Goal: Task Accomplishment & Management: Manage account settings

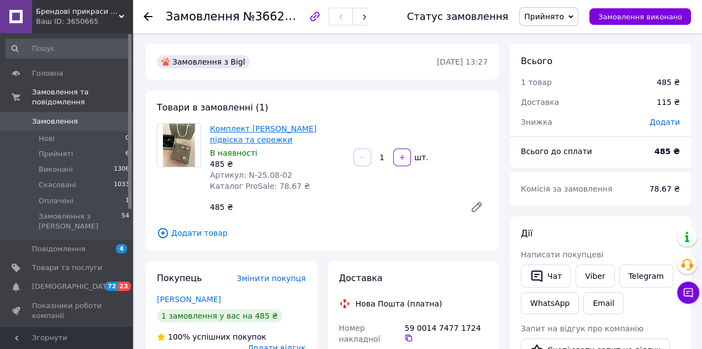
click at [252, 129] on link "Комплект Ван кліф підвіска та сережки" at bounding box center [263, 134] width 107 height 20
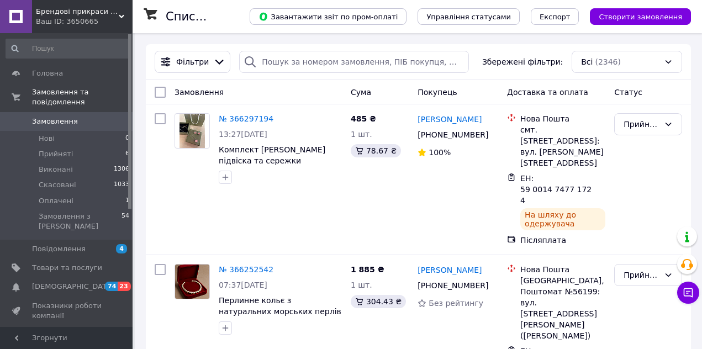
scroll to position [2, 0]
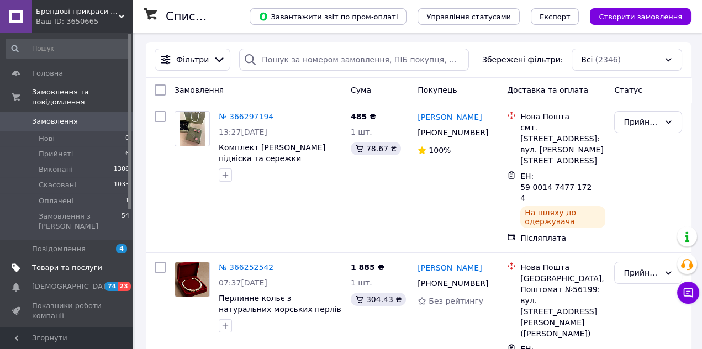
click at [49, 263] on span "Товари та послуги" at bounding box center [67, 268] width 70 height 10
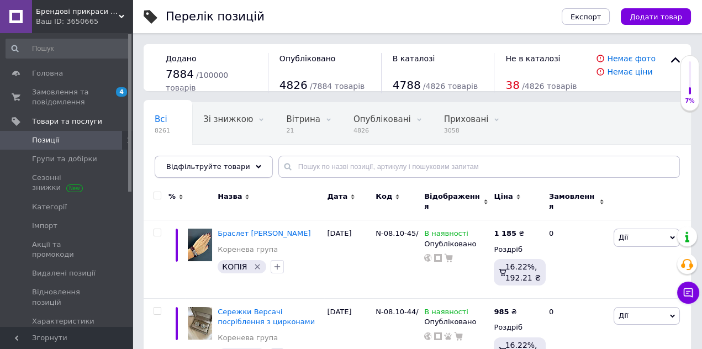
click at [256, 167] on icon at bounding box center [259, 167] width 6 height 6
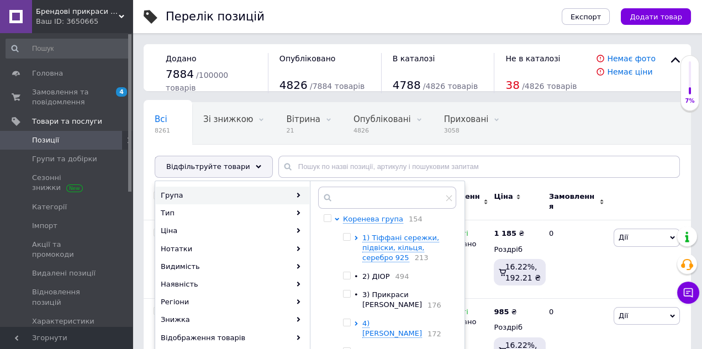
click at [324, 220] on input "checkbox" at bounding box center [326, 218] width 7 height 7
checkbox input "true"
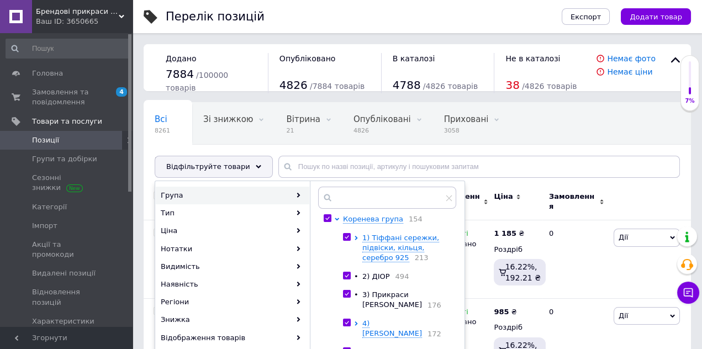
checkbox input "true"
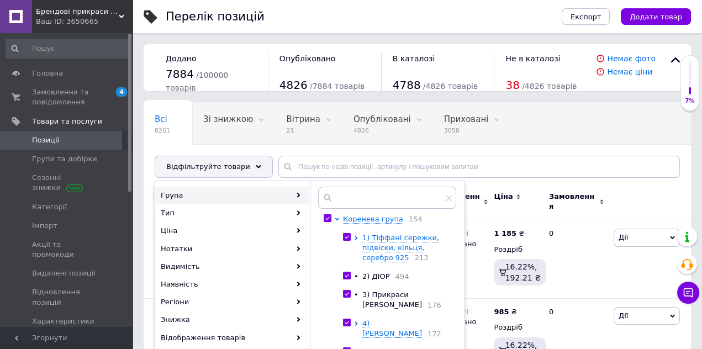
checkbox input "true"
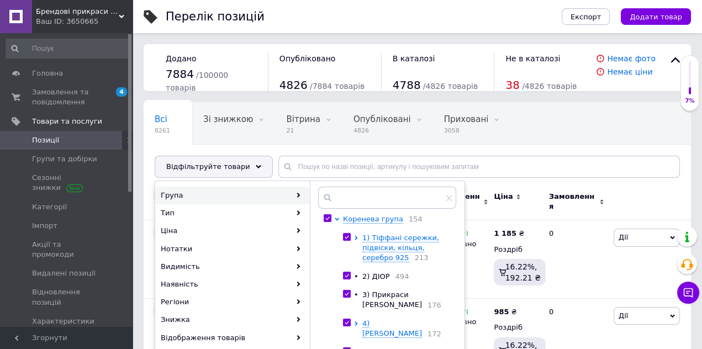
checkbox input "true"
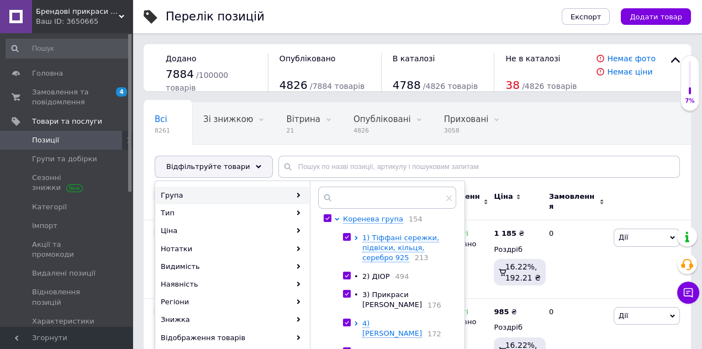
checkbox input "true"
click at [347, 236] on input "checkbox" at bounding box center [346, 236] width 7 height 7
checkbox input "false"
click at [347, 277] on input "checkbox" at bounding box center [346, 275] width 7 height 7
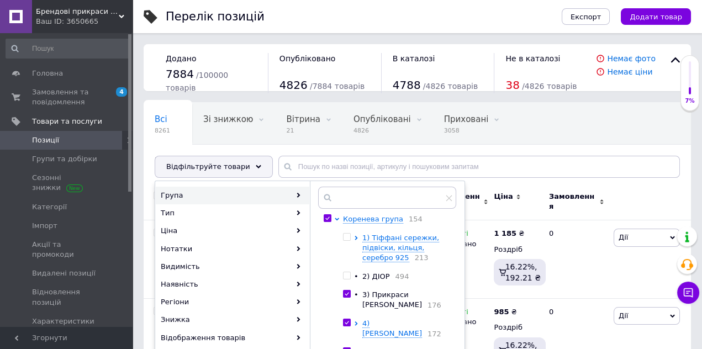
checkbox input "false"
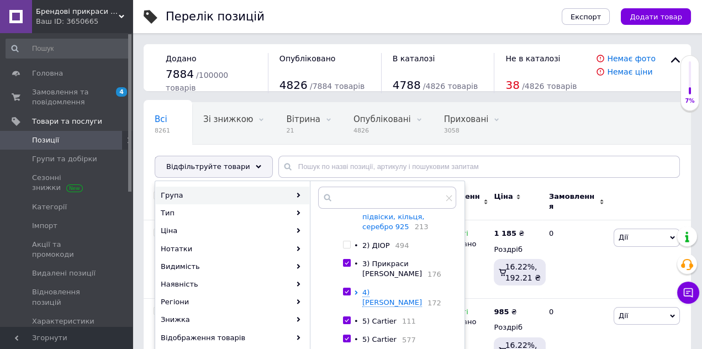
scroll to position [46, 0]
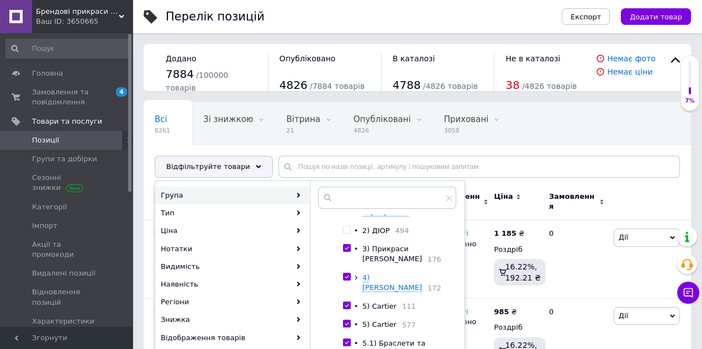
click at [348, 249] on input "checkbox" at bounding box center [346, 248] width 7 height 7
checkbox input "false"
click at [348, 278] on input "checkbox" at bounding box center [346, 276] width 7 height 7
checkbox input "false"
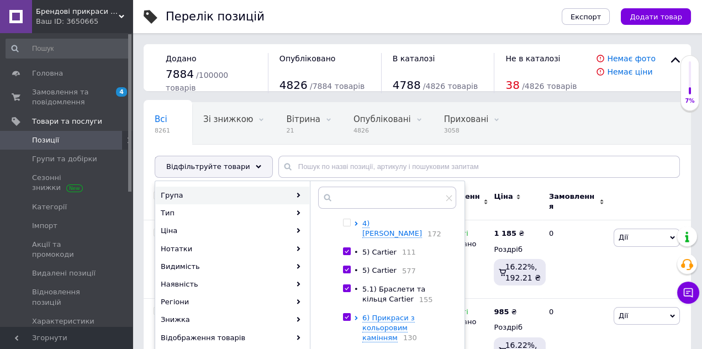
click at [345, 248] on input "checkbox" at bounding box center [346, 251] width 7 height 7
checkbox input "false"
click at [346, 266] on input "checkbox" at bounding box center [346, 269] width 7 height 7
checkbox input "false"
click at [347, 285] on input "checkbox" at bounding box center [346, 288] width 7 height 7
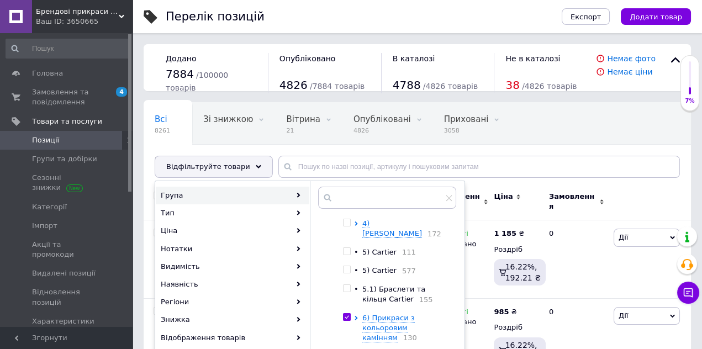
checkbox input "false"
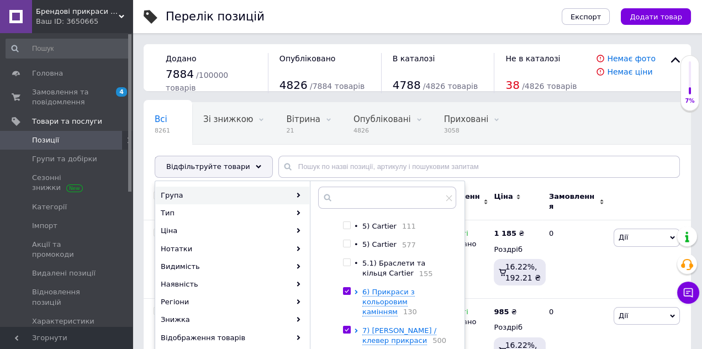
scroll to position [140, 0]
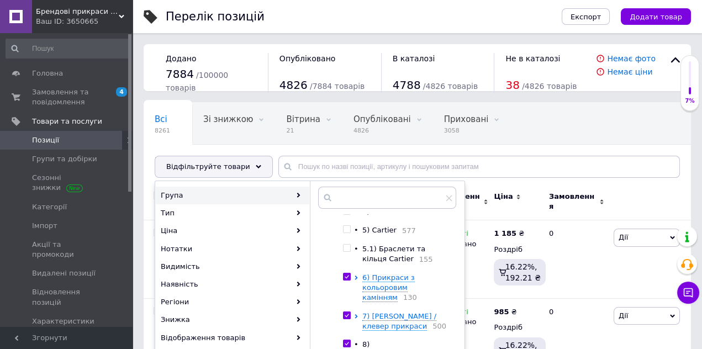
click at [347, 273] on input "checkbox" at bounding box center [346, 276] width 7 height 7
checkbox input "false"
click at [345, 312] on input "checkbox" at bounding box center [346, 315] width 7 height 7
checkbox input "false"
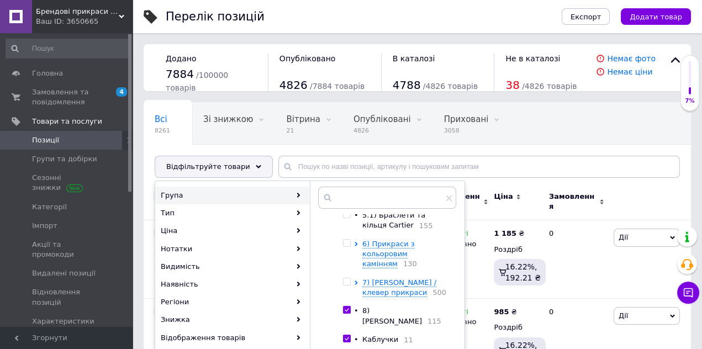
scroll to position [216, 0]
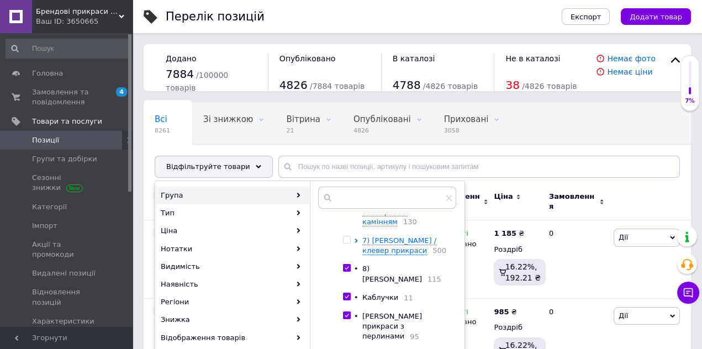
click at [346, 264] on input "checkbox" at bounding box center [346, 267] width 7 height 7
checkbox input "false"
click at [346, 293] on input "checkbox" at bounding box center [346, 296] width 7 height 7
checkbox input "false"
click at [346, 312] on input "checkbox" at bounding box center [346, 315] width 7 height 7
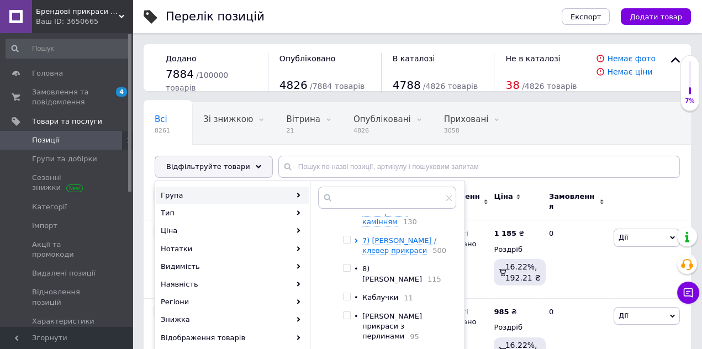
checkbox input "false"
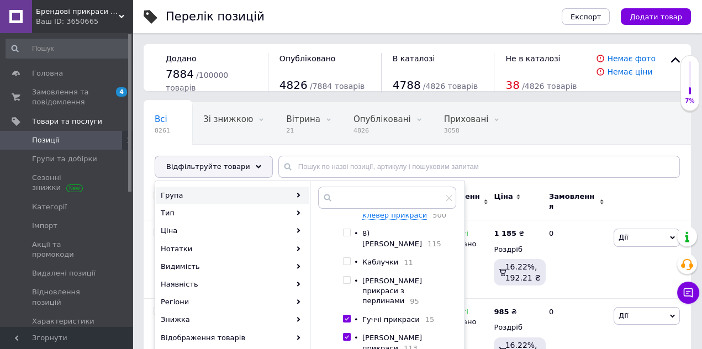
scroll to position [278, 0]
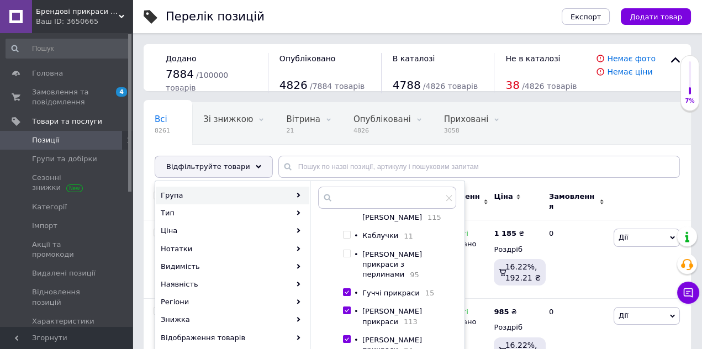
click at [346, 289] on input "checkbox" at bounding box center [346, 292] width 7 height 7
checkbox input "false"
click at [347, 307] on input "checkbox" at bounding box center [346, 310] width 7 height 7
checkbox input "false"
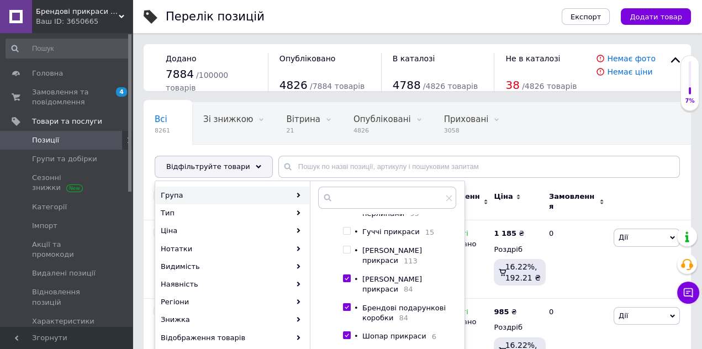
scroll to position [339, 0]
click at [347, 274] on input "checkbox" at bounding box center [346, 277] width 7 height 7
checkbox input "false"
click at [348, 302] on input "checkbox" at bounding box center [346, 305] width 7 height 7
checkbox input "false"
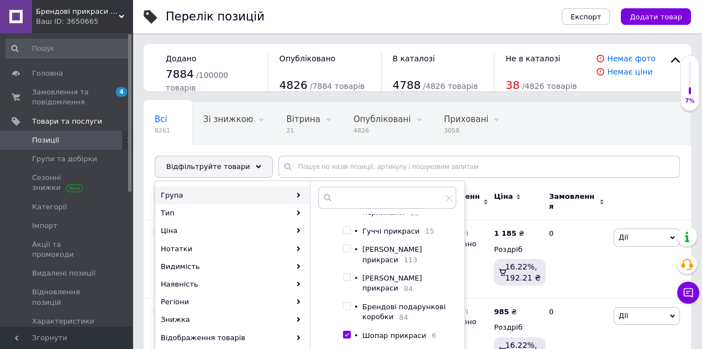
scroll to position [381, 0]
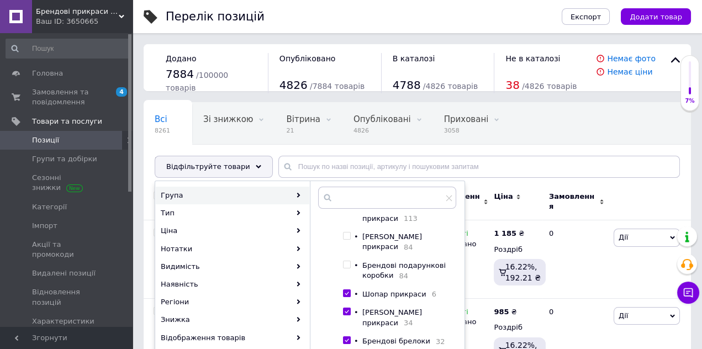
click at [345, 290] on input "checkbox" at bounding box center [346, 293] width 7 height 7
checkbox input "false"
click at [345, 308] on input "checkbox" at bounding box center [346, 311] width 7 height 7
checkbox input "false"
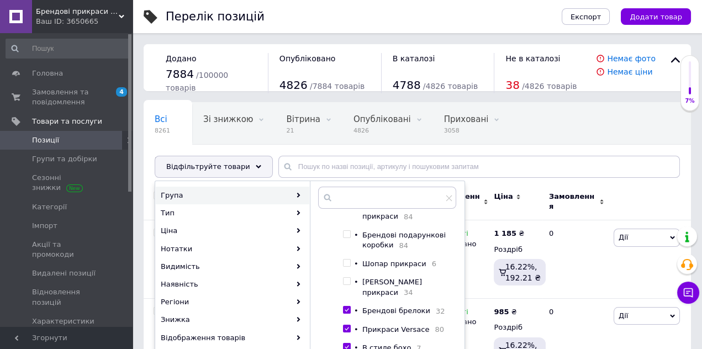
scroll to position [438, 0]
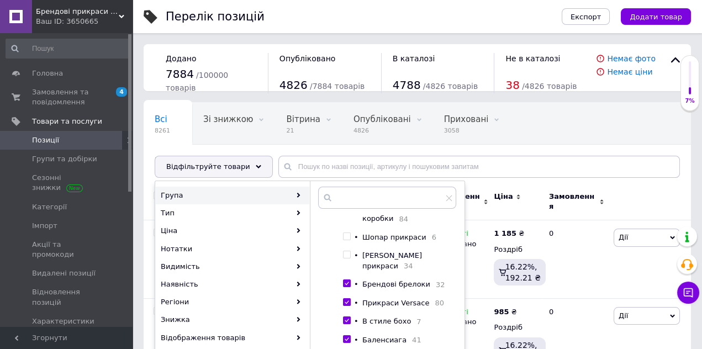
click at [347, 280] on input "checkbox" at bounding box center [346, 283] width 7 height 7
checkbox input "false"
click at [347, 299] on input "checkbox" at bounding box center [346, 302] width 7 height 7
checkbox input "false"
click at [347, 317] on input "checkbox" at bounding box center [346, 320] width 7 height 7
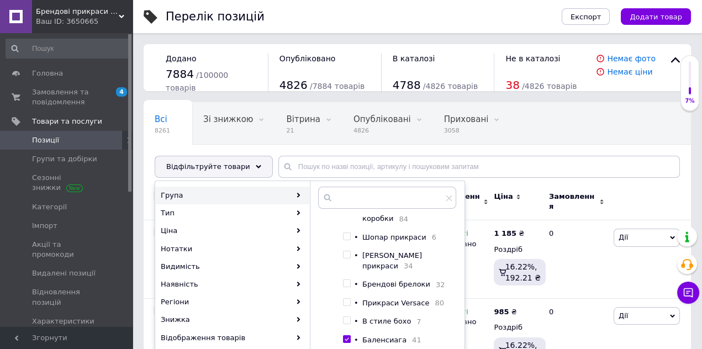
checkbox input "false"
click at [346, 336] on input "checkbox" at bounding box center [346, 339] width 7 height 7
checkbox input "false"
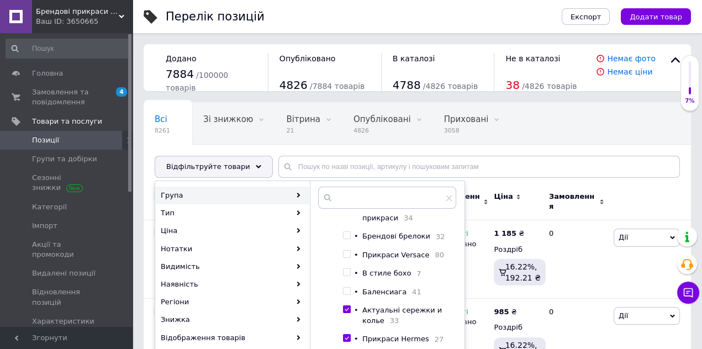
click at [346, 306] on input "checkbox" at bounding box center [346, 309] width 7 height 7
checkbox input "false"
click at [346, 334] on input "checkbox" at bounding box center [346, 337] width 7 height 7
checkbox input "false"
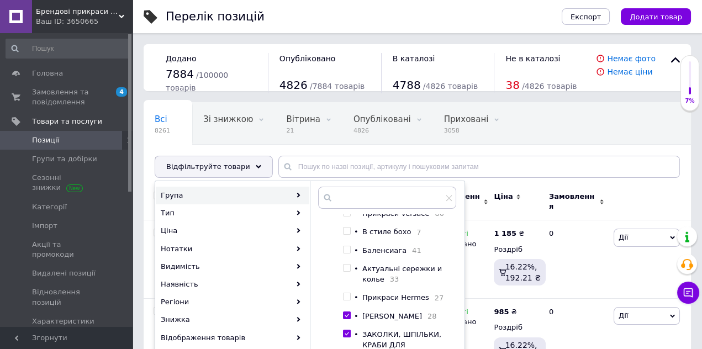
scroll to position [570, 0]
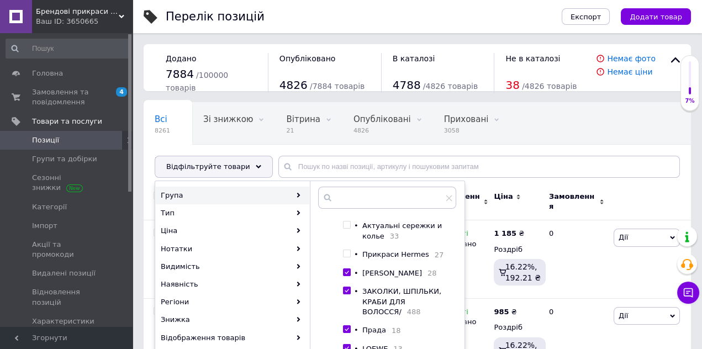
click at [346, 269] on input "checkbox" at bounding box center [346, 272] width 7 height 7
checkbox input "false"
click at [347, 286] on span at bounding box center [347, 290] width 8 height 8
click at [347, 287] on input "checkbox" at bounding box center [346, 290] width 7 height 7
checkbox input "false"
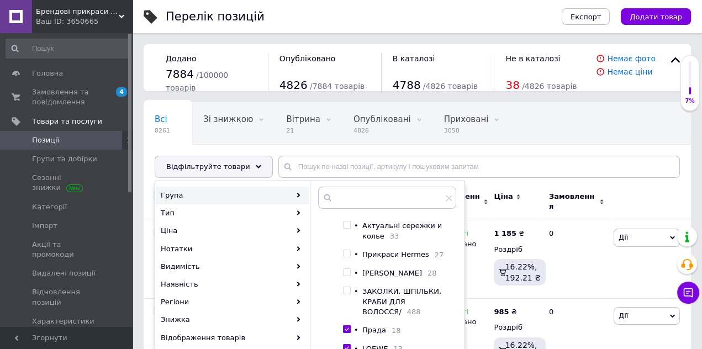
click at [348, 326] on input "checkbox" at bounding box center [346, 329] width 7 height 7
checkbox input "false"
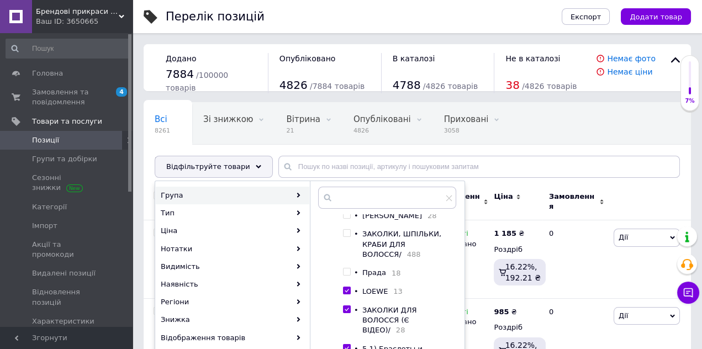
scroll to position [641, 0]
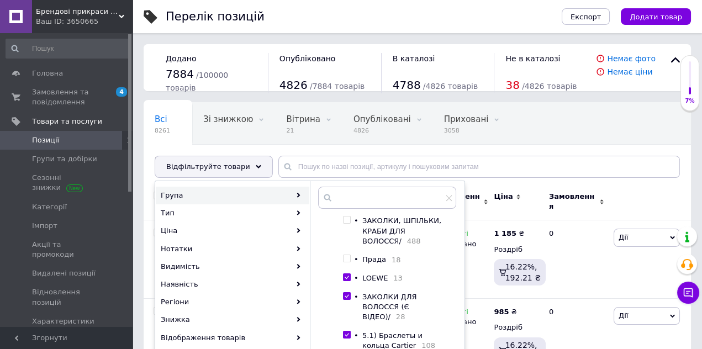
click at [347, 274] on input "checkbox" at bounding box center [346, 277] width 7 height 7
checkbox input "false"
click at [348, 293] on input "checkbox" at bounding box center [346, 296] width 7 height 7
checkbox input "false"
click at [344, 331] on input "checkbox" at bounding box center [346, 334] width 7 height 7
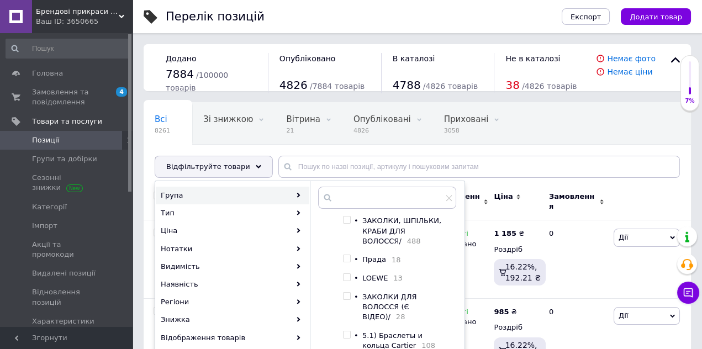
checkbox input "false"
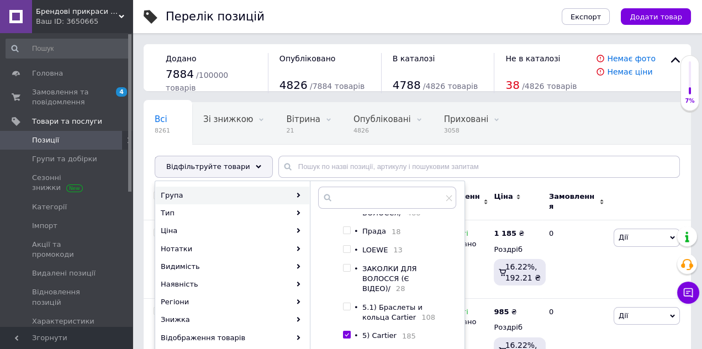
click at [348, 331] on input "checkbox" at bounding box center [346, 334] width 7 height 7
checkbox input "false"
click at [347, 348] on input "checkbox" at bounding box center [346, 353] width 7 height 7
checkbox input "false"
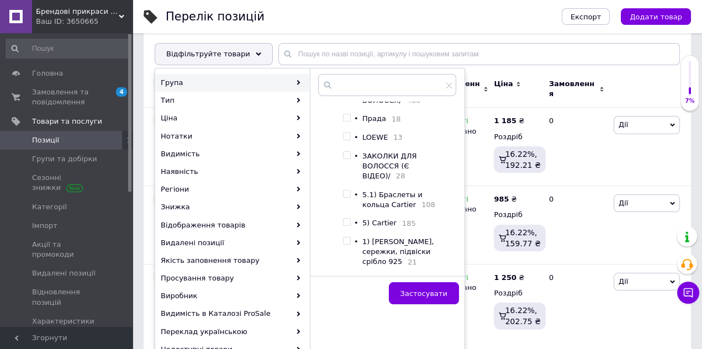
scroll to position [126, 0]
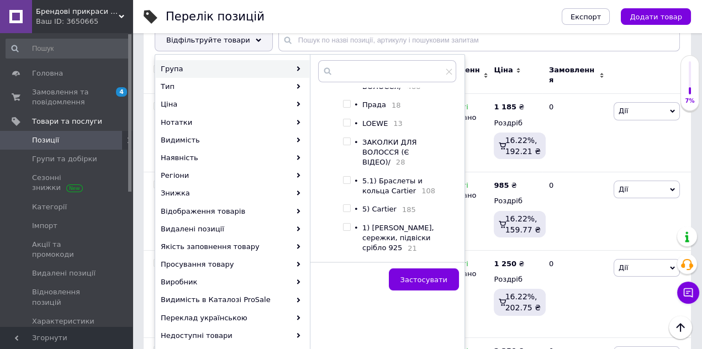
click at [347, 262] on input "checkbox" at bounding box center [346, 265] width 7 height 7
checkbox input "false"
click at [400, 279] on button "Застосувати" at bounding box center [424, 279] width 70 height 22
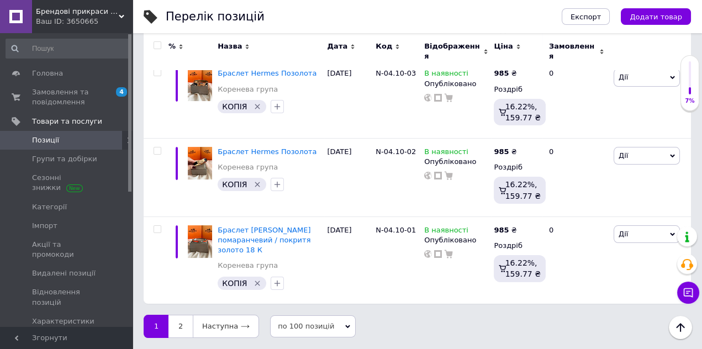
scroll to position [8184, 0]
click at [178, 325] on link "2" at bounding box center [180, 326] width 24 height 23
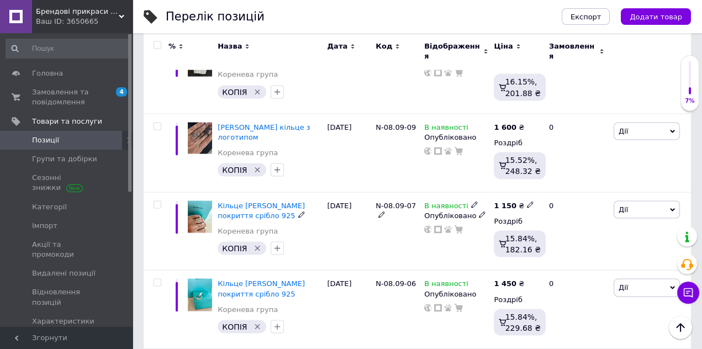
scroll to position [3800, 0]
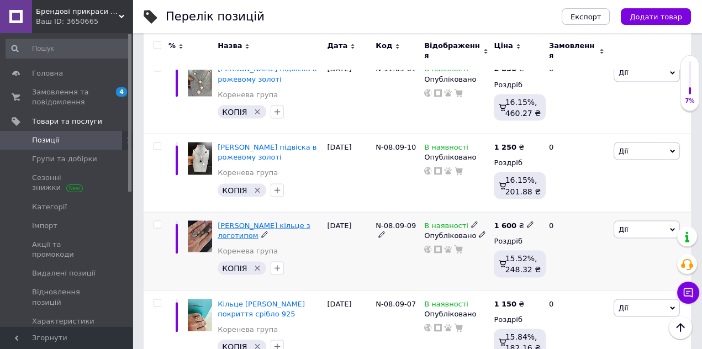
click at [258, 221] on span "[PERSON_NAME] кільце з логотипом" at bounding box center [263, 230] width 92 height 18
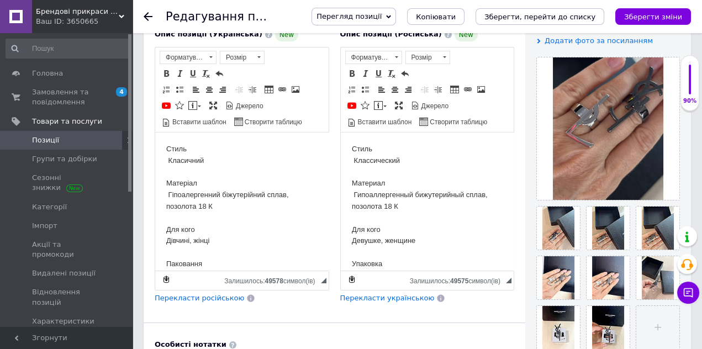
scroll to position [252, 0]
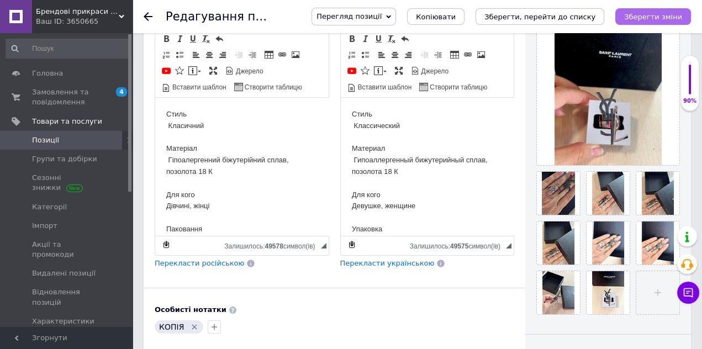
click at [653, 15] on icon "Зберегти зміни" at bounding box center [653, 17] width 58 height 8
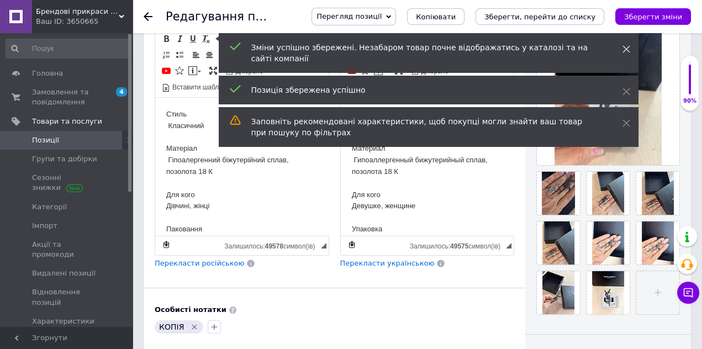
click at [626, 47] on icon at bounding box center [626, 49] width 8 height 8
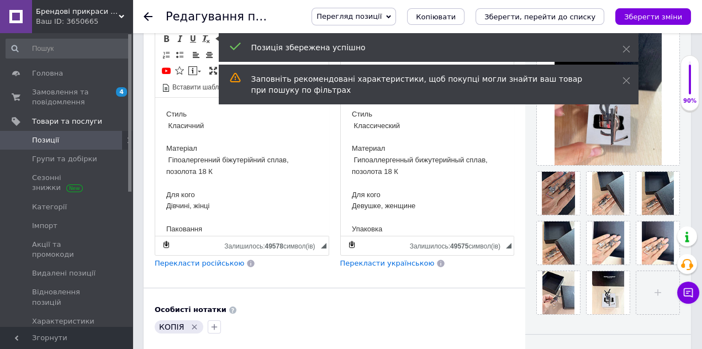
click at [626, 47] on icon at bounding box center [626, 49] width 8 height 8
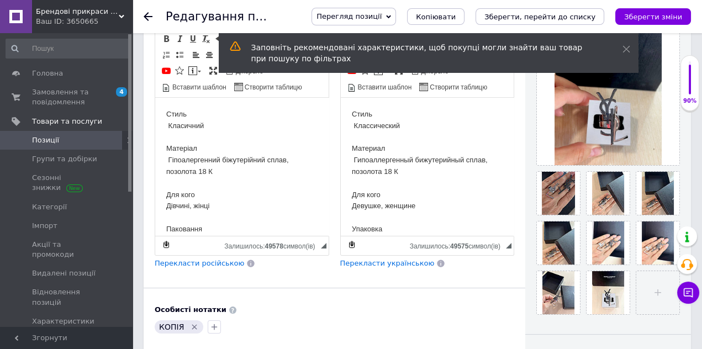
click at [625, 47] on icon at bounding box center [626, 49] width 8 height 8
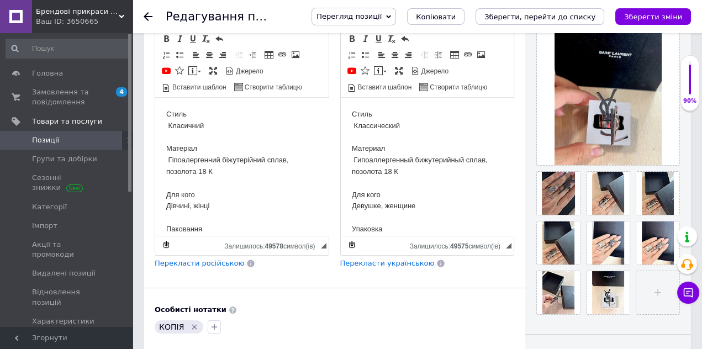
click at [148, 18] on icon at bounding box center [148, 16] width 9 height 9
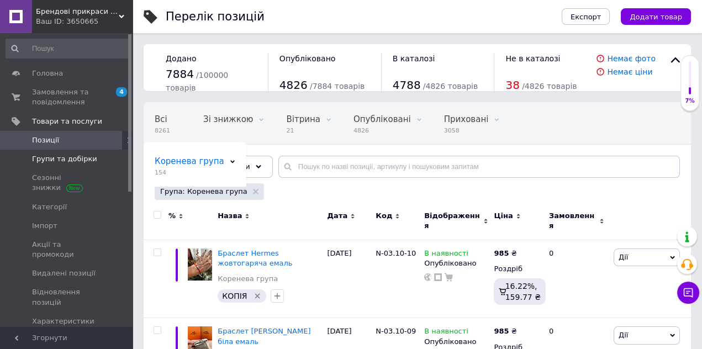
click at [85, 160] on span "Групи та добірки" at bounding box center [64, 159] width 65 height 10
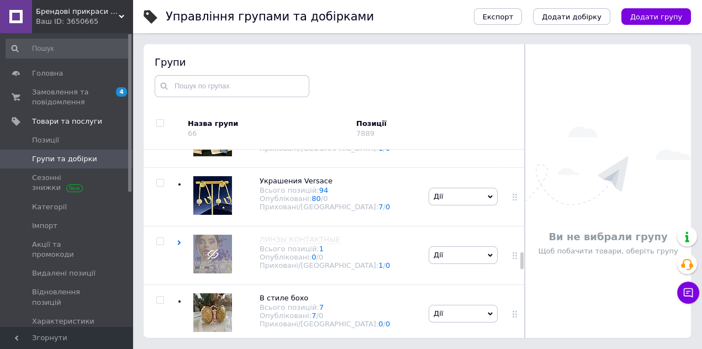
scroll to position [1152, 0]
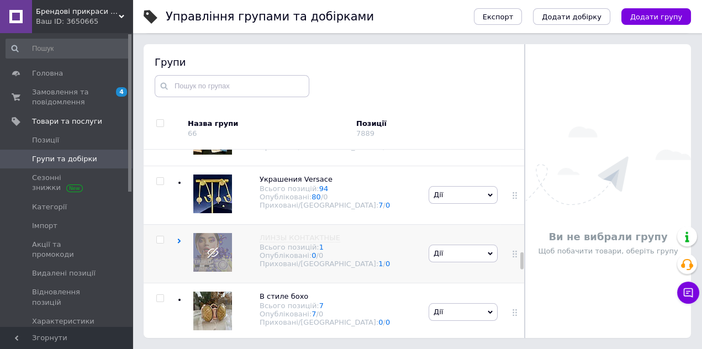
click at [161, 239] on input "checkbox" at bounding box center [159, 239] width 7 height 7
checkbox input "true"
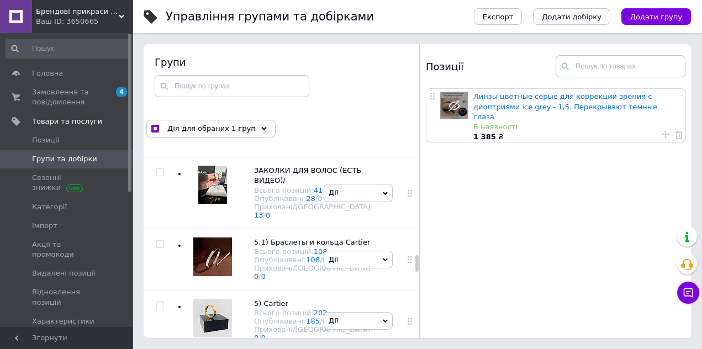
scroll to position [1810, 0]
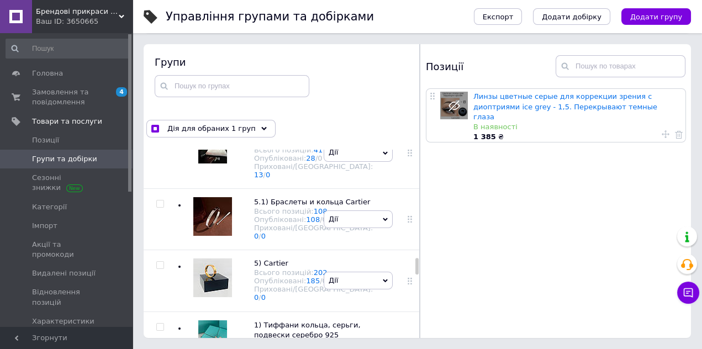
scroll to position [1894, 0]
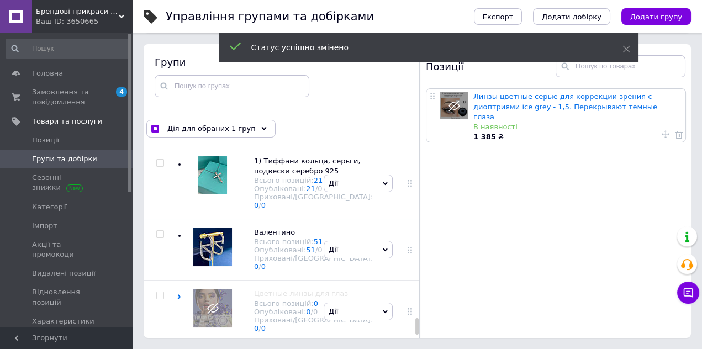
scroll to position [3009, 0]
click at [162, 292] on input "checkbox" at bounding box center [159, 295] width 7 height 7
checkbox input "true"
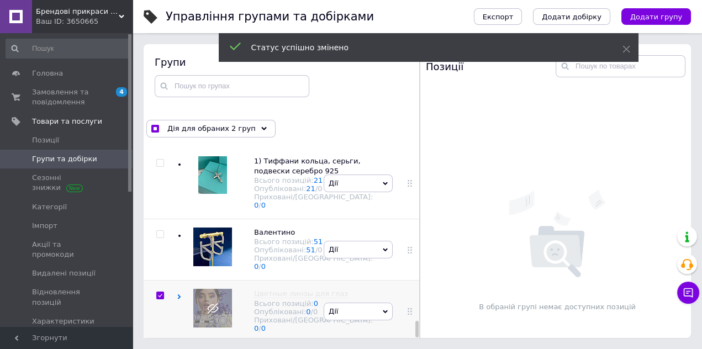
click at [375, 302] on span "Дії" at bounding box center [357, 311] width 69 height 18
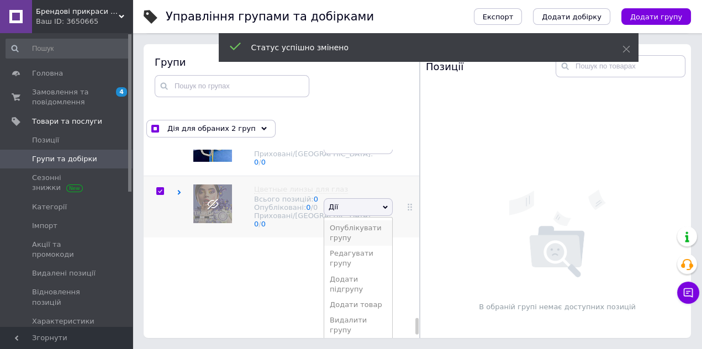
click at [359, 246] on li "Опублікувати групу" at bounding box center [358, 232] width 68 height 25
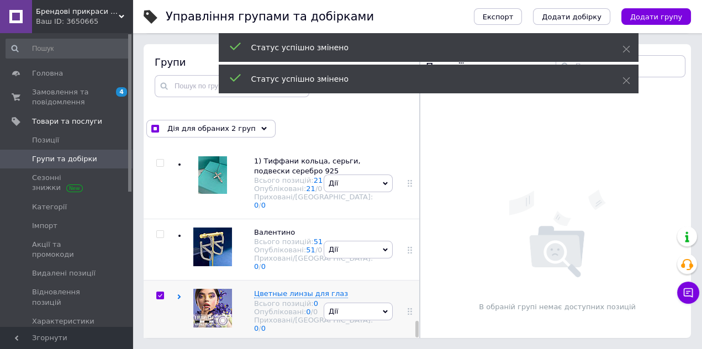
click at [383, 309] on icon at bounding box center [385, 311] width 5 height 5
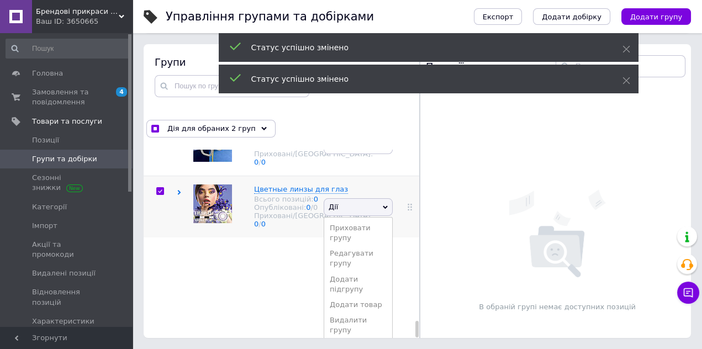
scroll to position [3089, 0]
click at [361, 329] on li "Видалити групу" at bounding box center [358, 324] width 68 height 25
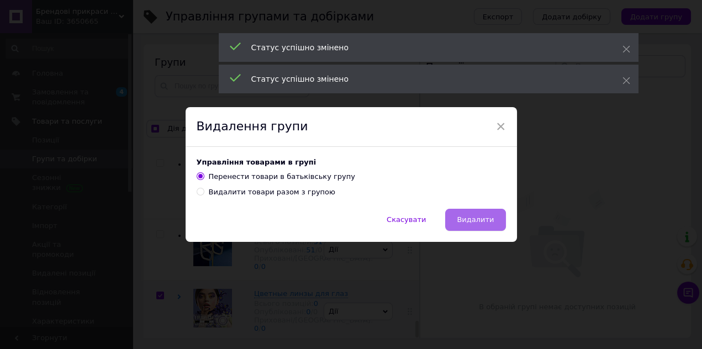
click at [480, 224] on button "Видалити" at bounding box center [475, 220] width 60 height 22
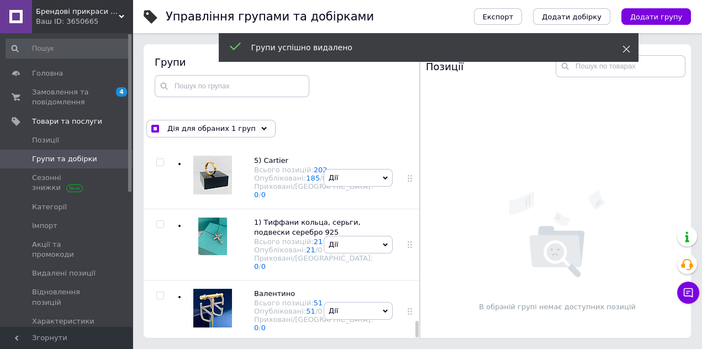
click at [625, 50] on use at bounding box center [625, 49] width 7 height 7
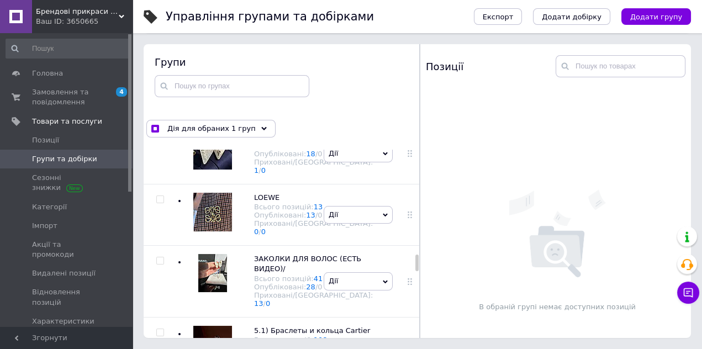
scroll to position [1800, 0]
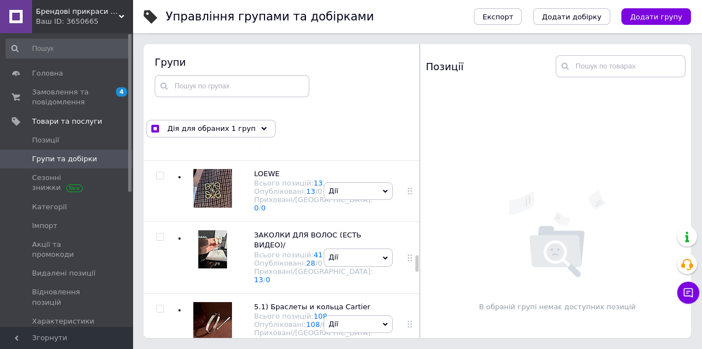
click at [0, 0] on use at bounding box center [0, 0] width 0 height 0
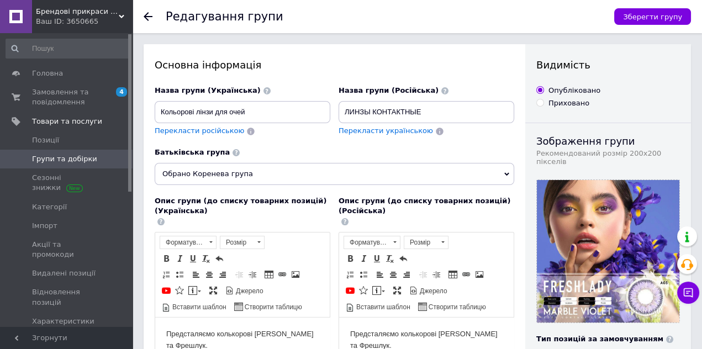
click at [147, 16] on icon at bounding box center [148, 16] width 9 height 9
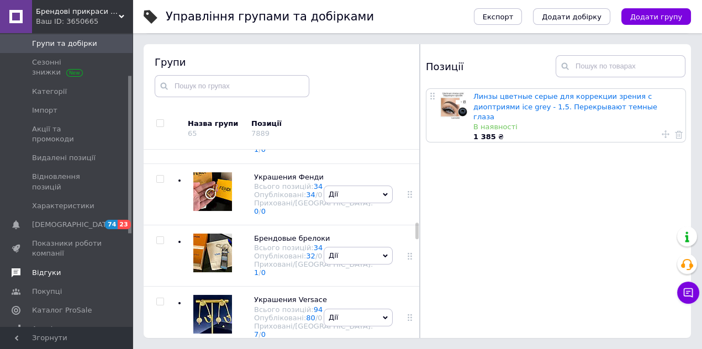
scroll to position [61, 0]
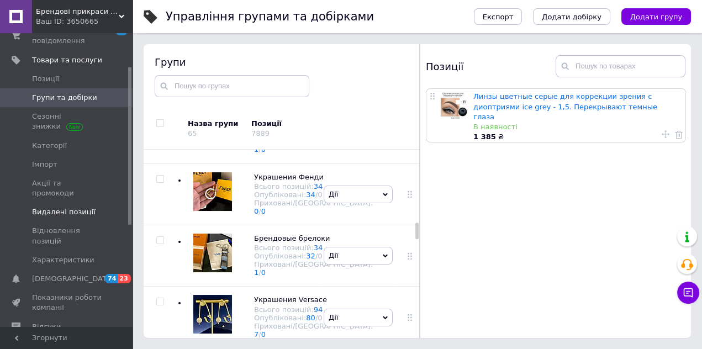
click at [70, 207] on span "Видалені позиції" at bounding box center [63, 212] width 63 height 10
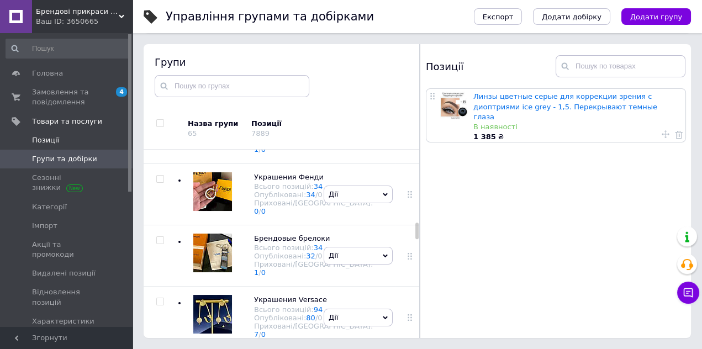
click at [44, 139] on span "Позиції" at bounding box center [45, 140] width 27 height 10
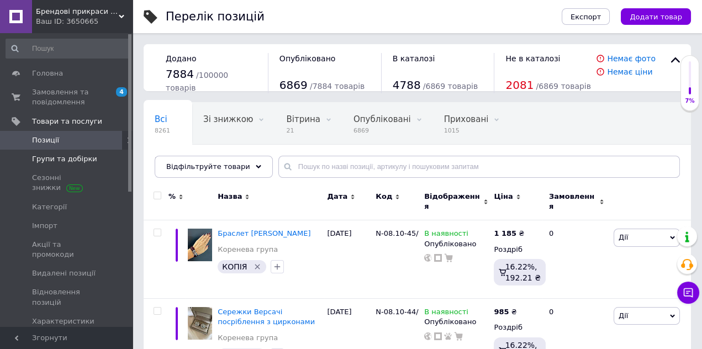
click at [72, 161] on span "Групи та добірки" at bounding box center [64, 159] width 65 height 10
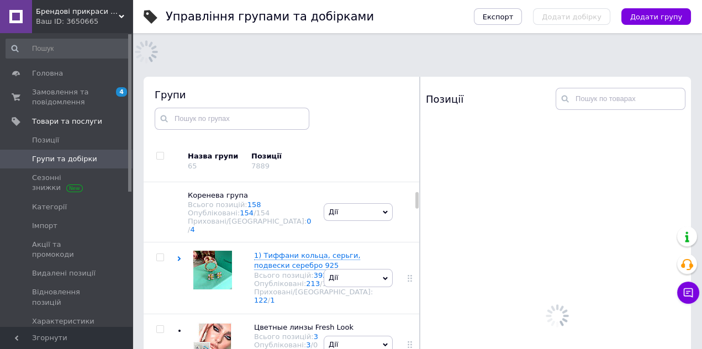
scroll to position [97, 0]
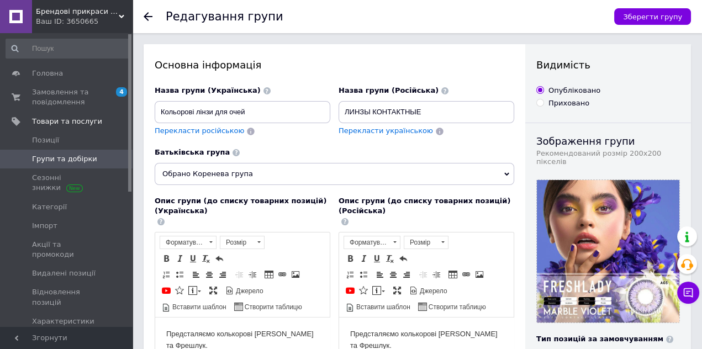
click at [149, 15] on icon at bounding box center [148, 16] width 9 height 9
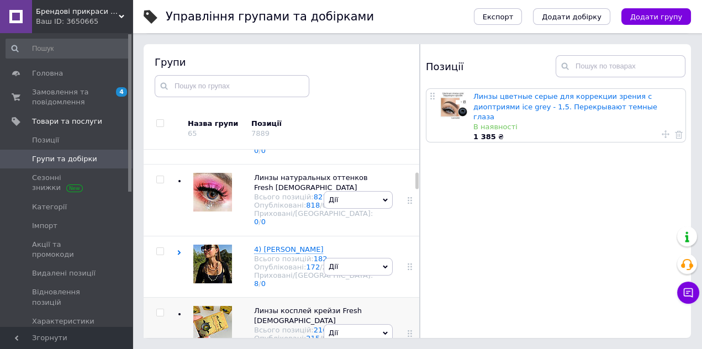
scroll to position [442, 0]
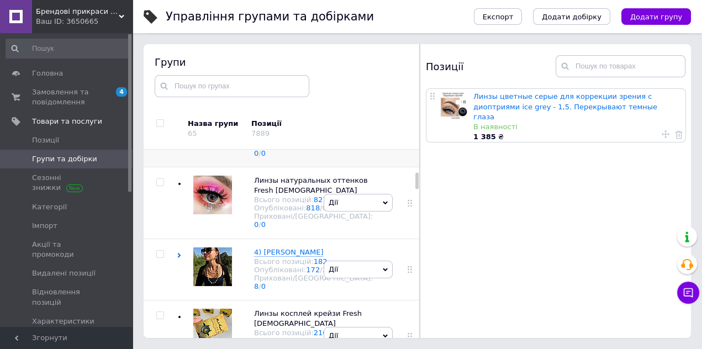
click at [161, 104] on input "checkbox" at bounding box center [159, 100] width 7 height 7
checkbox input "true"
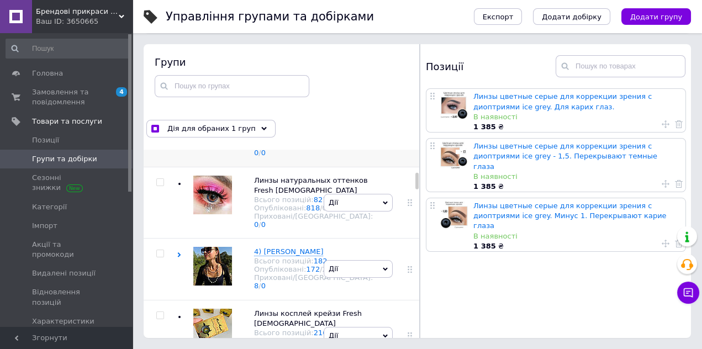
click at [383, 128] on icon at bounding box center [385, 126] width 5 height 3
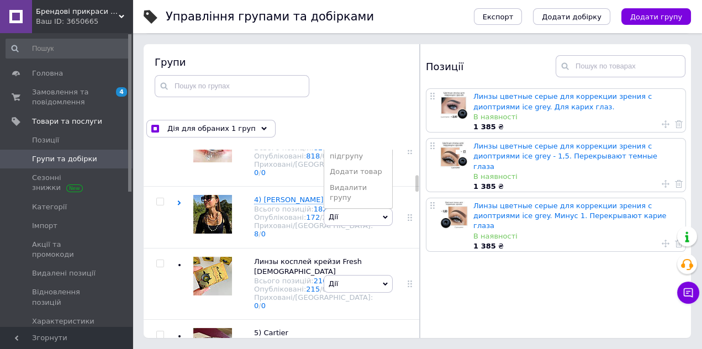
click at [353, 113] on li "Приховати групу" at bounding box center [358, 99] width 68 height 25
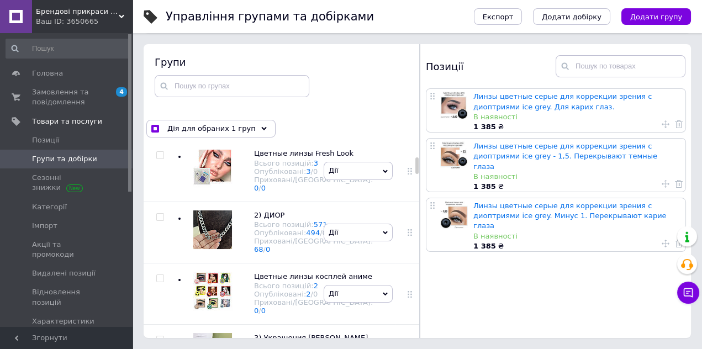
scroll to position [87, 0]
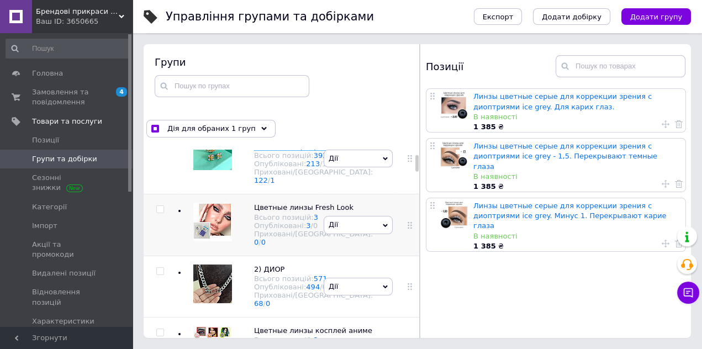
click at [160, 213] on input "checkbox" at bounding box center [159, 209] width 7 height 7
checkbox input "true"
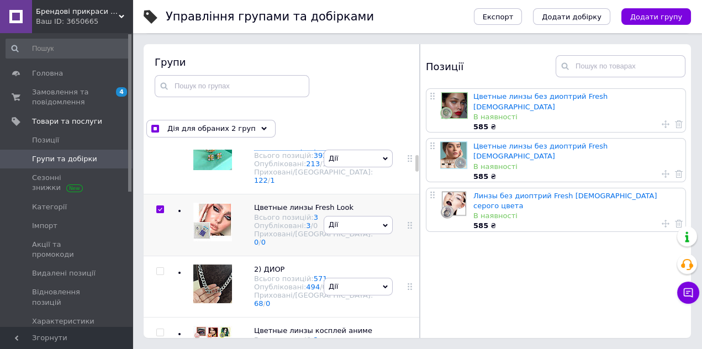
click at [383, 228] on icon at bounding box center [385, 225] width 5 height 5
click at [350, 264] on li "Приховати групу" at bounding box center [358, 250] width 68 height 25
click at [383, 228] on icon at bounding box center [385, 225] width 5 height 5
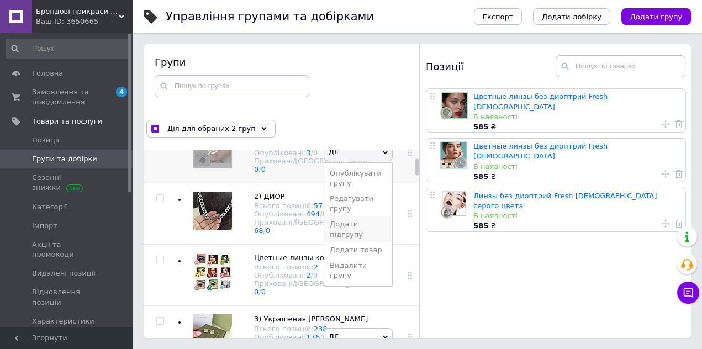
scroll to position [160, 0]
click at [348, 283] on li "Видалити групу" at bounding box center [358, 269] width 68 height 25
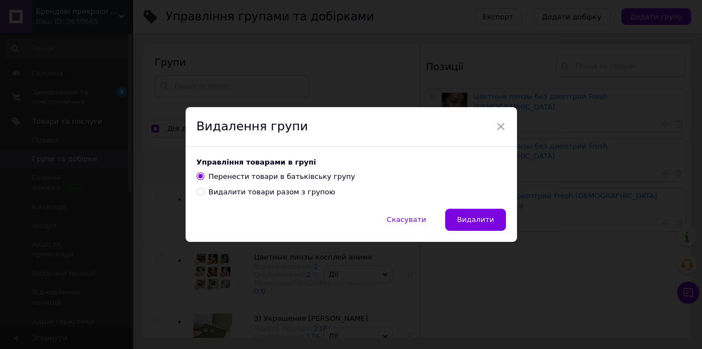
click at [199, 193] on input "Видалити товари разом з групою" at bounding box center [199, 191] width 7 height 7
radio input "true"
radio input "false"
click at [464, 220] on span "Видалити" at bounding box center [474, 219] width 37 height 8
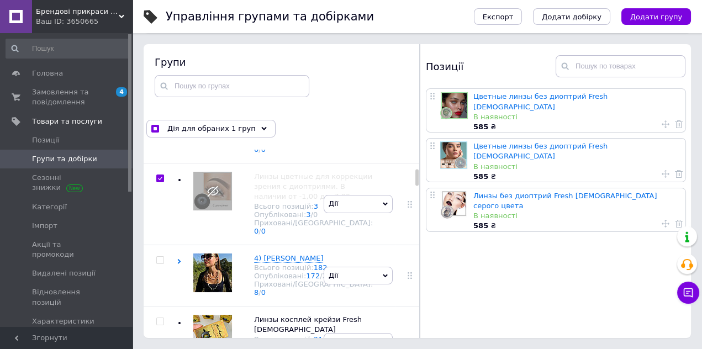
scroll to position [376, 0]
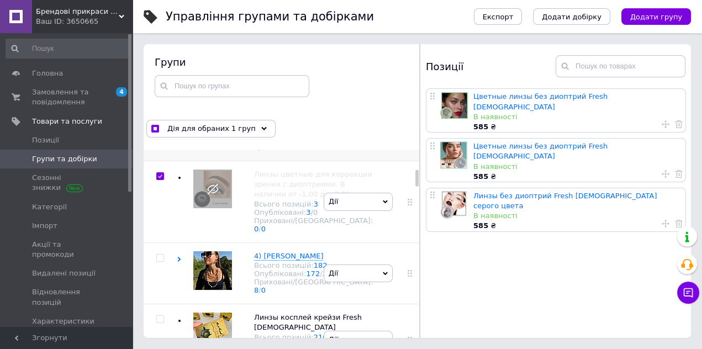
click at [379, 134] on span "Дії" at bounding box center [357, 125] width 69 height 18
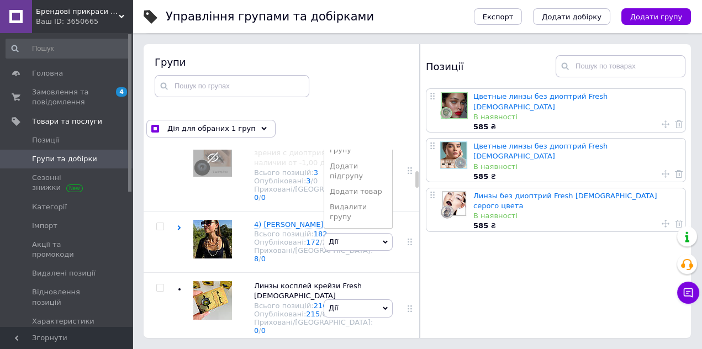
scroll to position [413, 0]
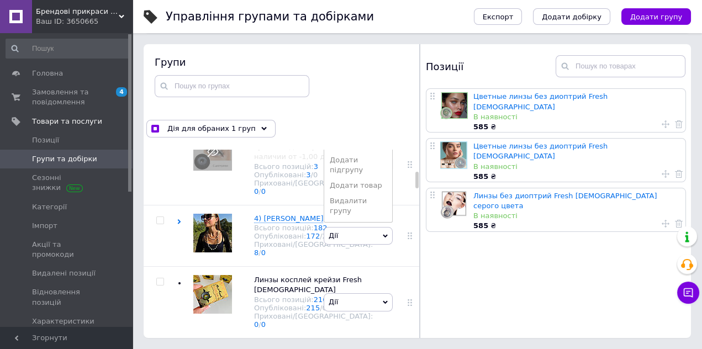
click at [345, 124] on div "[PERSON_NAME] групу Редагувати групу Додати підгрупу Додати товар Видалити групу" at bounding box center [358, 88] width 75 height 72
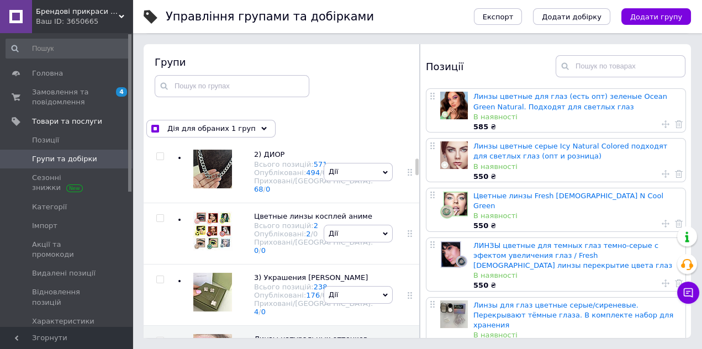
scroll to position [159, 0]
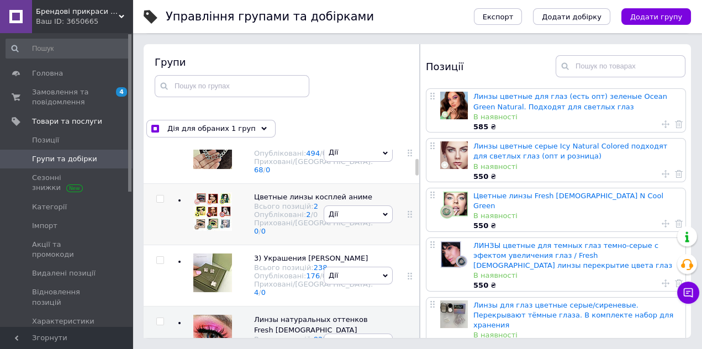
click at [162, 203] on input "checkbox" at bounding box center [159, 198] width 7 height 7
checkbox input "true"
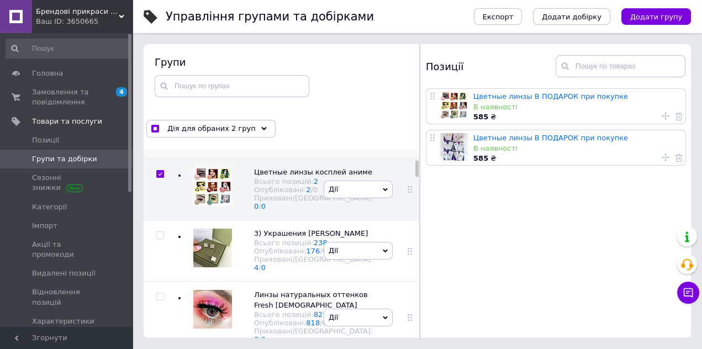
scroll to position [188, 0]
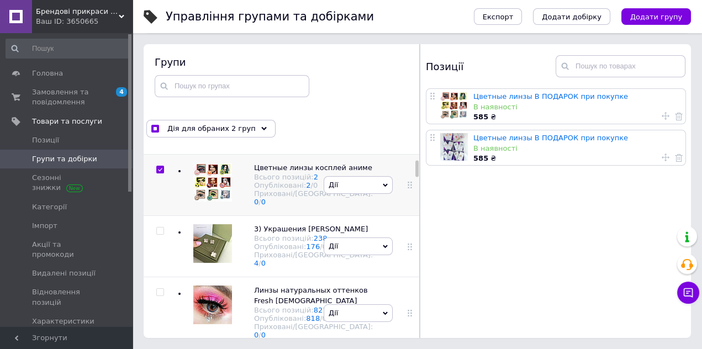
click at [385, 194] on span "Дії" at bounding box center [357, 185] width 69 height 18
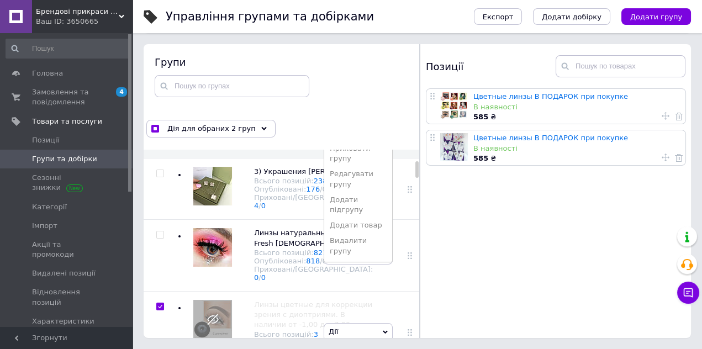
scroll to position [250, 0]
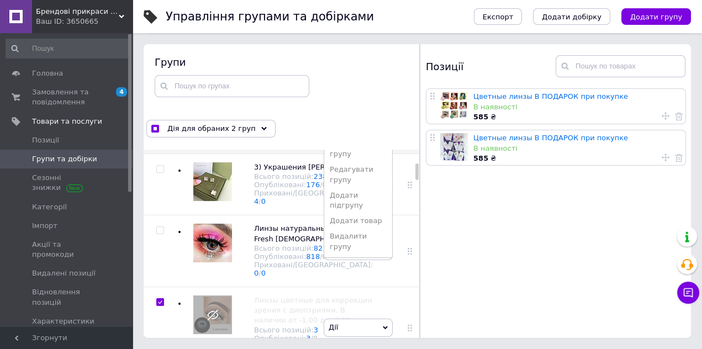
click at [352, 187] on li "Редагувати групу" at bounding box center [358, 174] width 68 height 25
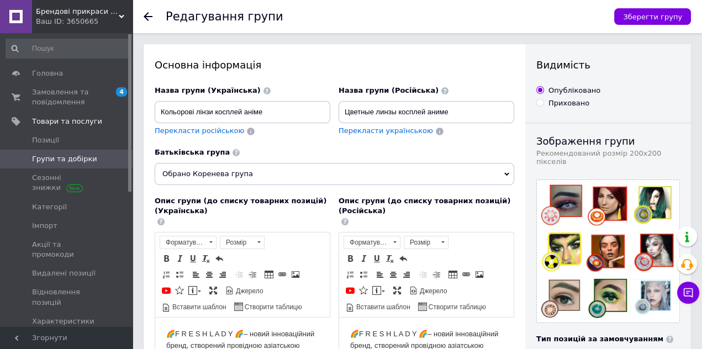
click at [494, 175] on span "Обрано Коренева група" at bounding box center [334, 174] width 359 height 22
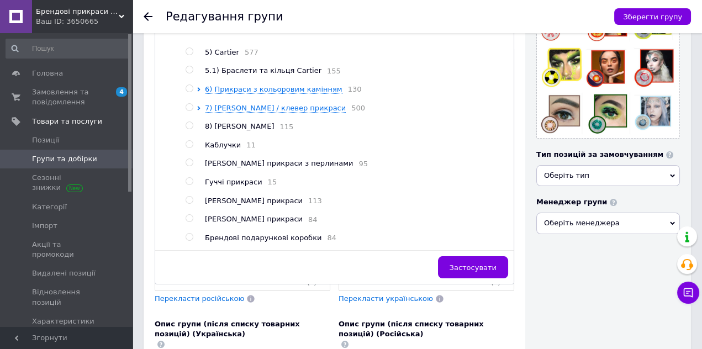
scroll to position [294, 0]
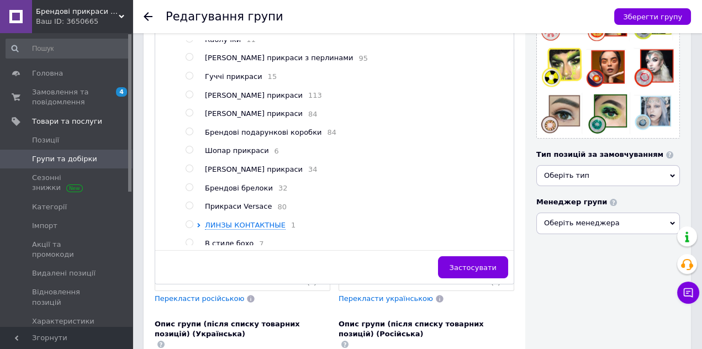
click at [191, 228] on input "radio" at bounding box center [188, 224] width 7 height 7
radio input "true"
radio input "false"
click at [463, 269] on span "Застосувати" at bounding box center [472, 267] width 47 height 8
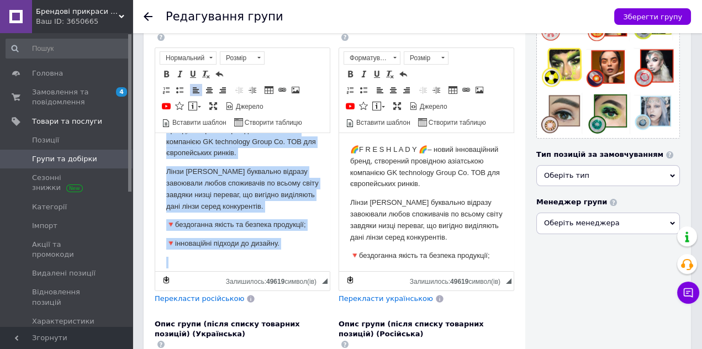
scroll to position [0, 0]
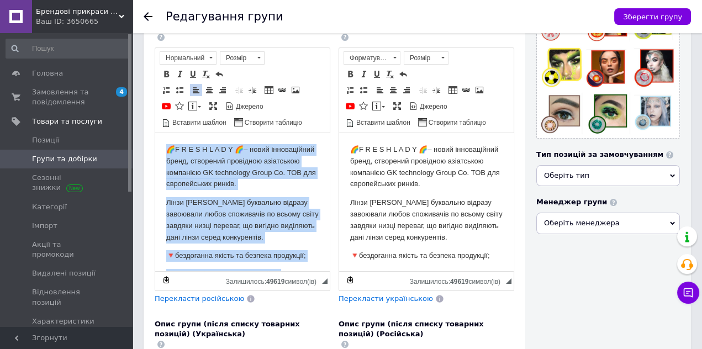
drag, startPoint x: 291, startPoint y: 249, endPoint x: 160, endPoint y: 124, distance: 181.5
click at [160, 132] on html "🌈F R E S H L A D Y 🌈– новий інноваційний бренд, створений провідною азіатською …" at bounding box center [242, 239] width 174 height 214
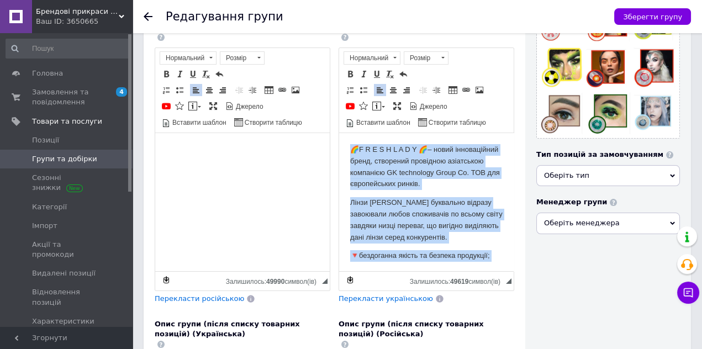
drag, startPoint x: 495, startPoint y: 262, endPoint x: 345, endPoint y: 119, distance: 206.9
click at [345, 132] on html "🌈F R E S H L A D Y 🌈– новий інноваційний бренд, створений провідною азіатською …" at bounding box center [426, 239] width 174 height 214
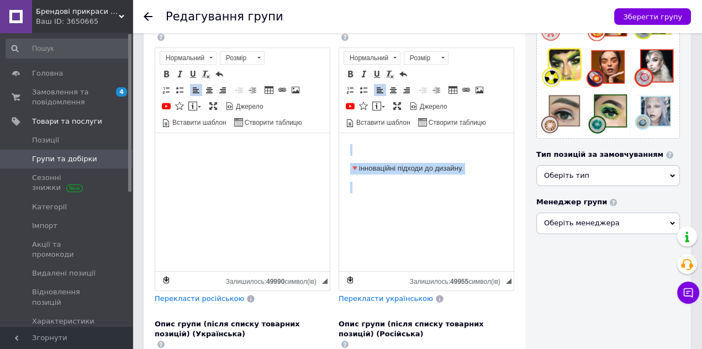
drag, startPoint x: 473, startPoint y: 183, endPoint x: 336, endPoint y: 112, distance: 154.8
click at [339, 132] on html "🔻інноваційні підходи до дизайну." at bounding box center [426, 186] width 174 height 108
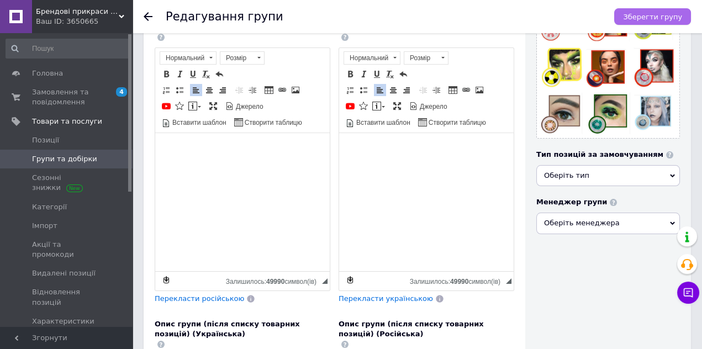
click at [645, 14] on span "Зберегти групу" at bounding box center [652, 17] width 59 height 8
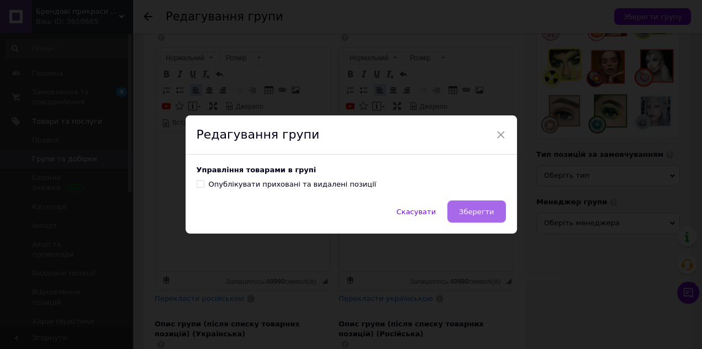
click at [479, 213] on span "Зберегти" at bounding box center [476, 212] width 35 height 8
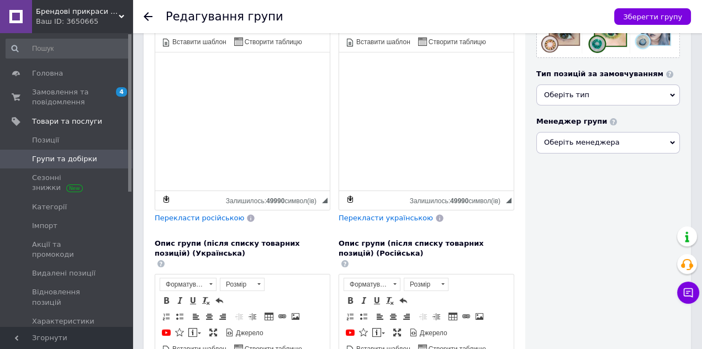
scroll to position [252, 0]
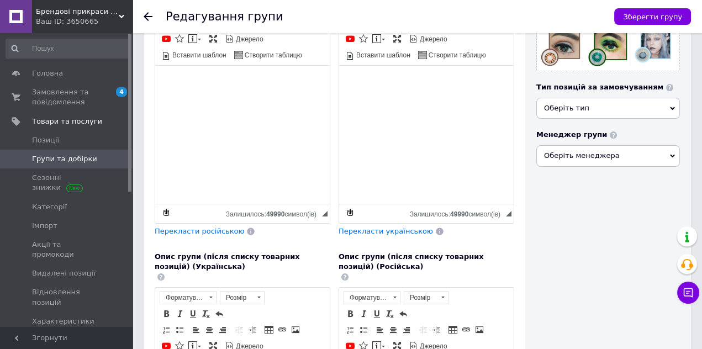
click at [146, 15] on icon at bounding box center [148, 16] width 9 height 9
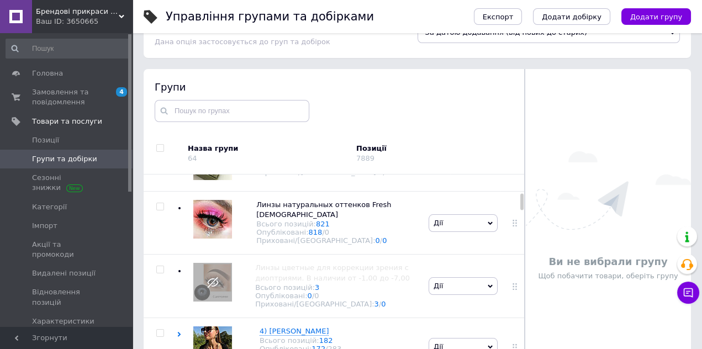
scroll to position [38, 0]
click at [158, 208] on input "checkbox" at bounding box center [159, 206] width 7 height 7
checkbox input "true"
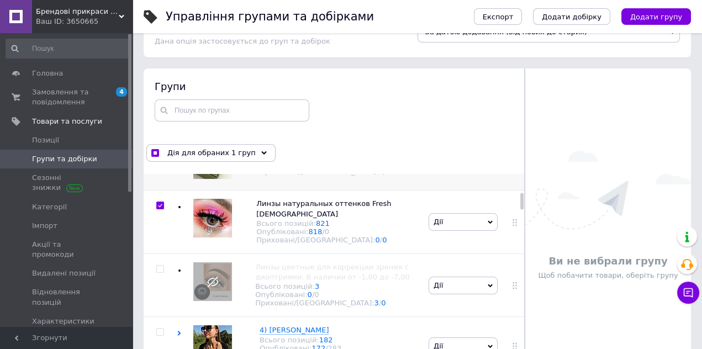
scroll to position [298, 0]
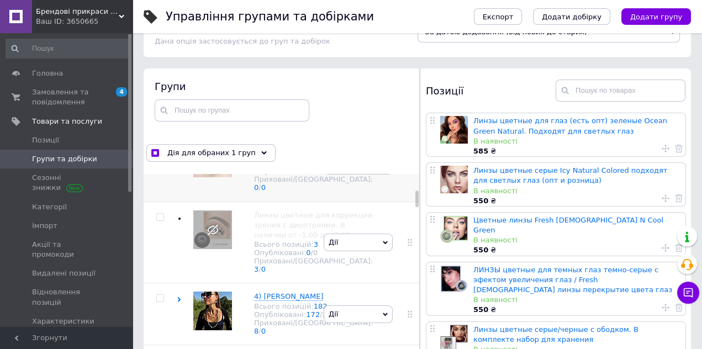
click at [379, 174] on span "Дії" at bounding box center [357, 166] width 69 height 18
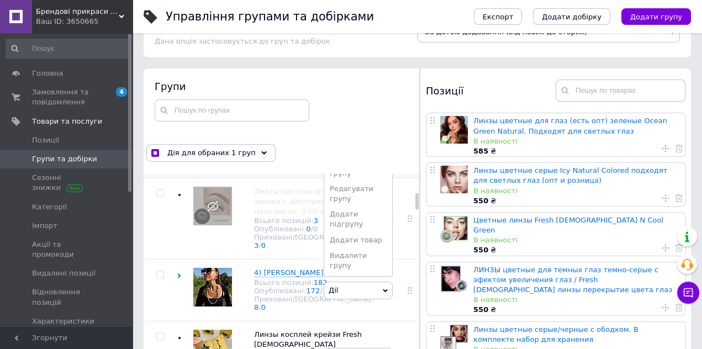
scroll to position [364, 0]
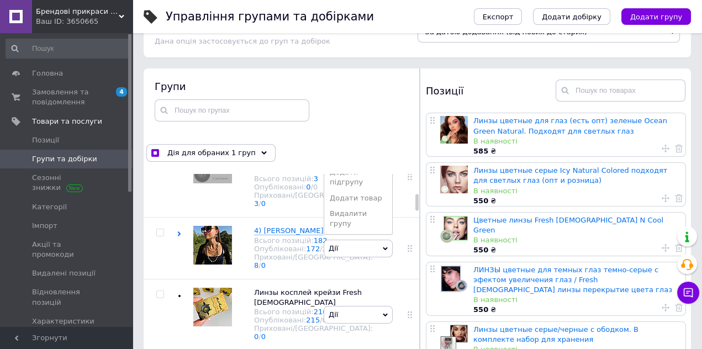
click at [353, 164] on li "Редагувати групу" at bounding box center [358, 151] width 68 height 25
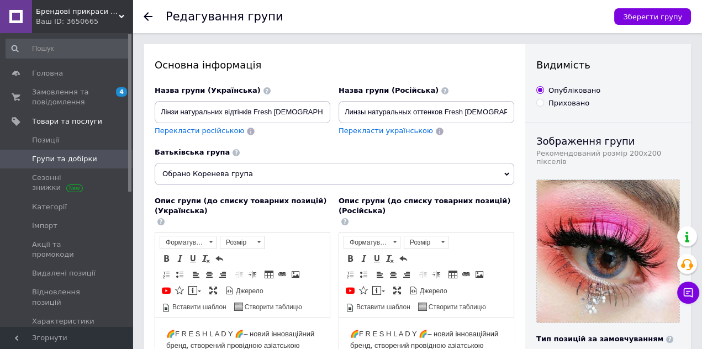
click at [501, 171] on span "Обрано Коренева група" at bounding box center [334, 174] width 359 height 22
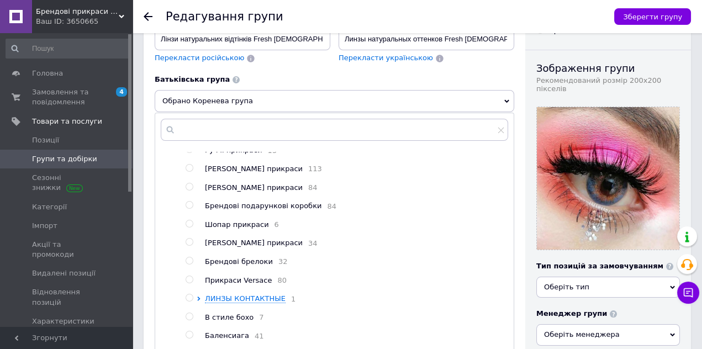
scroll to position [339, 0]
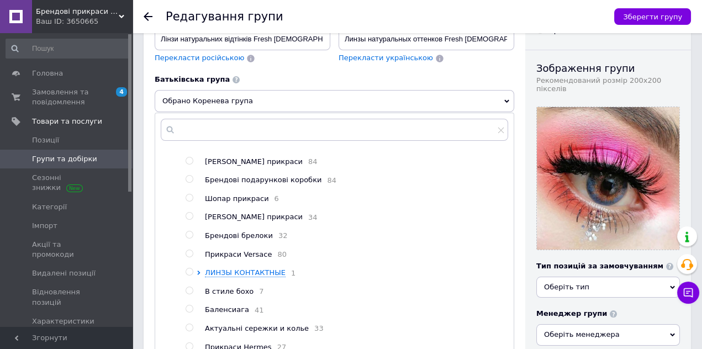
click at [189, 274] on input "radio" at bounding box center [188, 271] width 7 height 7
radio input "true"
radio input "false"
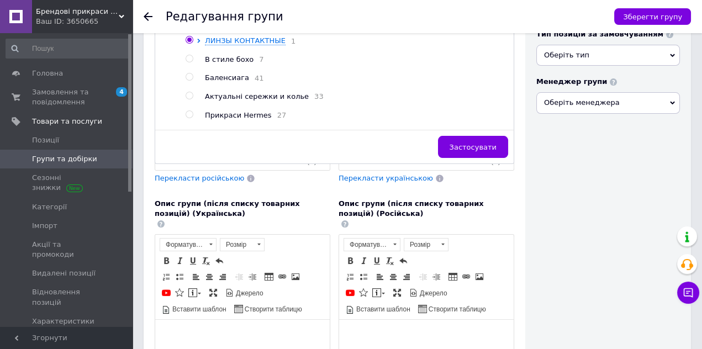
scroll to position [304, 0]
click at [488, 147] on span "Застосувати" at bounding box center [472, 148] width 47 height 8
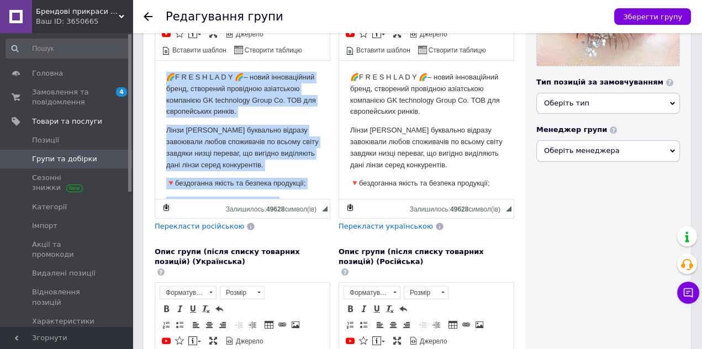
scroll to position [20, 0]
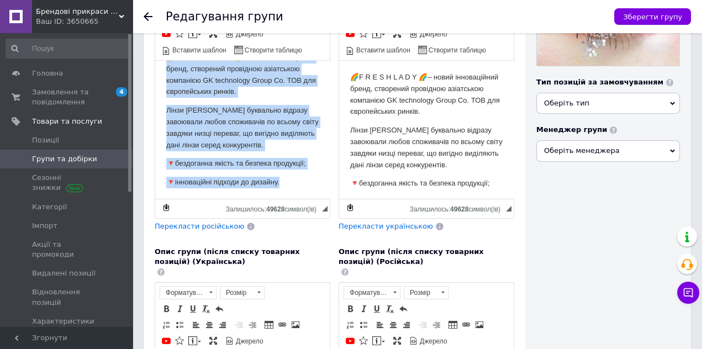
drag, startPoint x: 161, startPoint y: 75, endPoint x: 325, endPoint y: 202, distance: 206.9
click at [325, 199] on html "🌈F R E S H L A D Y 🌈– новий інноваційний бренд, створений провідною азіатською …" at bounding box center [242, 119] width 174 height 158
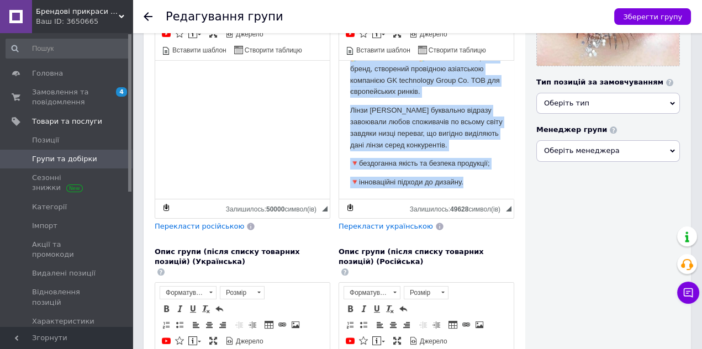
drag, startPoint x: 342, startPoint y: 73, endPoint x: 516, endPoint y: 214, distance: 222.9
click at [513, 199] on html "🌈F R E S H L A D Y 🌈– новий інноваційний бренд, створений провідною азіатською …" at bounding box center [426, 119] width 174 height 158
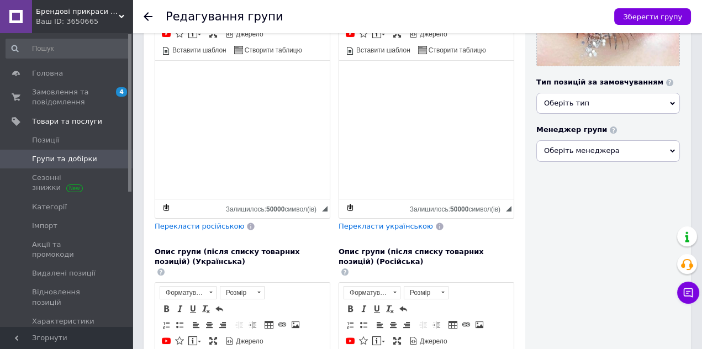
scroll to position [0, 0]
click at [659, 15] on span "Зберегти групу" at bounding box center [652, 17] width 59 height 8
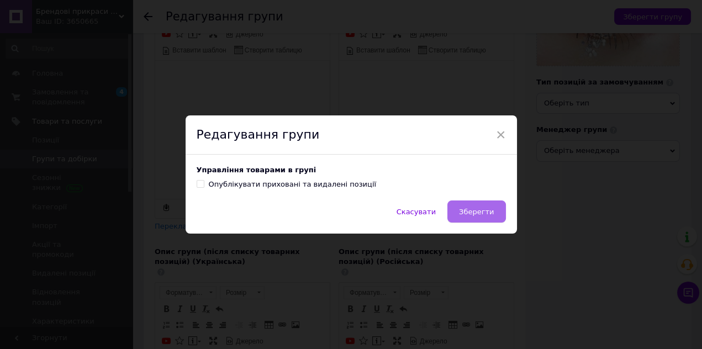
click at [469, 219] on button "Зберегти" at bounding box center [476, 211] width 58 height 22
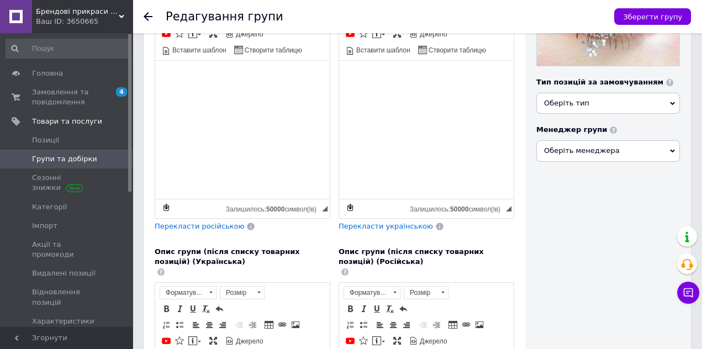
click at [145, 19] on icon at bounding box center [148, 16] width 9 height 9
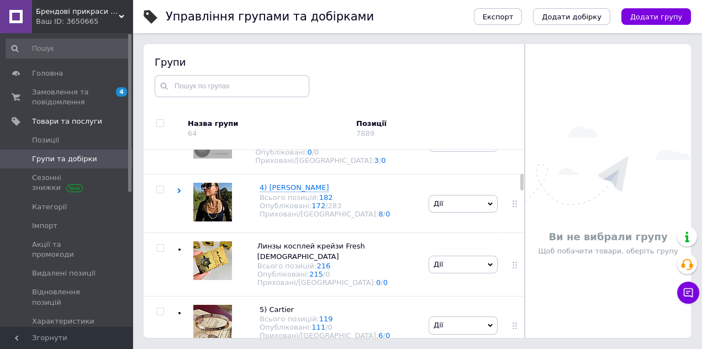
scroll to position [331, 0]
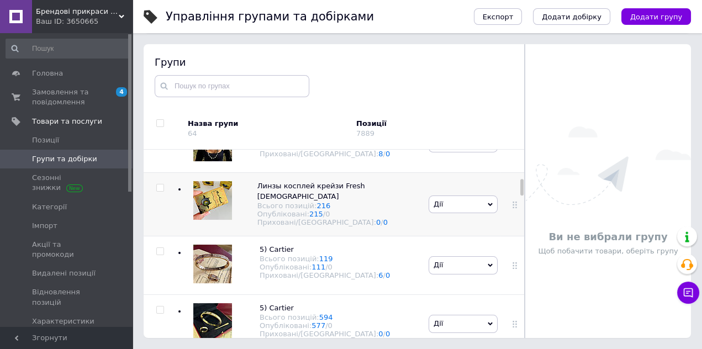
click at [162, 188] on input "checkbox" at bounding box center [159, 187] width 7 height 7
checkbox input "true"
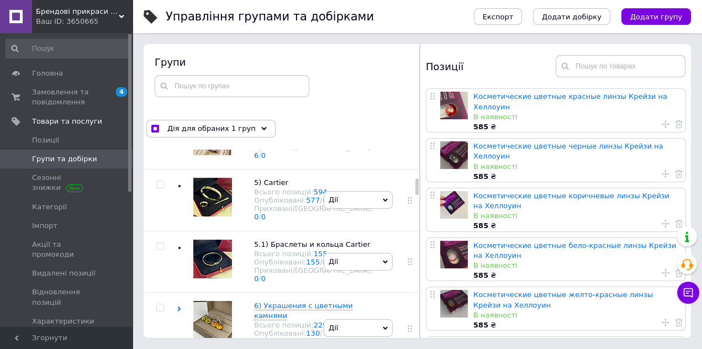
click at [383, 75] on icon at bounding box center [385, 72] width 5 height 5
click at [357, 136] on li "Редагувати групу" at bounding box center [358, 123] width 68 height 25
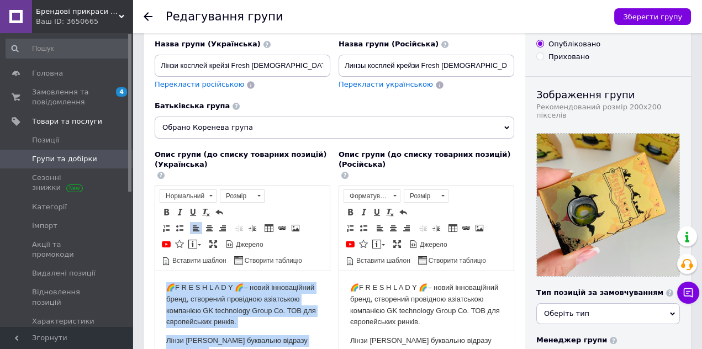
drag, startPoint x: 163, startPoint y: 279, endPoint x: 226, endPoint y: 336, distance: 85.2
click at [229, 348] on html "🌈F R E S H L A D Y 🌈– новий інноваційний бренд, створений провідною азіатською …" at bounding box center [242, 349] width 174 height 158
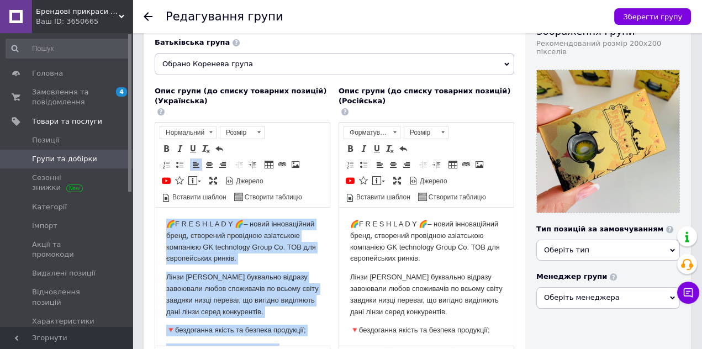
drag, startPoint x: 289, startPoint y: 334, endPoint x: 138, endPoint y: 198, distance: 203.6
click at [155, 207] on html "🌈F R E S H L A D Y 🌈– новий інноваційний бренд, створений провідною азіатською …" at bounding box center [242, 286] width 174 height 158
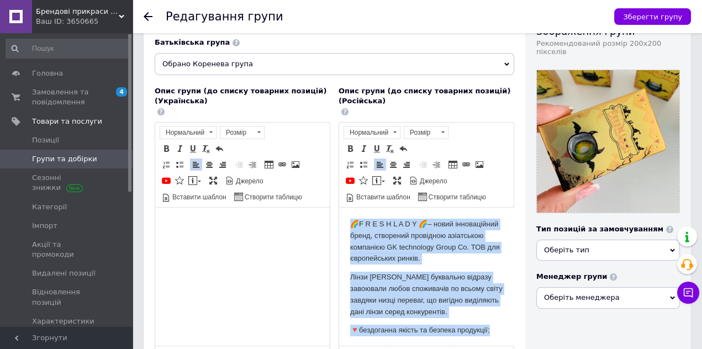
drag, startPoint x: 501, startPoint y: 336, endPoint x: 325, endPoint y: 193, distance: 226.5
click at [339, 207] on html "🌈F R E S H L A D Y 🌈– новий інноваційний бренд, створений провідною азіатською …" at bounding box center [426, 286] width 174 height 158
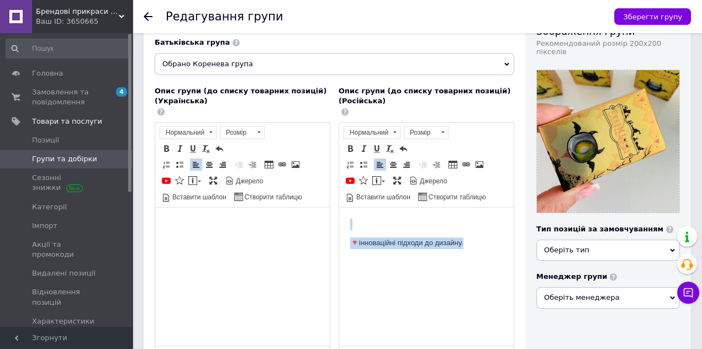
drag, startPoint x: 472, startPoint y: 264, endPoint x: 320, endPoint y: 151, distance: 189.7
click at [339, 207] on html "🔻інноваційні підходи до дизайну." at bounding box center [426, 233] width 174 height 52
click at [506, 63] on icon at bounding box center [506, 64] width 5 height 5
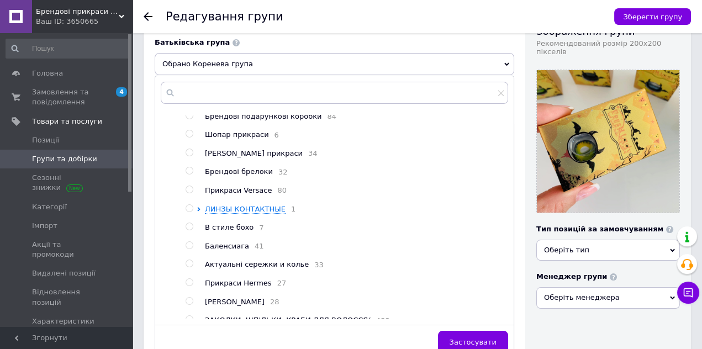
click at [192, 212] on input "radio" at bounding box center [188, 208] width 7 height 7
radio input "true"
radio input "false"
click at [460, 338] on span "Застосувати" at bounding box center [472, 342] width 47 height 8
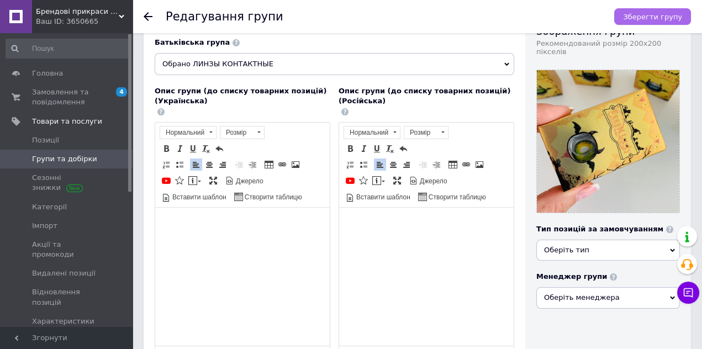
click at [645, 15] on span "Зберегти групу" at bounding box center [652, 17] width 59 height 8
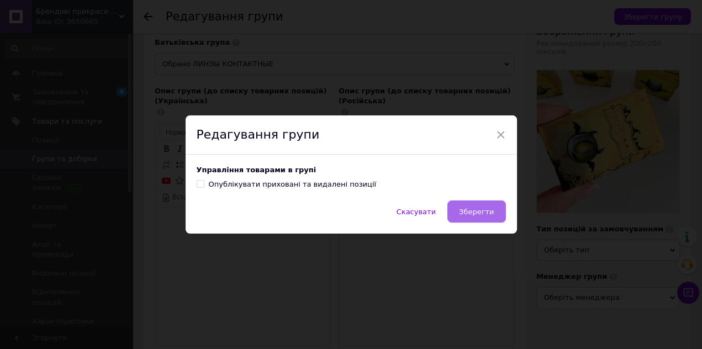
click at [464, 211] on span "Зберегти" at bounding box center [476, 212] width 35 height 8
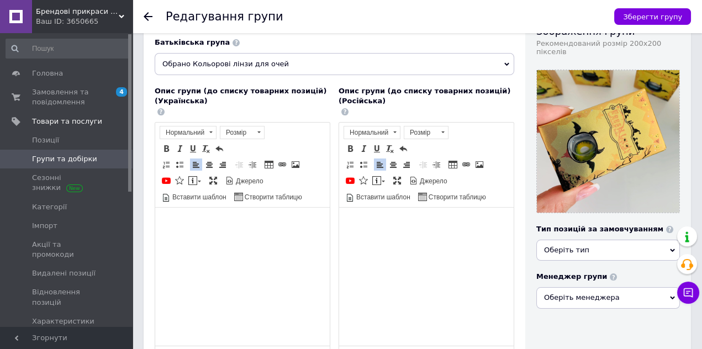
click at [145, 17] on use at bounding box center [148, 16] width 9 height 9
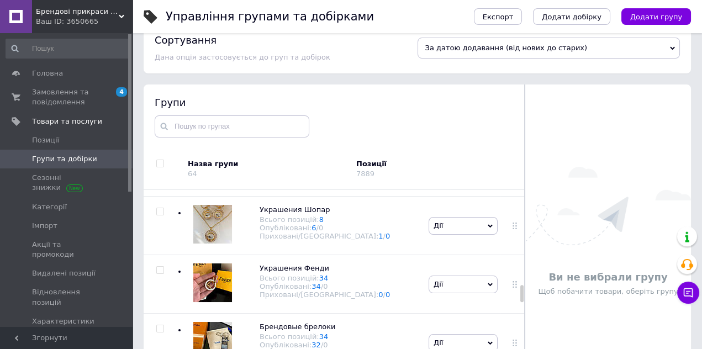
scroll to position [1206, 0]
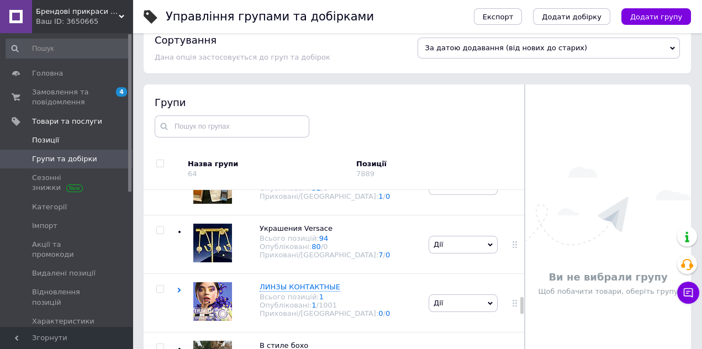
click at [54, 139] on span "Позиції" at bounding box center [45, 140] width 27 height 10
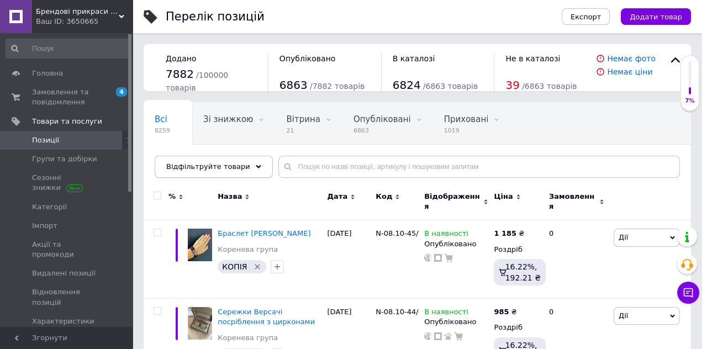
click at [256, 168] on icon at bounding box center [259, 167] width 6 height 6
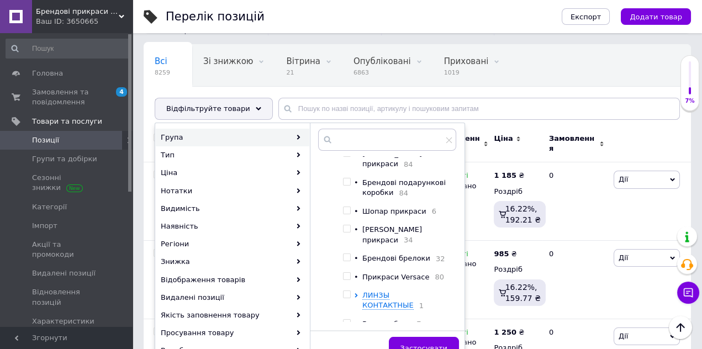
scroll to position [414, 0]
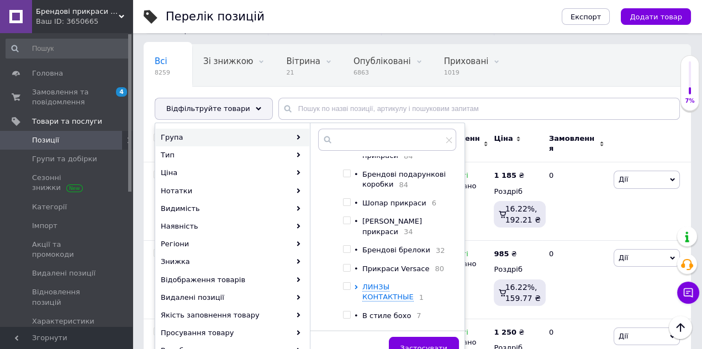
click at [348, 283] on input "checkbox" at bounding box center [346, 286] width 7 height 7
checkbox input "true"
click at [370, 283] on span "ЛИНЗЫ КОНТАКТНЫЕ" at bounding box center [387, 292] width 51 height 18
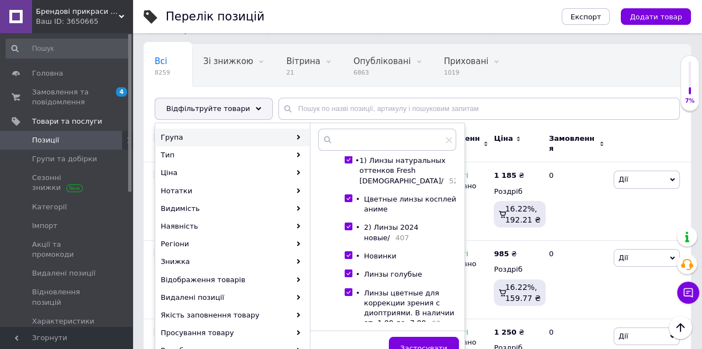
scroll to position [516, 0]
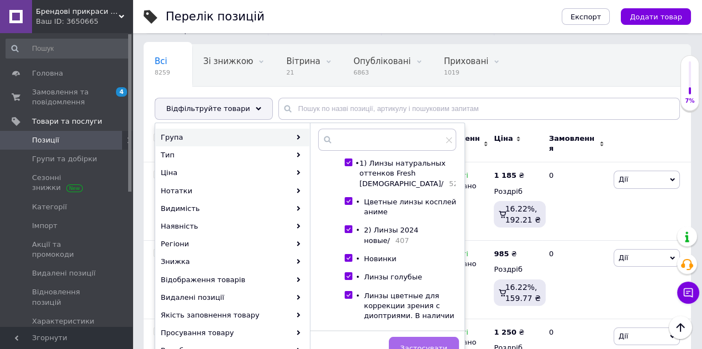
click at [407, 340] on button "Застосувати" at bounding box center [424, 348] width 70 height 22
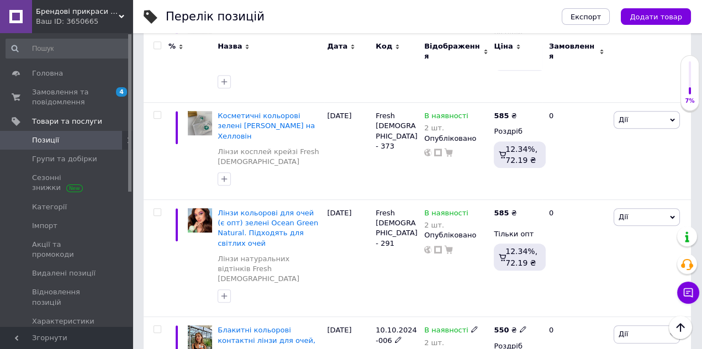
scroll to position [1119, 0]
click at [278, 325] on span "Блакитні кольорові контактні лінзи для очей, чудове перекриття свого кольору + …" at bounding box center [266, 349] width 98 height 49
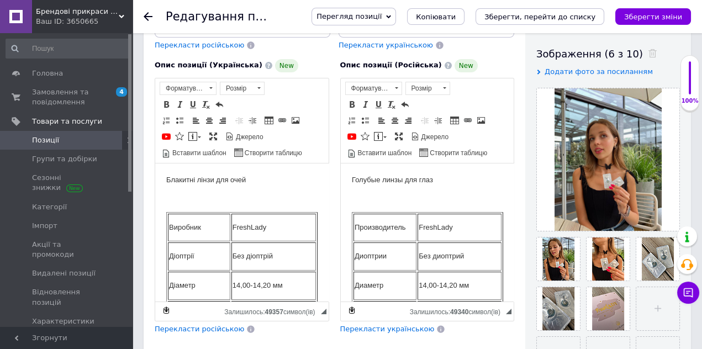
scroll to position [227, 0]
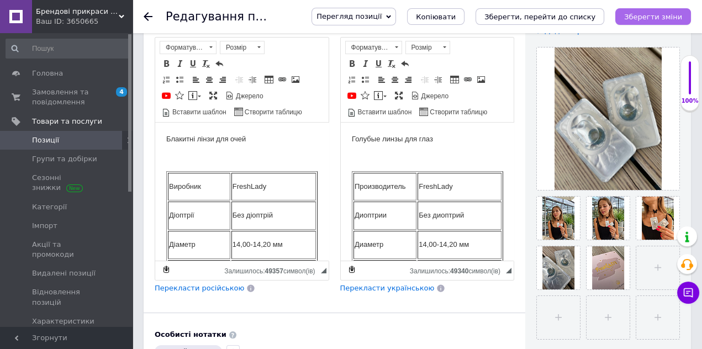
click at [651, 20] on icon "Зберегти зміни" at bounding box center [653, 17] width 58 height 8
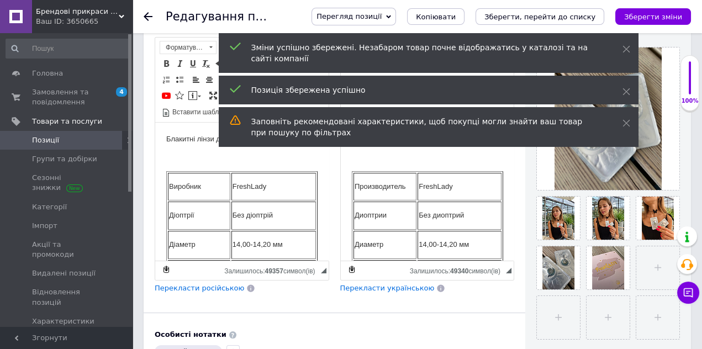
click at [143, 13] on div "Редагування позиції: Блакитні кольорові контактні лінзи для очей, чудове перекр…" at bounding box center [416, 16] width 569 height 33
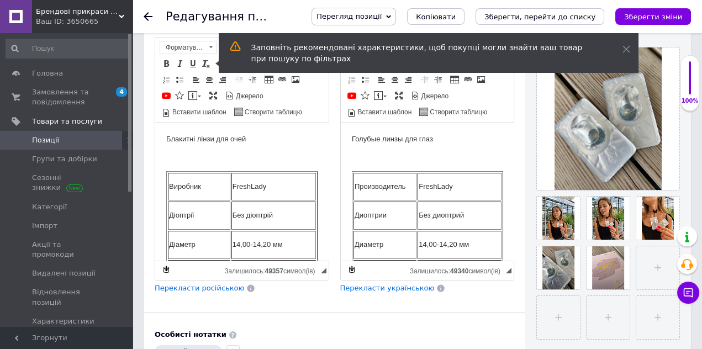
click at [146, 17] on icon at bounding box center [148, 16] width 9 height 9
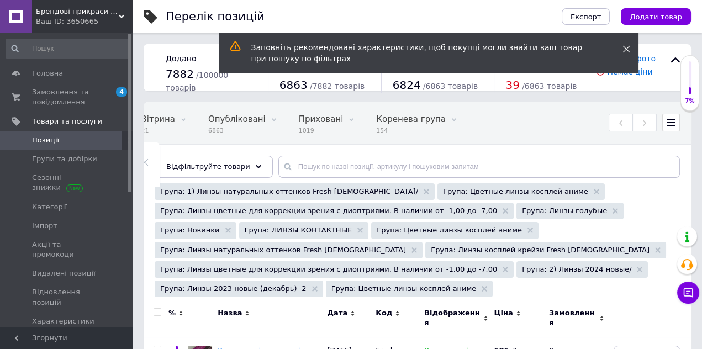
scroll to position [0, 148]
click at [625, 50] on use at bounding box center [625, 49] width 7 height 7
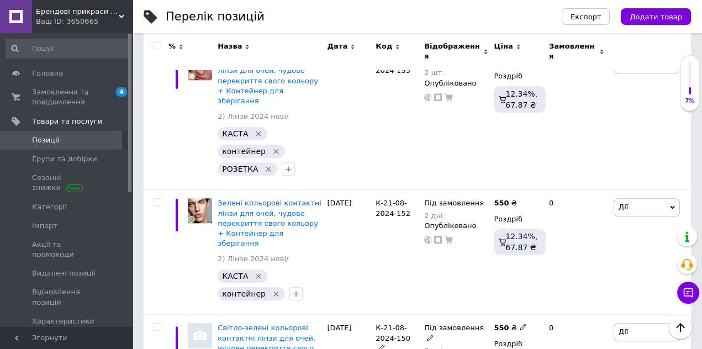
scroll to position [2320, 0]
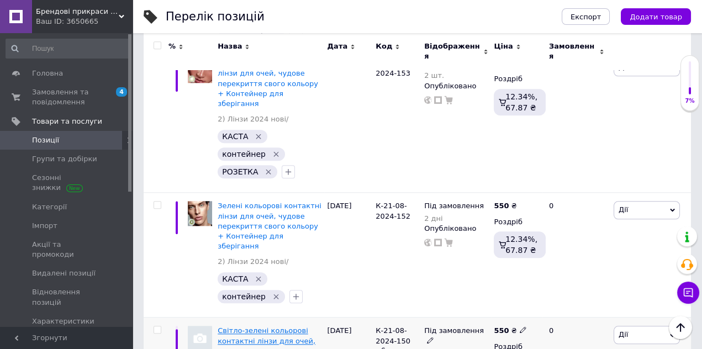
click at [267, 326] on span "Світло-зелені кольорові контактні лінзи для очей, чудове перекриття свого кольо…" at bounding box center [266, 350] width 99 height 49
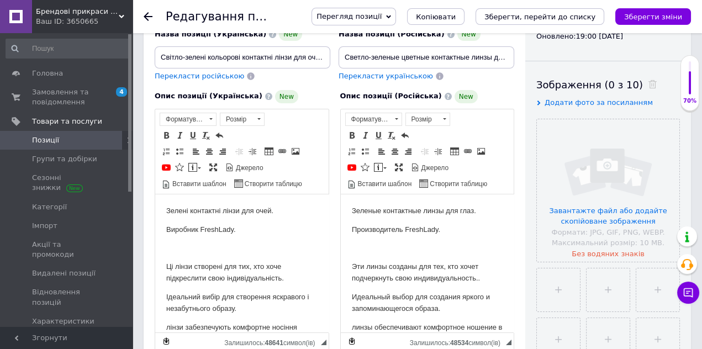
scroll to position [132, 0]
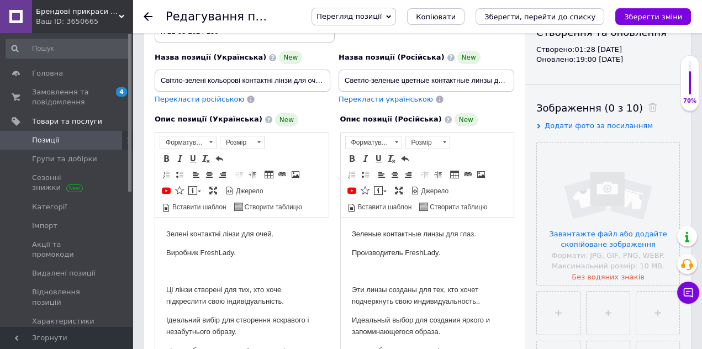
click at [149, 17] on icon at bounding box center [148, 16] width 9 height 9
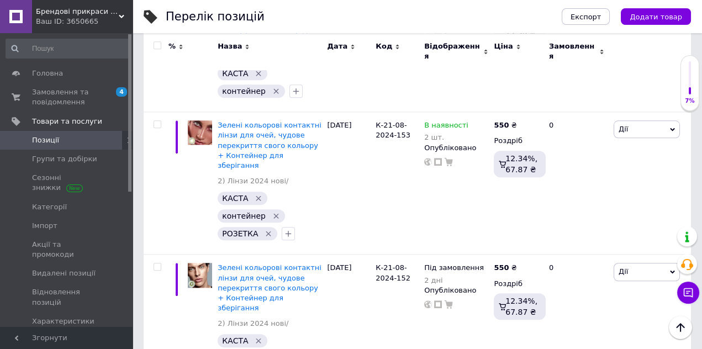
scroll to position [2261, 0]
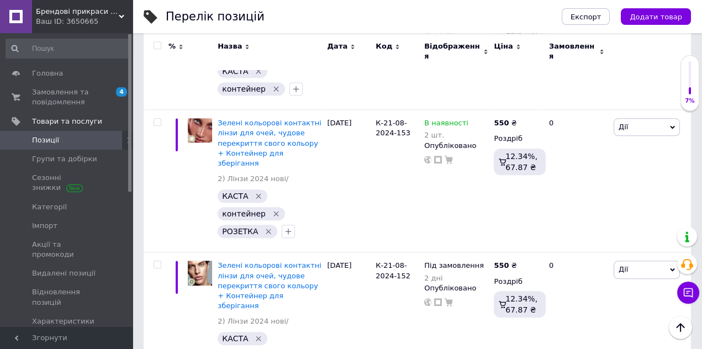
checkbox input "true"
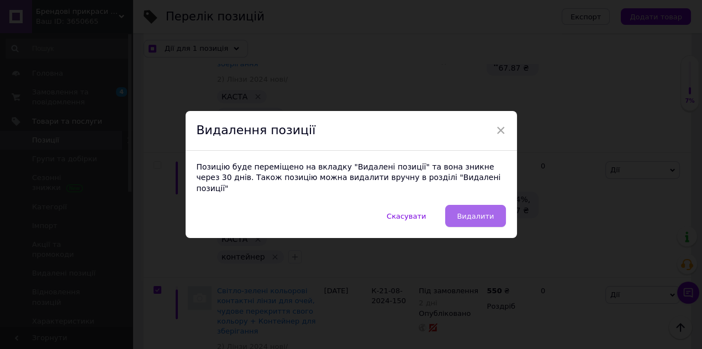
click at [469, 217] on button "Видалити" at bounding box center [475, 216] width 60 height 22
checkbox input "true"
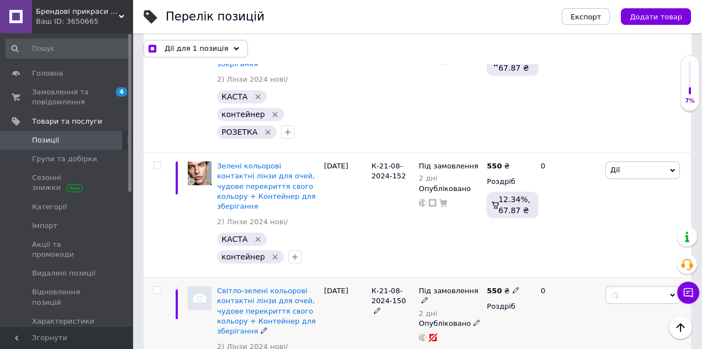
checkbox input "false"
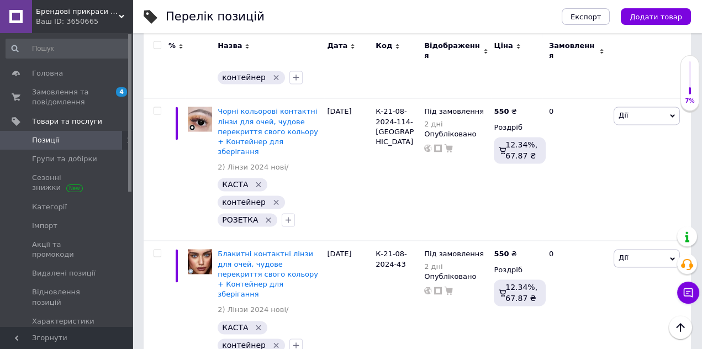
checkbox input "true"
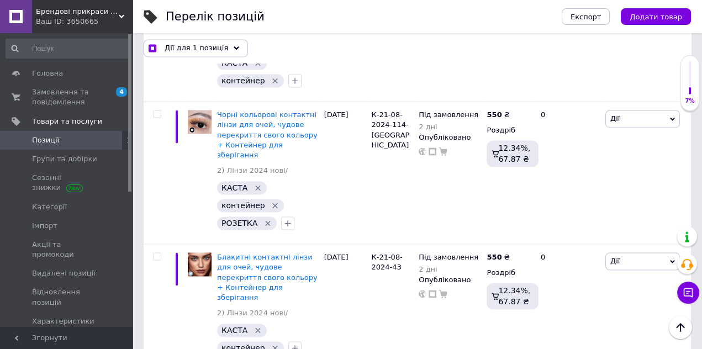
scroll to position [3430, 0]
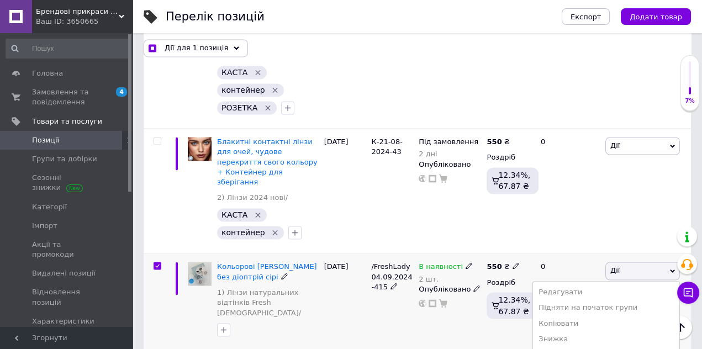
scroll to position [3624, 0]
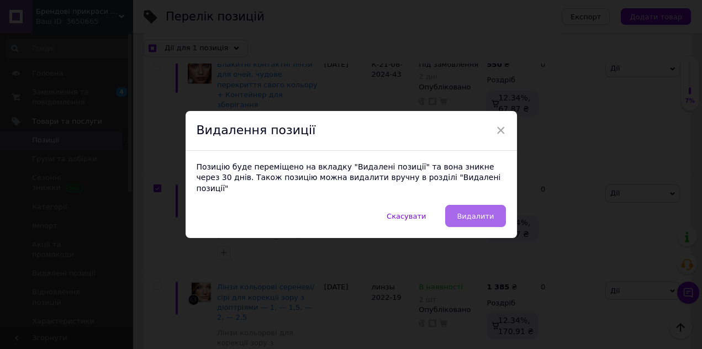
click at [476, 213] on span "Видалити" at bounding box center [474, 216] width 37 height 8
checkbox input "true"
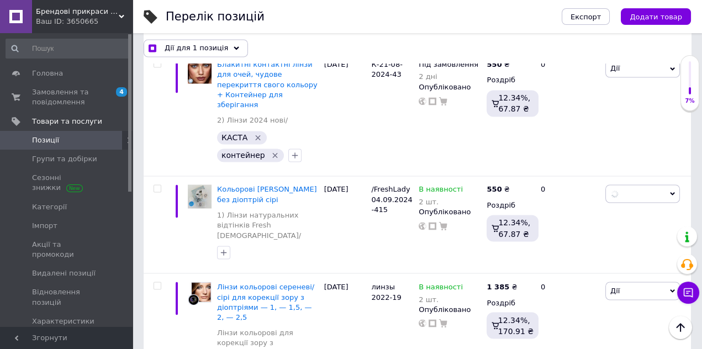
checkbox input "false"
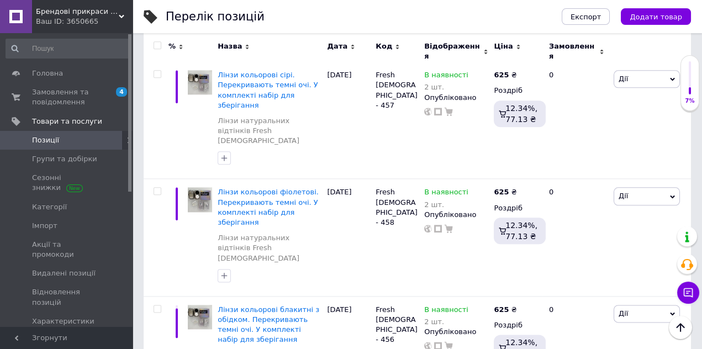
scroll to position [10480, 0]
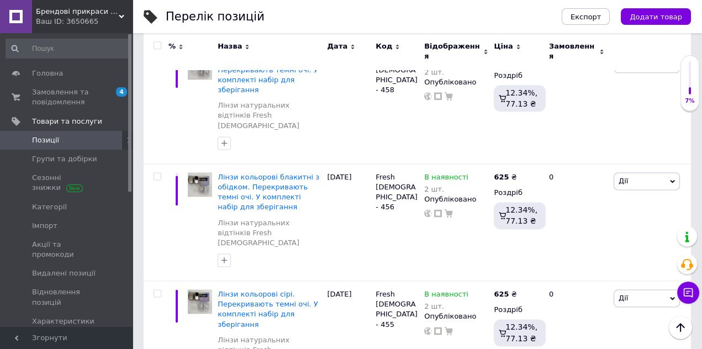
checkbox input "true"
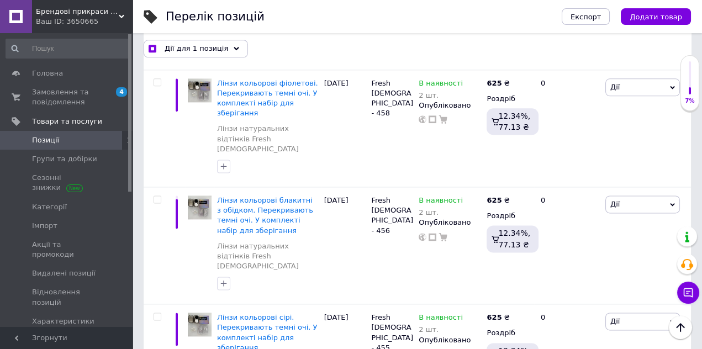
scroll to position [10586, 0]
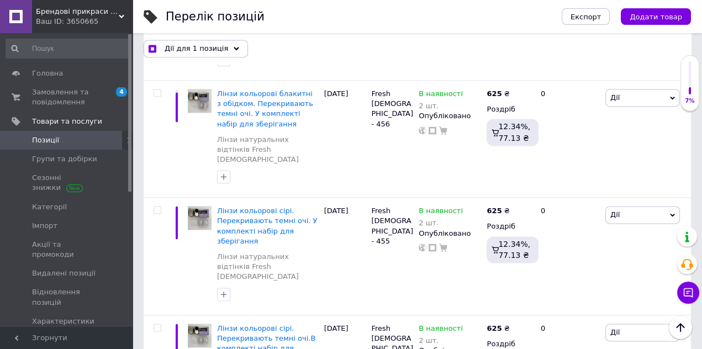
checkbox input "true"
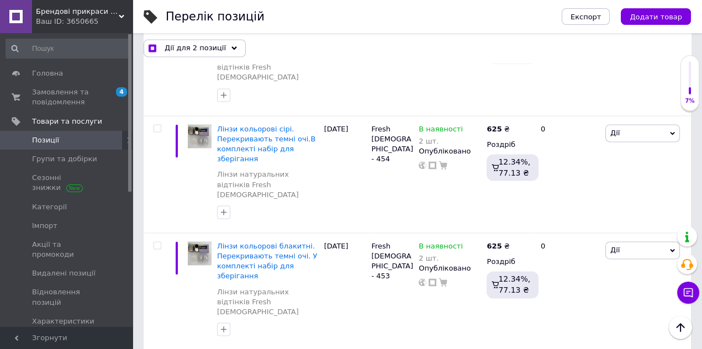
scroll to position [10838, 0]
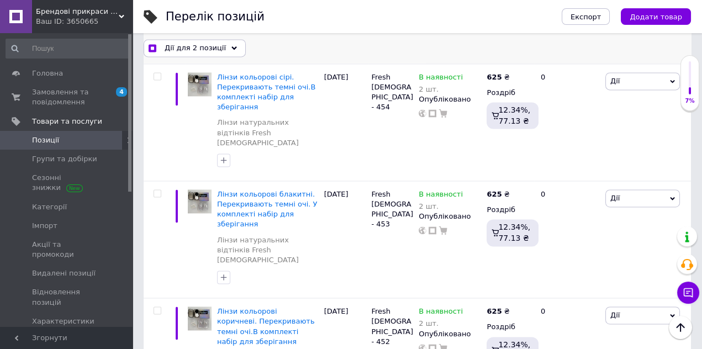
click at [198, 51] on span "Дії для 2 позиції" at bounding box center [194, 48] width 61 height 10
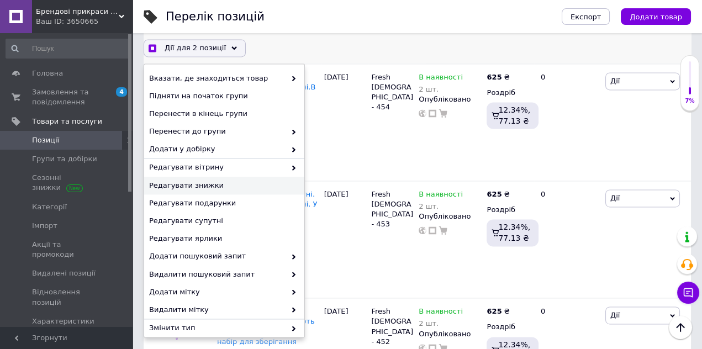
scroll to position [113, 0]
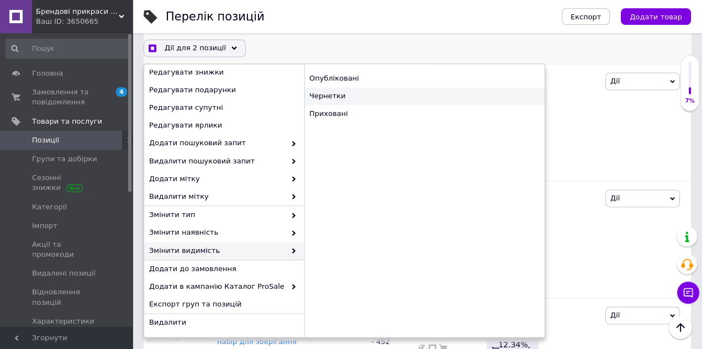
checkbox input "true"
click at [336, 100] on div "Чернетки" at bounding box center [424, 97] width 240 height 18
checkbox input "false"
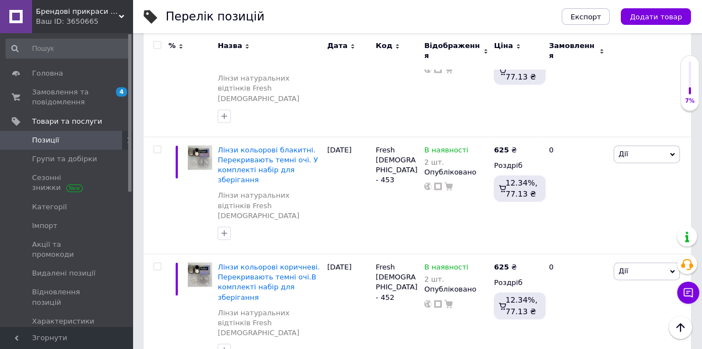
scroll to position [10867, 0]
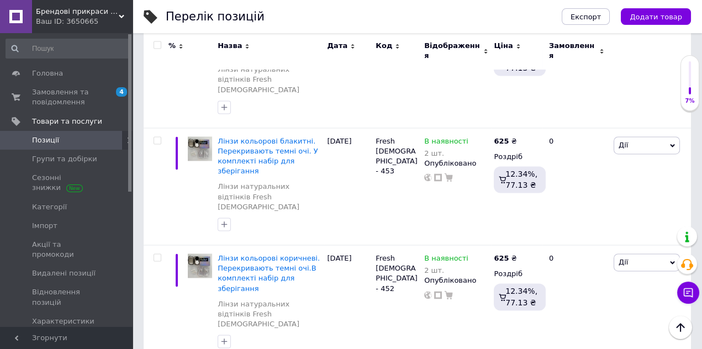
checkbox input "true"
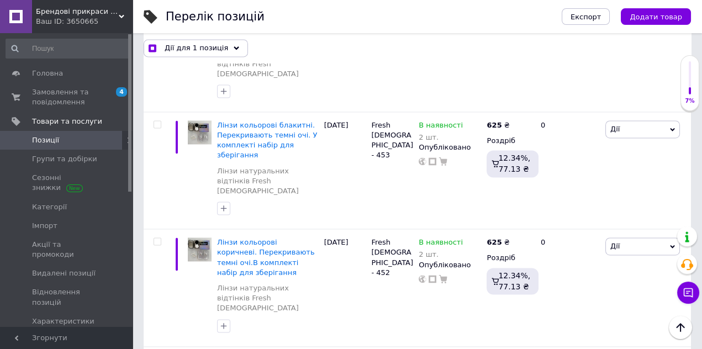
checkbox input "true"
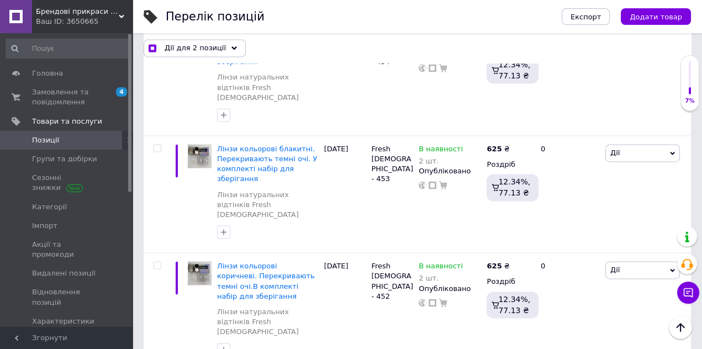
scroll to position [10837, 0]
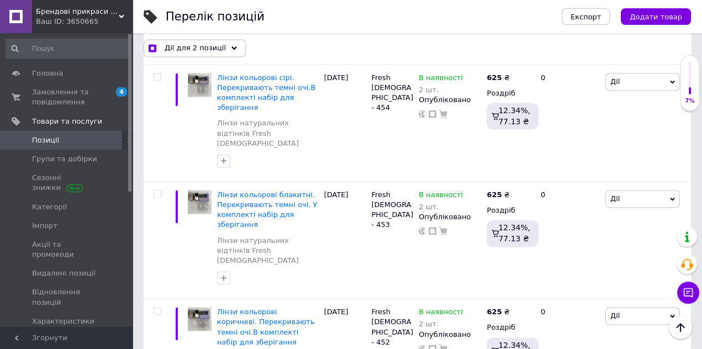
checkbox input "true"
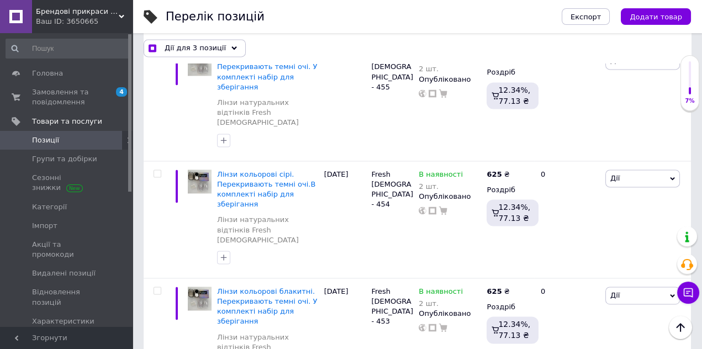
checkbox input "true"
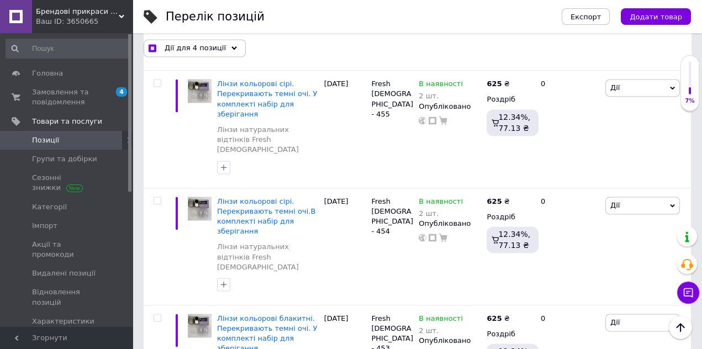
scroll to position [10664, 0]
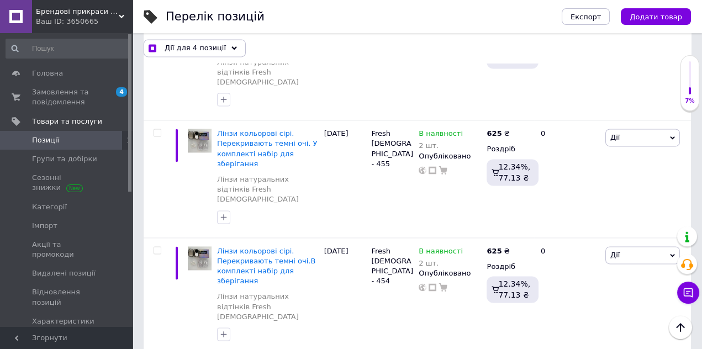
checkbox input "true"
click at [193, 48] on span "Дії для 5 позицій" at bounding box center [196, 48] width 64 height 10
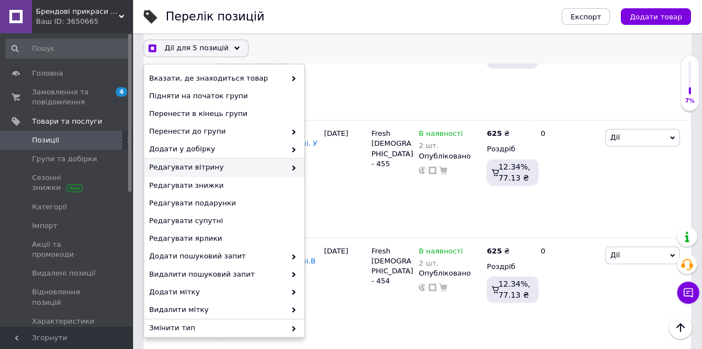
scroll to position [113, 0]
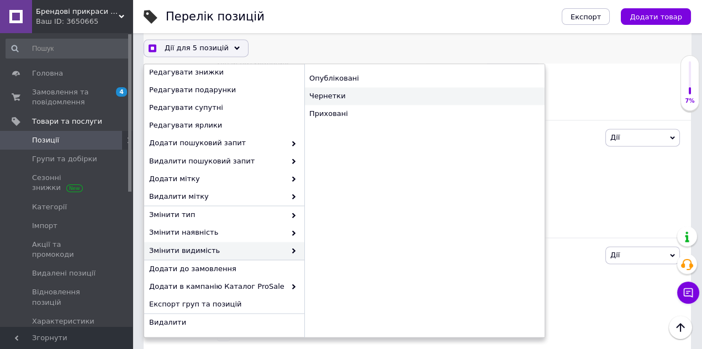
click at [334, 98] on div "Чернетки" at bounding box center [424, 97] width 240 height 18
checkbox input "true"
checkbox input "false"
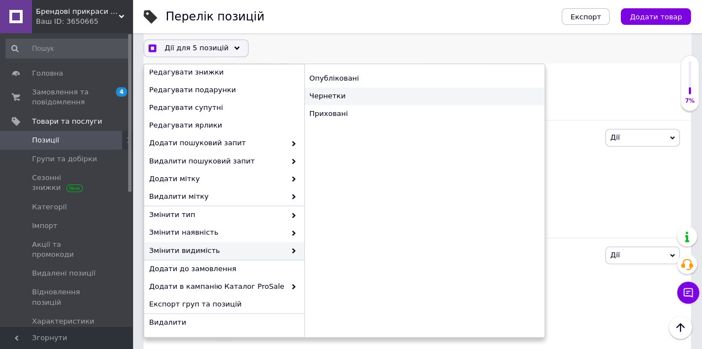
checkbox input "false"
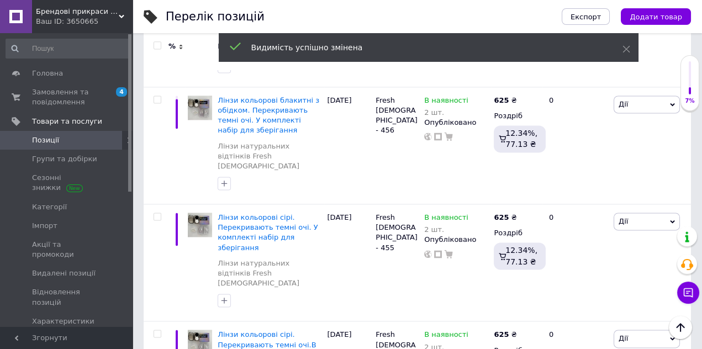
scroll to position [10867, 0]
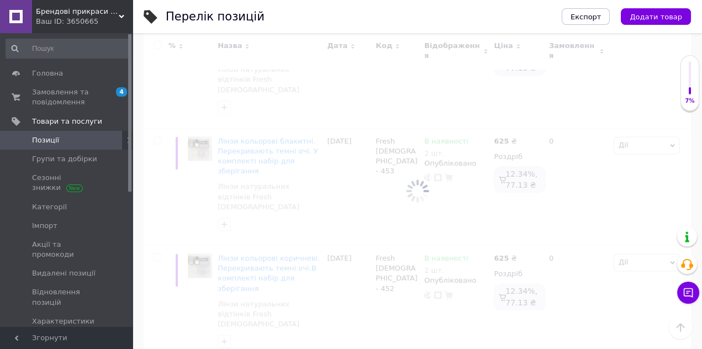
scroll to position [9795, 0]
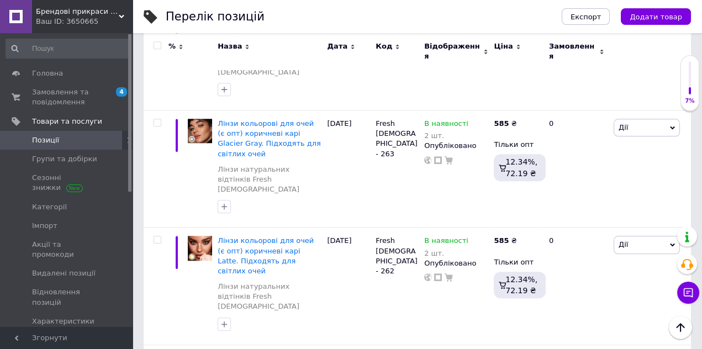
scroll to position [10388, 0]
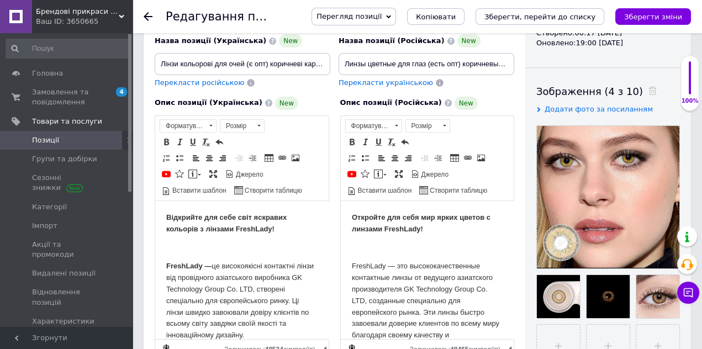
scroll to position [89, 0]
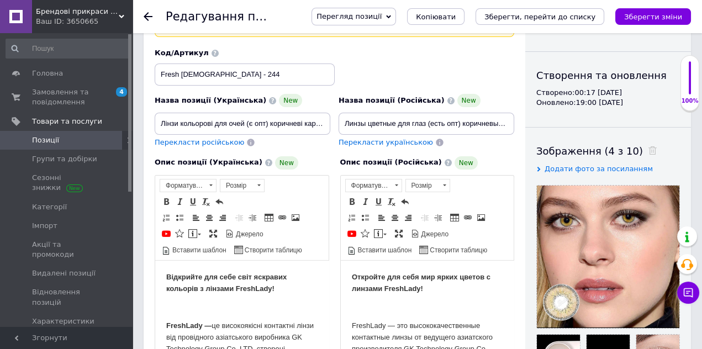
click at [145, 17] on use at bounding box center [148, 16] width 9 height 9
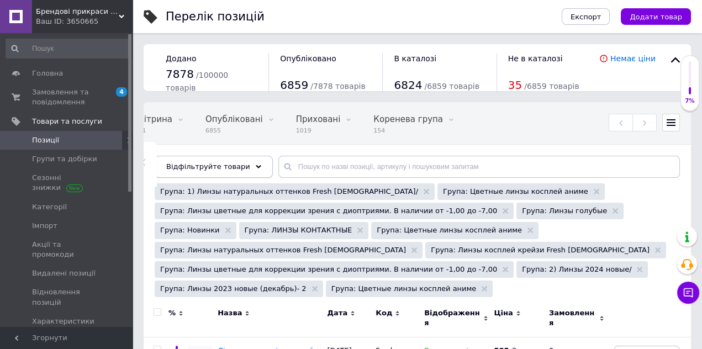
click at [248, 169] on div "Відфільтруйте товари" at bounding box center [214, 167] width 118 height 22
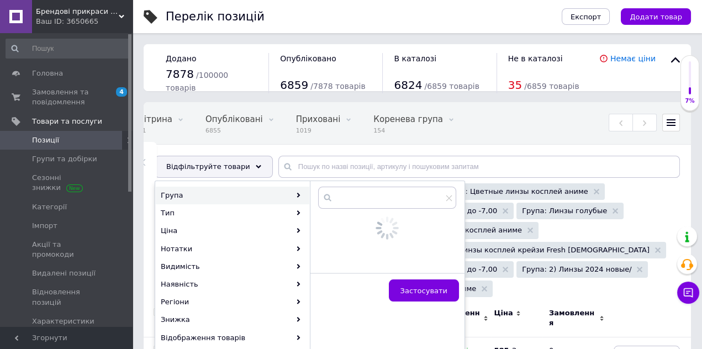
click at [454, 214] on div at bounding box center [386, 228] width 137 height 28
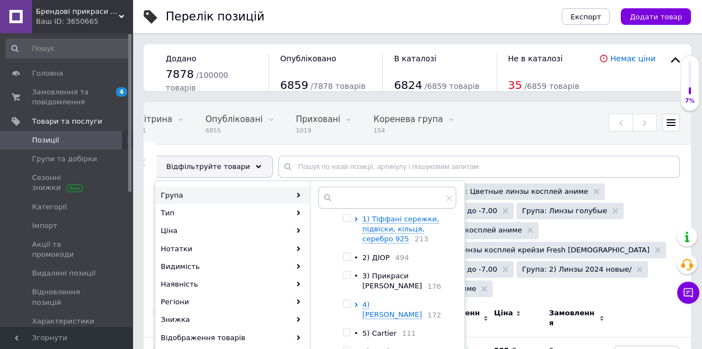
scroll to position [26, 0]
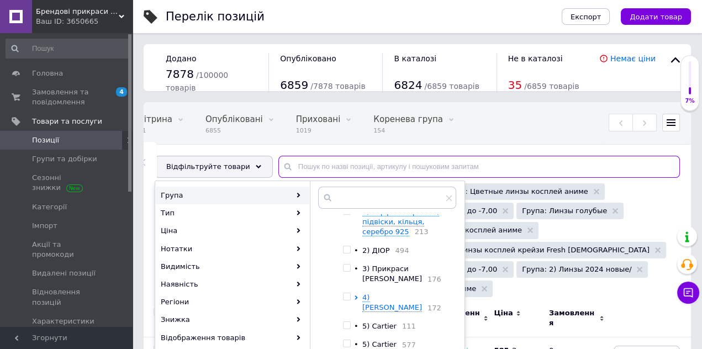
click at [544, 174] on input "text" at bounding box center [478, 167] width 401 height 22
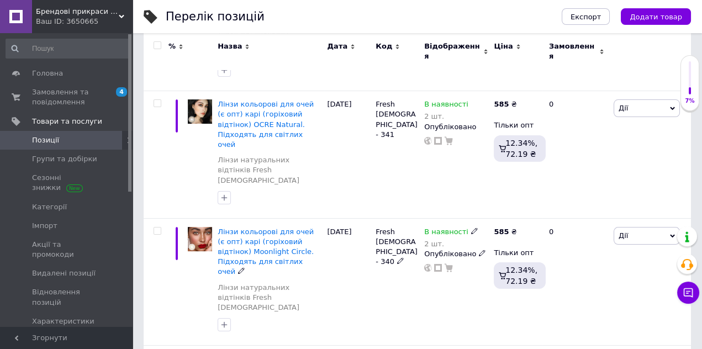
scroll to position [385, 0]
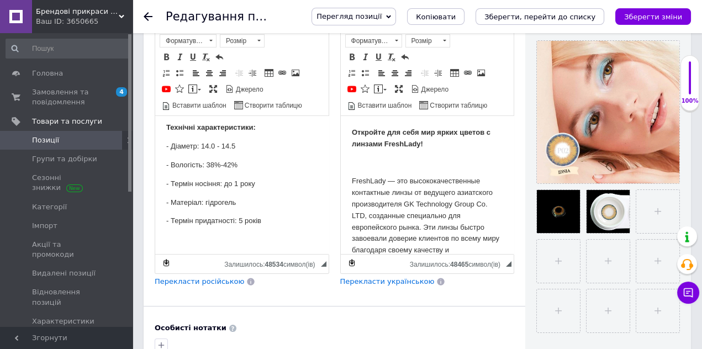
scroll to position [402, 0]
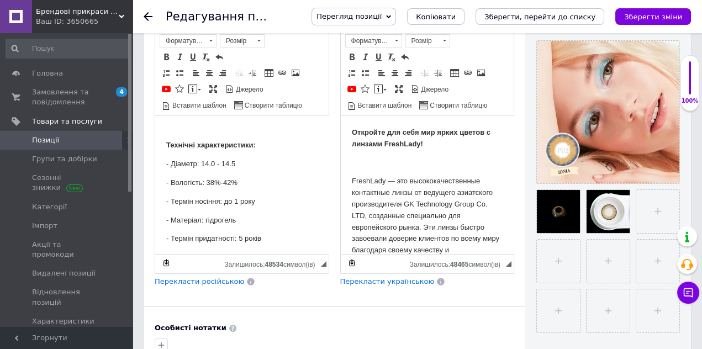
click at [147, 18] on icon at bounding box center [148, 16] width 9 height 9
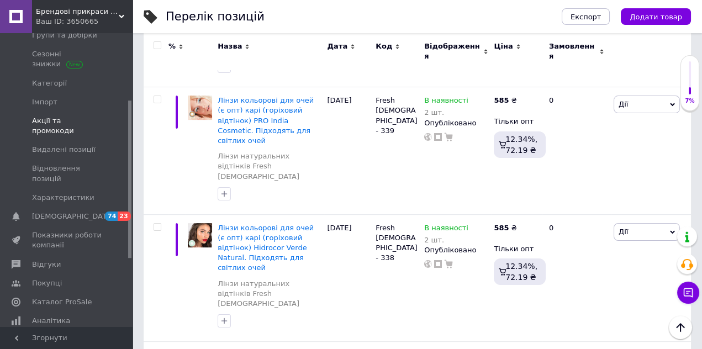
scroll to position [125, 0]
click at [60, 295] on span "Каталог ProSale" at bounding box center [62, 300] width 60 height 10
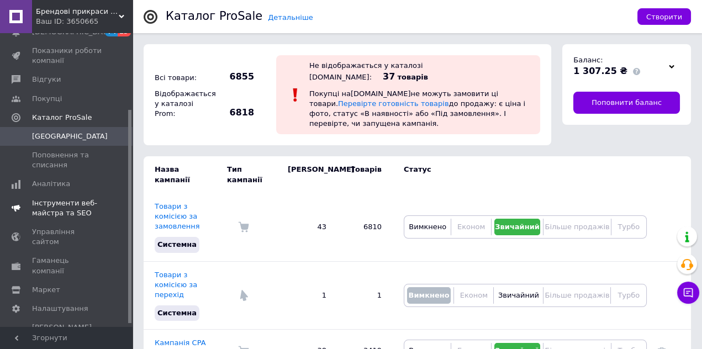
scroll to position [25, 0]
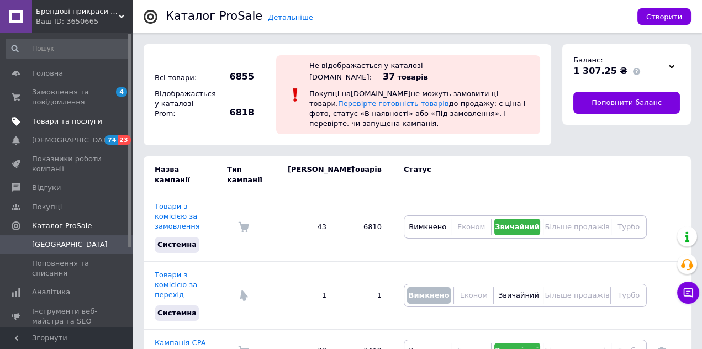
click at [43, 120] on span "Товари та послуги" at bounding box center [67, 121] width 70 height 10
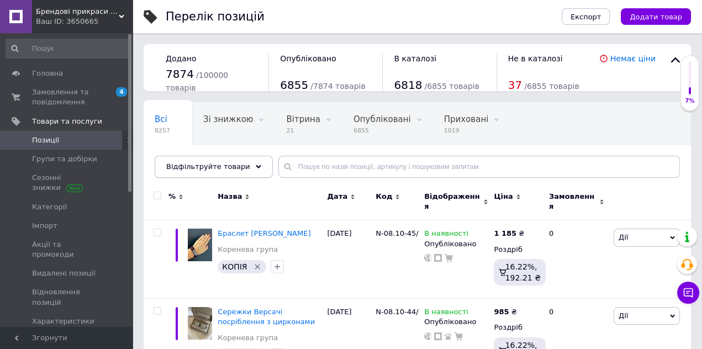
click at [256, 166] on use at bounding box center [259, 166] width 6 height 3
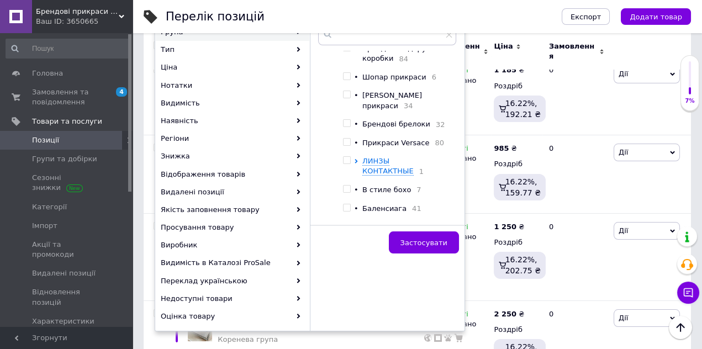
scroll to position [480, 0]
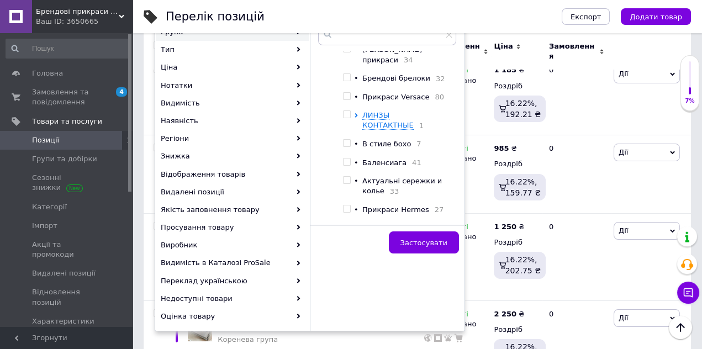
click at [350, 110] on span at bounding box center [347, 114] width 8 height 8
click at [350, 111] on input "checkbox" at bounding box center [346, 114] width 7 height 7
checkbox input "true"
click at [365, 111] on span "ЛИНЗЫ КОНТАКТНЫЕ" at bounding box center [387, 120] width 51 height 18
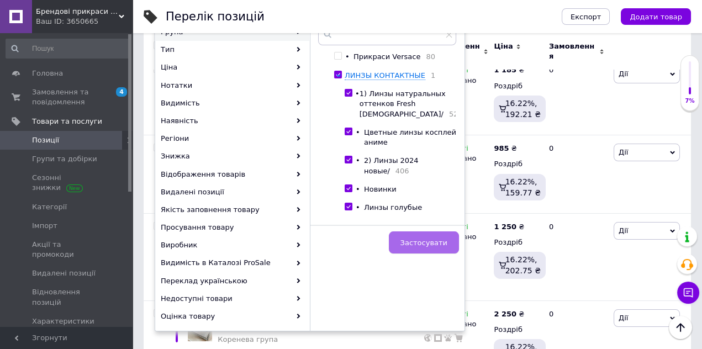
click at [412, 243] on span "Застосувати" at bounding box center [423, 242] width 47 height 8
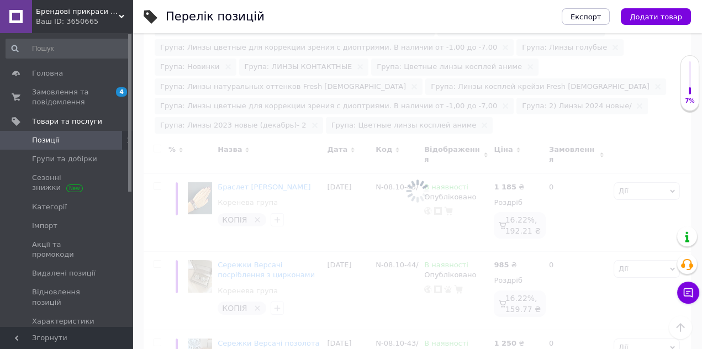
scroll to position [0, 148]
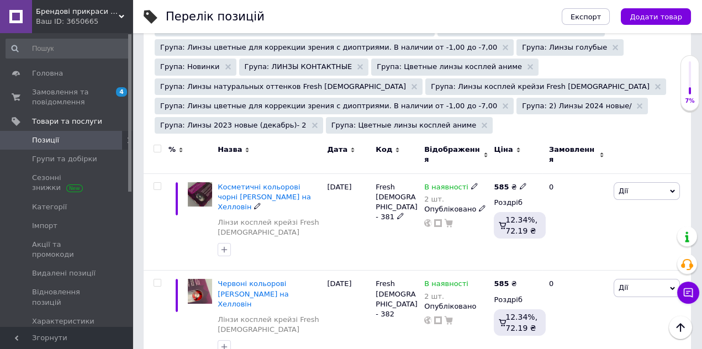
click at [267, 183] on span "Косметичні кольорові чорні [PERSON_NAME] на Хелловін" at bounding box center [263, 197] width 93 height 28
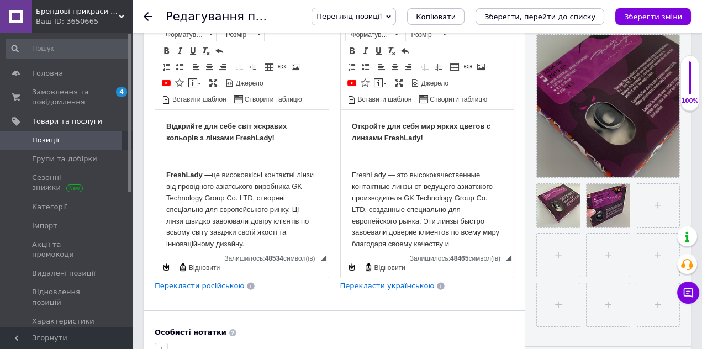
scroll to position [219, 0]
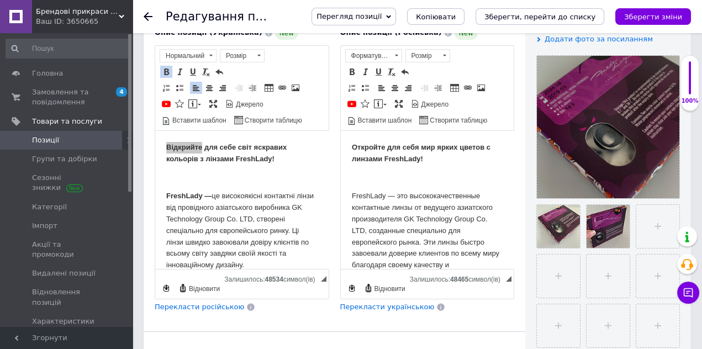
click at [260, 289] on div "Опис позиції (Українська) New Відкрийте для себе світ яскравих кольорів з лінза…" at bounding box center [241, 169] width 185 height 297
click at [204, 179] on p "Редактор, 2B5BC48D-A398-4256-80B9-2C87D903CBCB" at bounding box center [241, 178] width 151 height 12
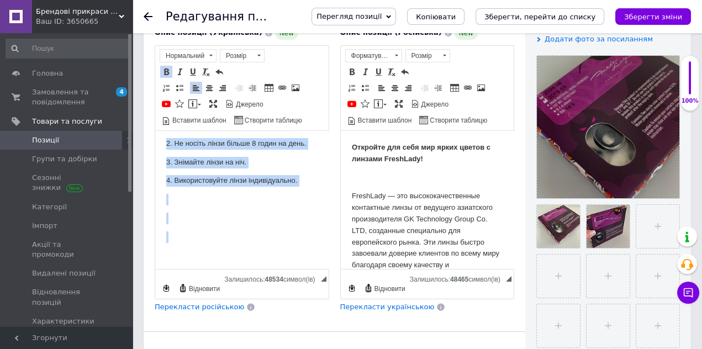
scroll to position [715, 0]
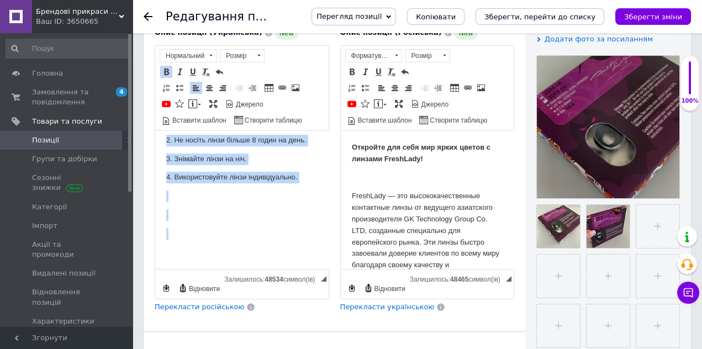
drag, startPoint x: 164, startPoint y: 142, endPoint x: 263, endPoint y: 286, distance: 174.2
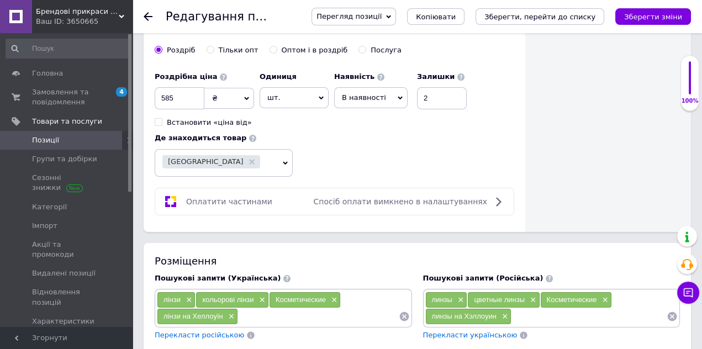
scroll to position [610, 0]
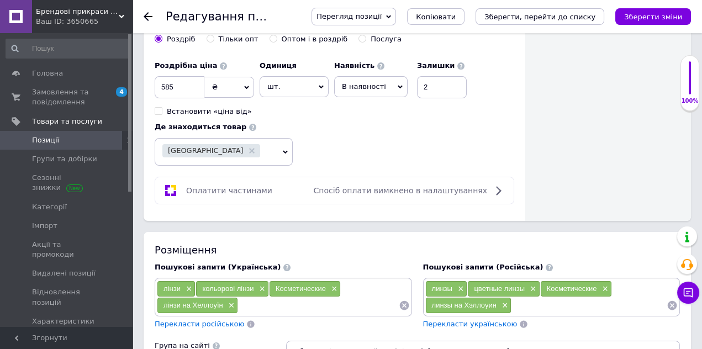
drag, startPoint x: 352, startPoint y: -248, endPoint x: 419, endPoint y: 290, distance: 541.8
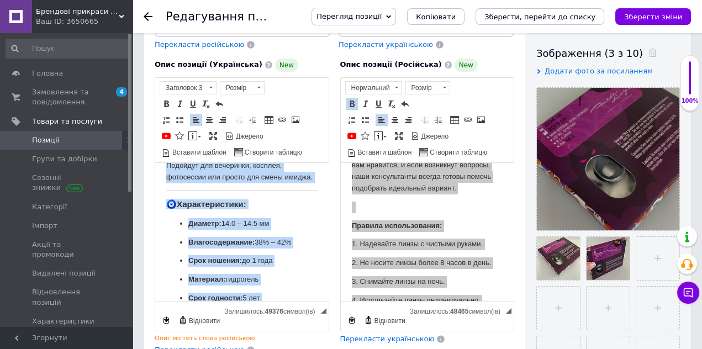
scroll to position [304, 0]
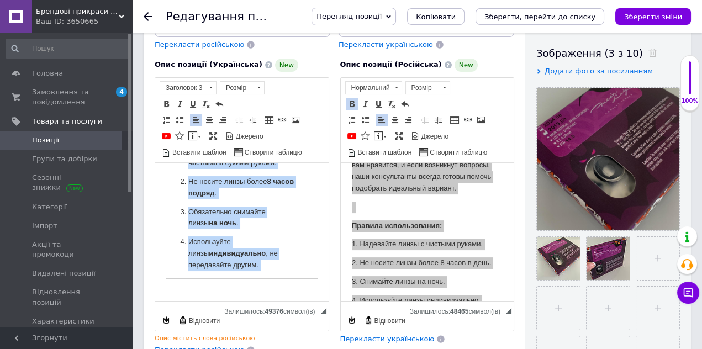
drag, startPoint x: 163, startPoint y: 176, endPoint x: 252, endPoint y: 318, distance: 167.9
click at [252, 311] on html "🎃 Измени свой образ на [PERSON_NAME]! Почувствуй атмосферу загадки и волшебства…" at bounding box center [241, 85] width 173 height 452
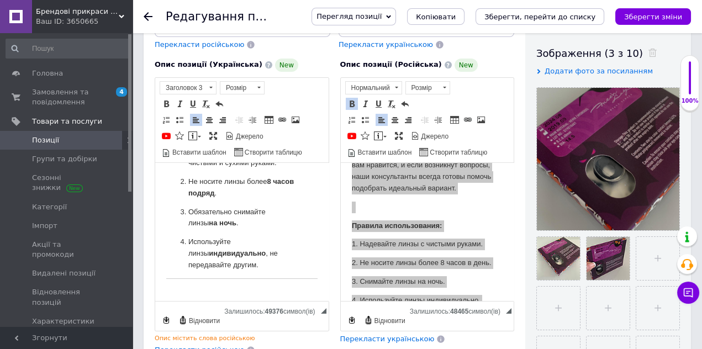
scroll to position [0, 0]
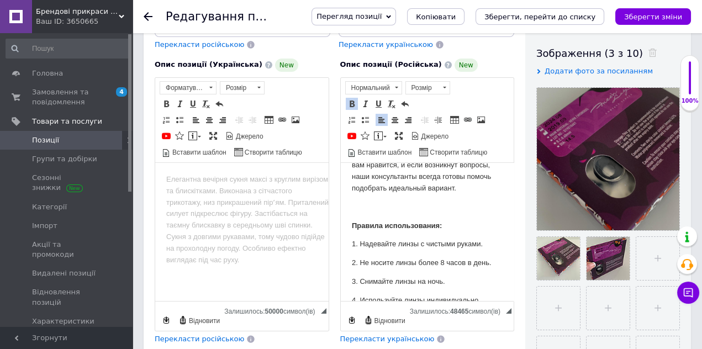
click at [465, 268] on p "2. Не носите линзы более 8 часов в день." at bounding box center [426, 263] width 151 height 12
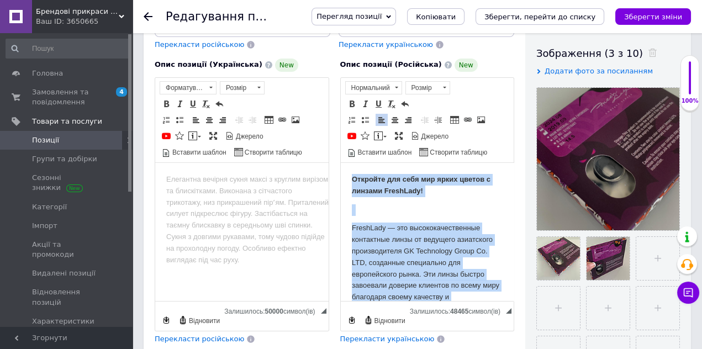
drag, startPoint x: 449, startPoint y: 295, endPoint x: 292, endPoint y: 36, distance: 302.9
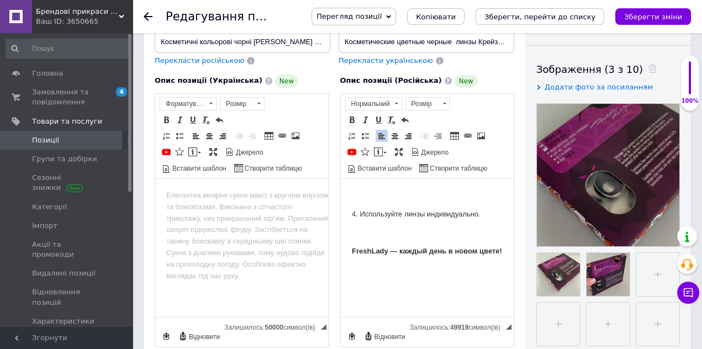
scroll to position [153, 0]
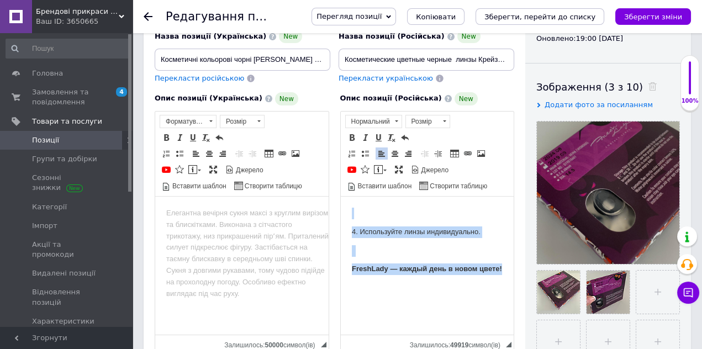
drag, startPoint x: 360, startPoint y: 215, endPoint x: 386, endPoint y: 315, distance: 103.2
click at [386, 285] on html "4. Используйте линзы индивидуально. FreshLady — каждый день в новом цвете!" at bounding box center [426, 240] width 173 height 89
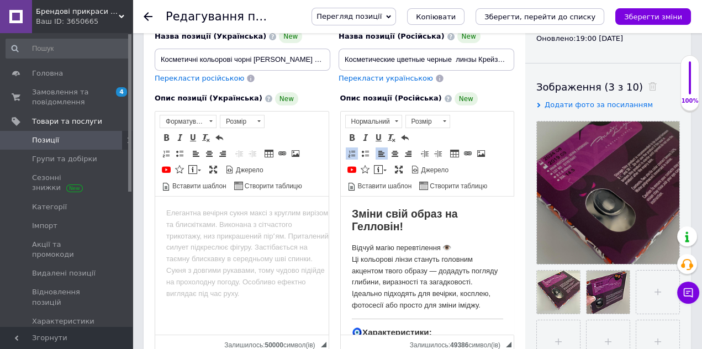
click at [357, 229] on strong "Зміни свій образ на Гелловін!" at bounding box center [404, 219] width 106 height 25
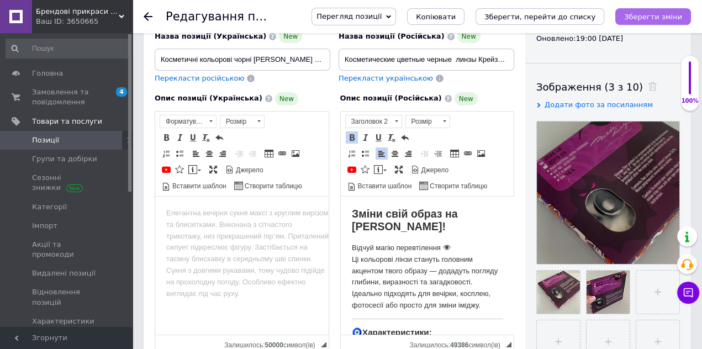
click at [679, 18] on icon "Зберегти зміни" at bounding box center [653, 17] width 58 height 8
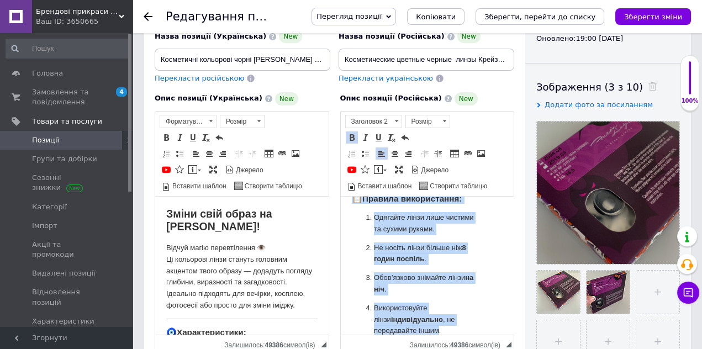
scroll to position [268, 0]
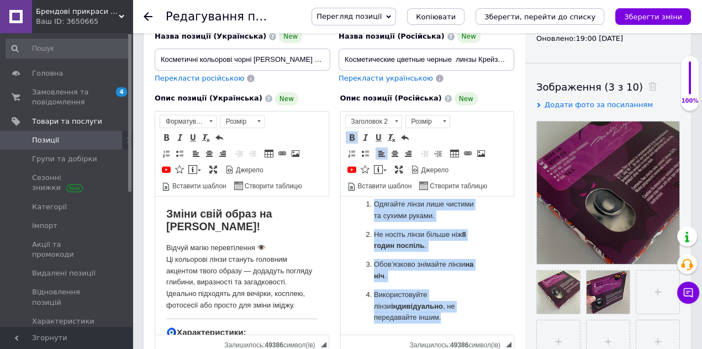
drag, startPoint x: 352, startPoint y: 204, endPoint x: 439, endPoint y: 334, distance: 156.8
click at [439, 334] on html "Зміни свій образ на Хелловін! Відчуй магію перевтілення 👁️ Ці кольорові лінзи с…" at bounding box center [426, 131] width 173 height 406
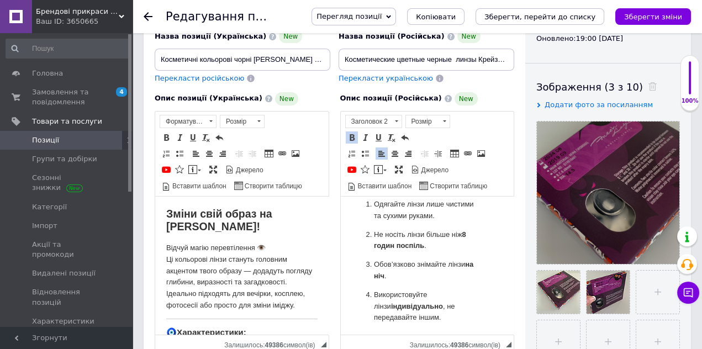
scroll to position [0, 0]
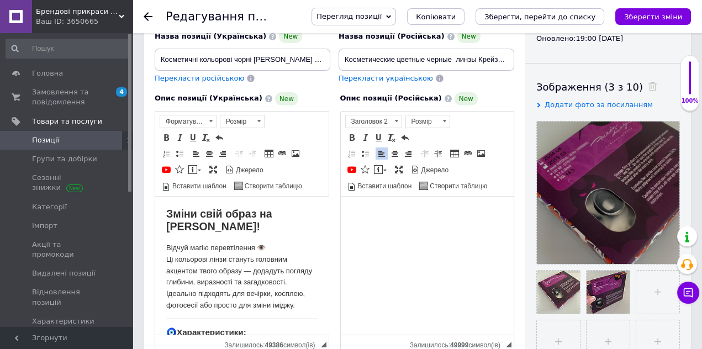
click at [360, 211] on h2 "Редактор, C302D7AC-9954-4664-A492-A7DFF5154B39" at bounding box center [426, 213] width 151 height 13
click at [355, 217] on h2 "Редактор, C302D7AC-9954-4664-A492-A7DFF5154B39" at bounding box center [426, 213] width 151 height 13
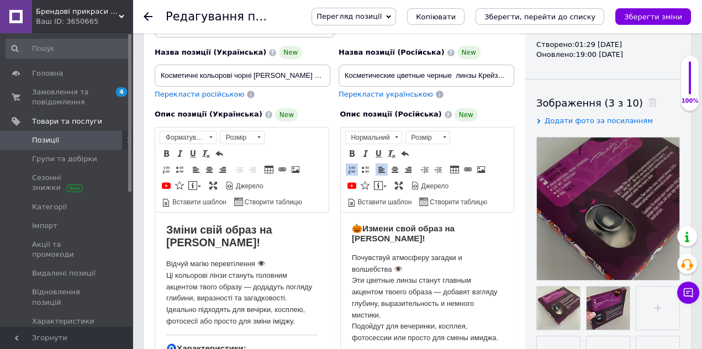
scroll to position [136, 0]
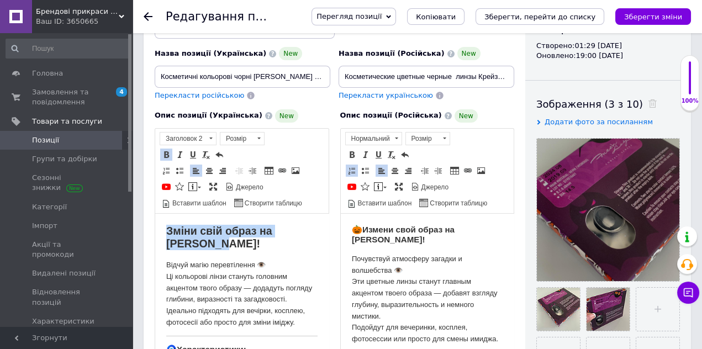
drag, startPoint x: 233, startPoint y: 248, endPoint x: 176, endPoint y: 222, distance: 63.0
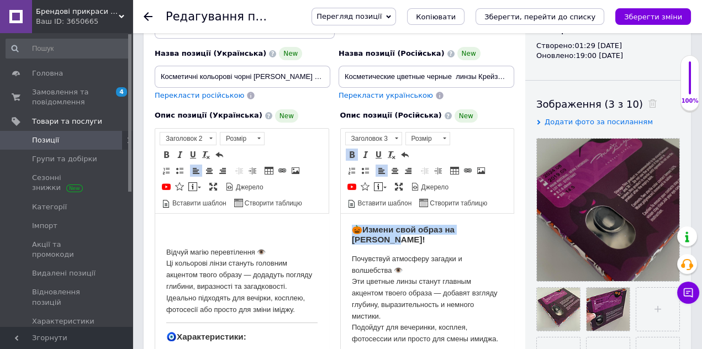
drag, startPoint x: 503, startPoint y: 230, endPoint x: 332, endPoint y: 217, distance: 171.6
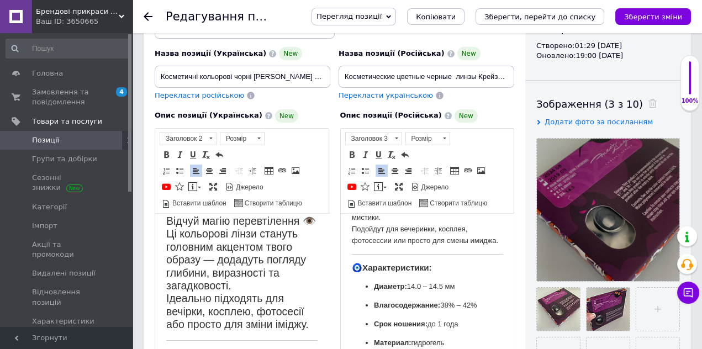
scroll to position [87, 0]
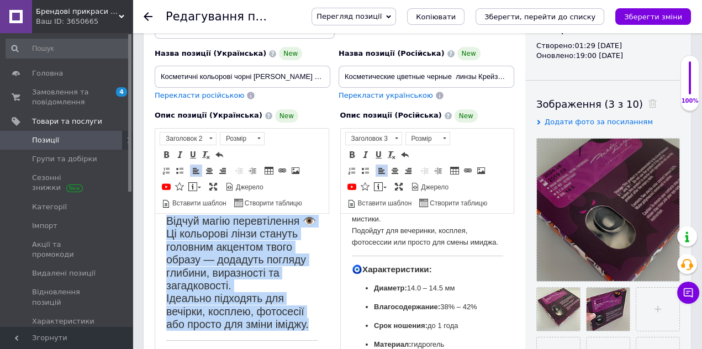
drag, startPoint x: 313, startPoint y: 322, endPoint x: 166, endPoint y: 220, distance: 178.8
click at [166, 220] on h2 "Відчуй магію перевтілення 👁️ Ці кольорові лінзи стануть головним акцентом твого…" at bounding box center [241, 272] width 151 height 116
click at [241, 132] on span "Розмір" at bounding box center [236, 138] width 33 height 12
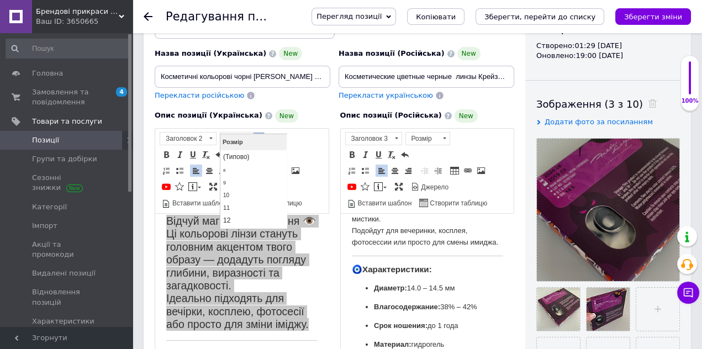
scroll to position [0, 0]
click at [236, 193] on link "10" at bounding box center [252, 195] width 65 height 12
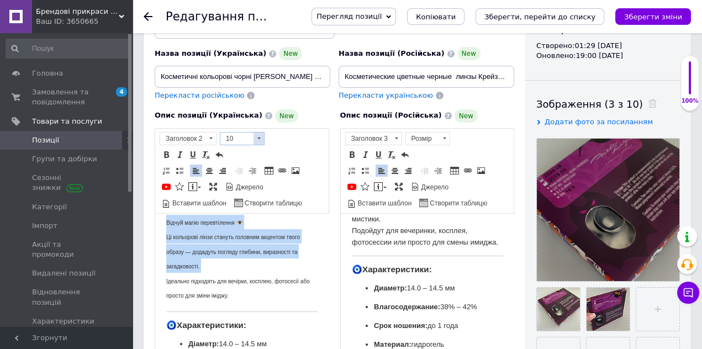
click at [257, 132] on span at bounding box center [258, 138] width 10 height 12
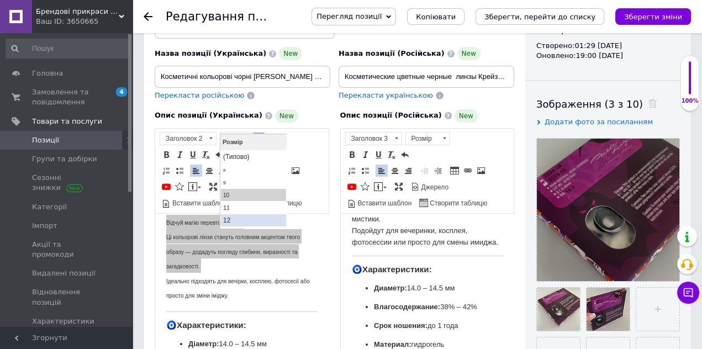
click at [238, 219] on link "12" at bounding box center [252, 220] width 65 height 12
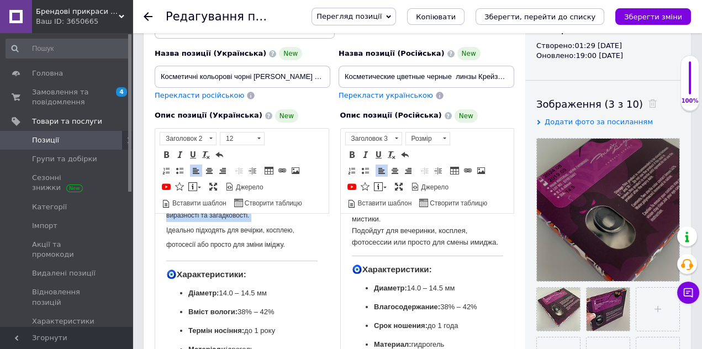
scroll to position [33, 0]
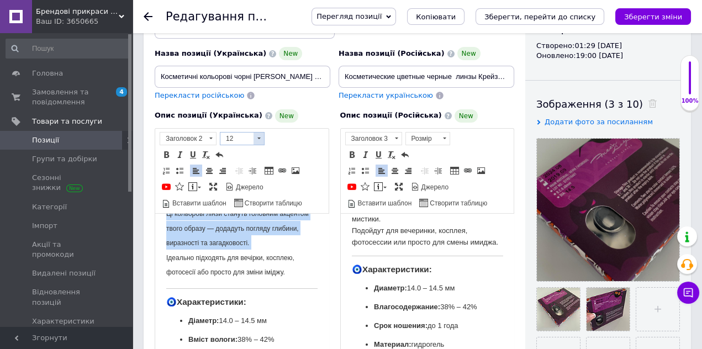
click at [257, 132] on span at bounding box center [258, 138] width 10 height 12
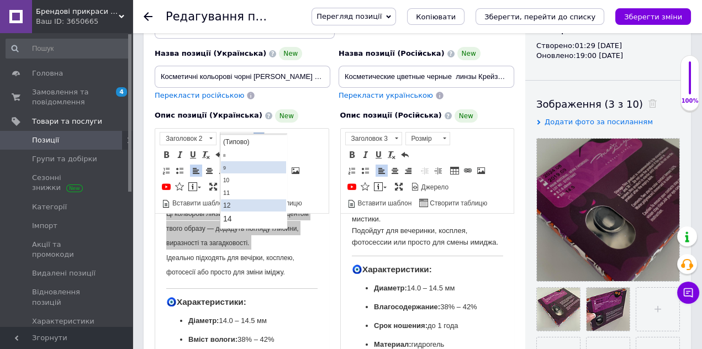
scroll to position [17, 0]
click at [242, 211] on link "14" at bounding box center [252, 216] width 65 height 13
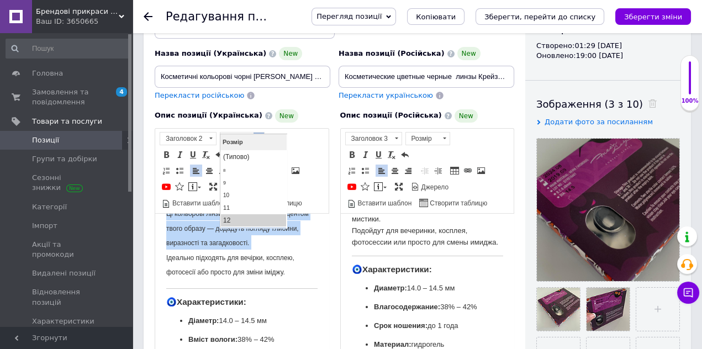
scroll to position [11, 0]
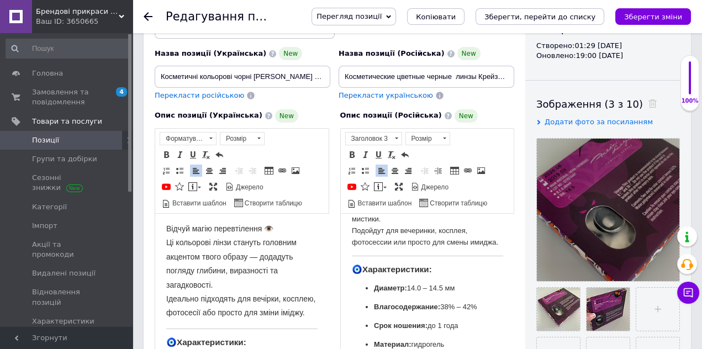
scroll to position [0, 0]
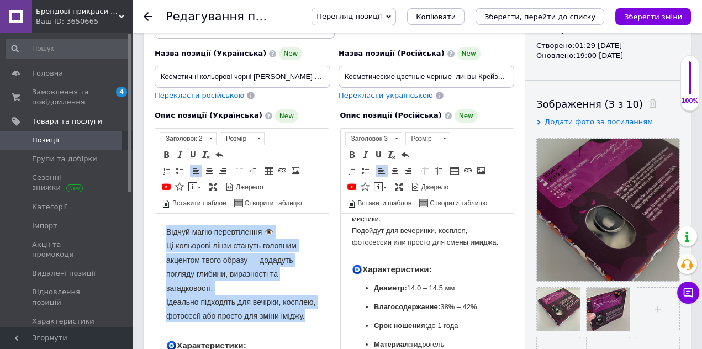
drag, startPoint x: 195, startPoint y: 337, endPoint x: 157, endPoint y: 229, distance: 114.4
click at [254, 132] on span at bounding box center [258, 138] width 10 height 12
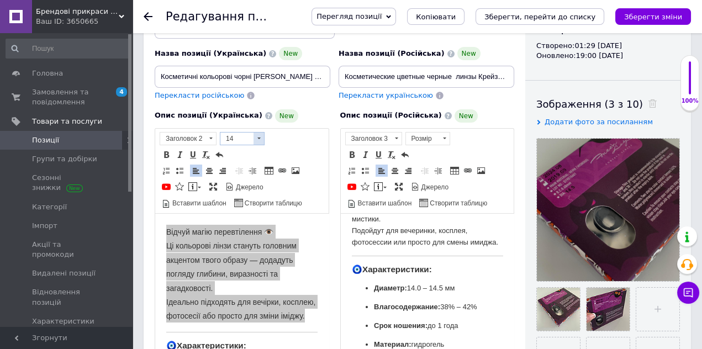
scroll to position [11, 0]
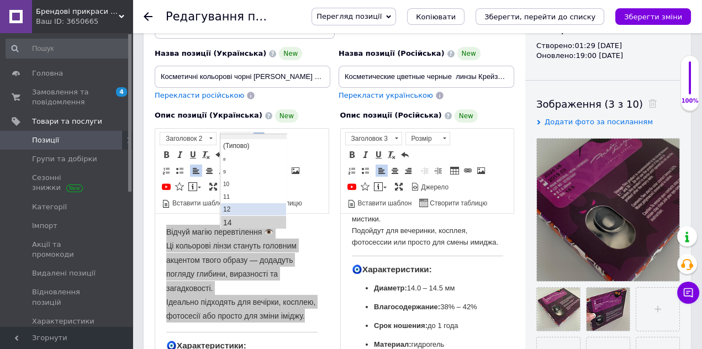
drag, startPoint x: 238, startPoint y: 204, endPoint x: 304, endPoint y: 137, distance: 93.7
click at [238, 204] on link "12" at bounding box center [252, 209] width 65 height 12
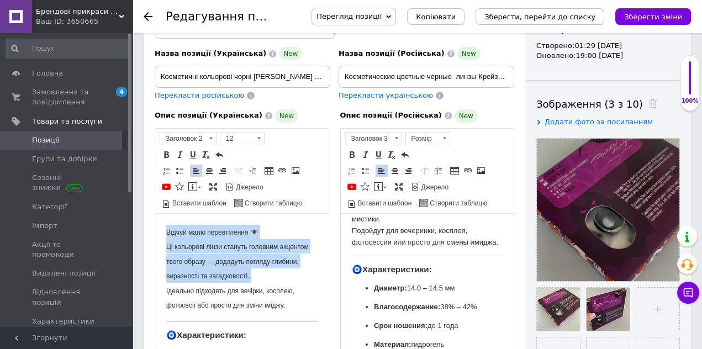
scroll to position [0, 0]
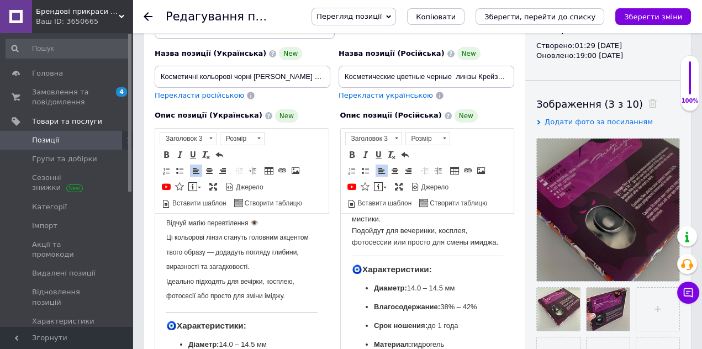
scroll to position [10, 0]
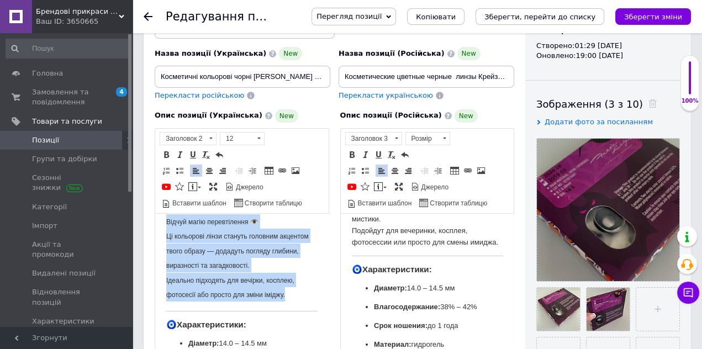
drag, startPoint x: 296, startPoint y: 291, endPoint x: 162, endPoint y: 222, distance: 150.6
click at [298, 222] on h2 "Відчуй магію перевтілення 👁️ Ці кольорові лінзи стануть головним акцентом твого…" at bounding box center [241, 257] width 151 height 87
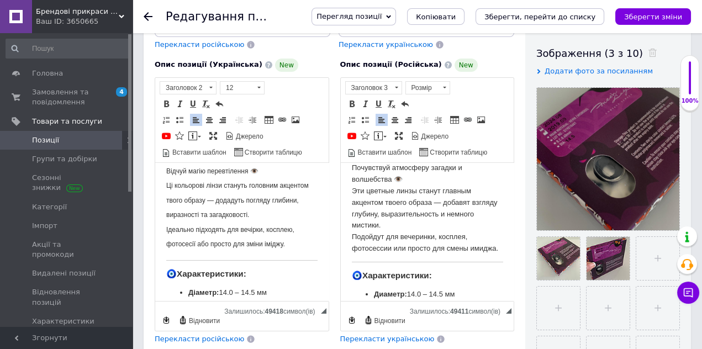
scroll to position [196, 0]
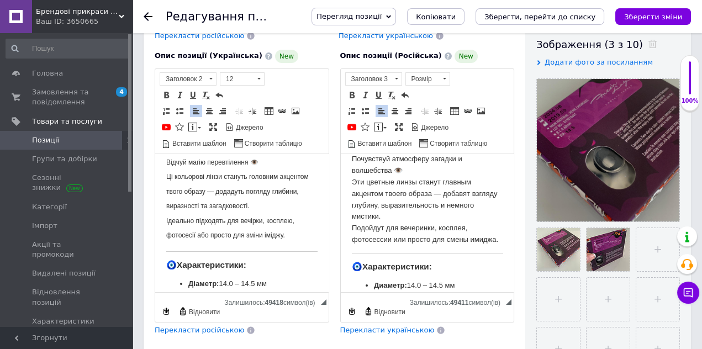
click at [647, 13] on icon "Зберегти зміни" at bounding box center [653, 17] width 58 height 8
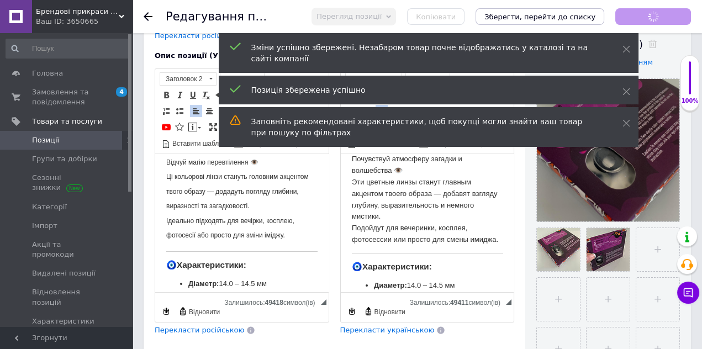
scroll to position [30, 0]
click at [627, 50] on icon at bounding box center [626, 49] width 8 height 8
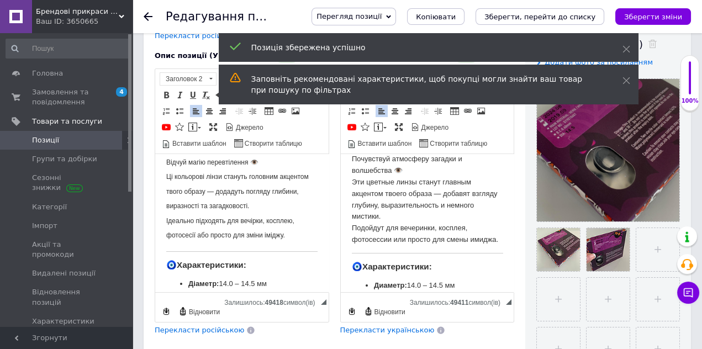
click at [627, 50] on icon at bounding box center [626, 49] width 8 height 8
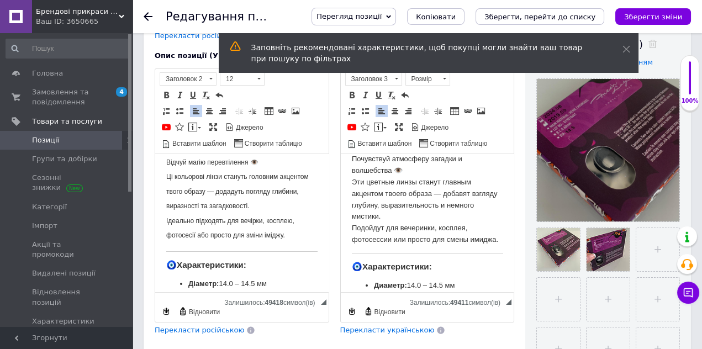
click at [627, 50] on icon at bounding box center [626, 49] width 8 height 8
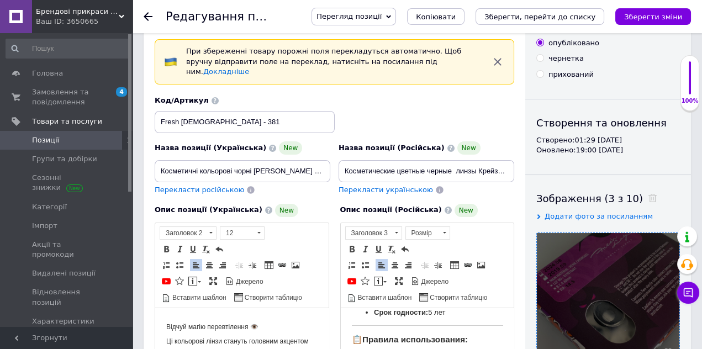
scroll to position [8, 0]
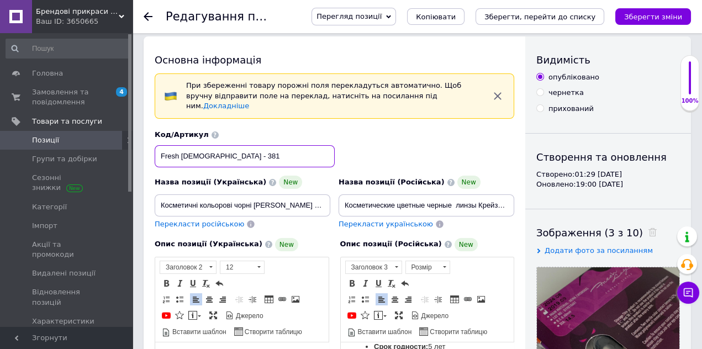
click at [248, 145] on input "Fresh [DEMOGRAPHIC_DATA] - 381" at bounding box center [245, 156] width 180 height 22
type input "Fresh [DEMOGRAPHIC_DATA] - 381"
drag, startPoint x: 220, startPoint y: 145, endPoint x: 146, endPoint y: 140, distance: 73.6
type input "New 2025-01"
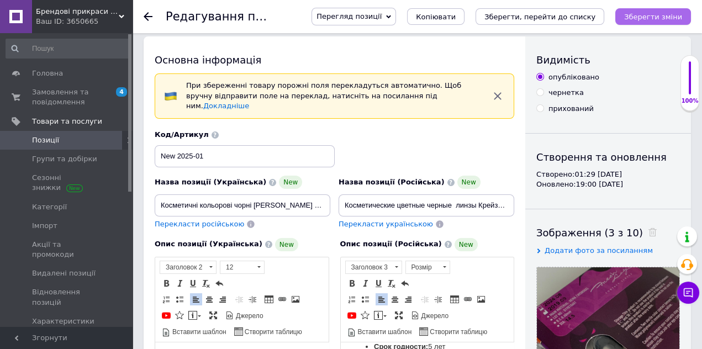
click at [650, 14] on icon "Зберегти зміни" at bounding box center [653, 17] width 58 height 8
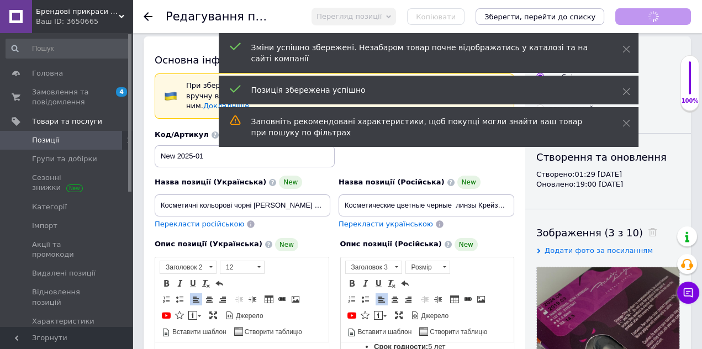
scroll to position [170, 0]
click at [627, 47] on use at bounding box center [625, 49] width 7 height 7
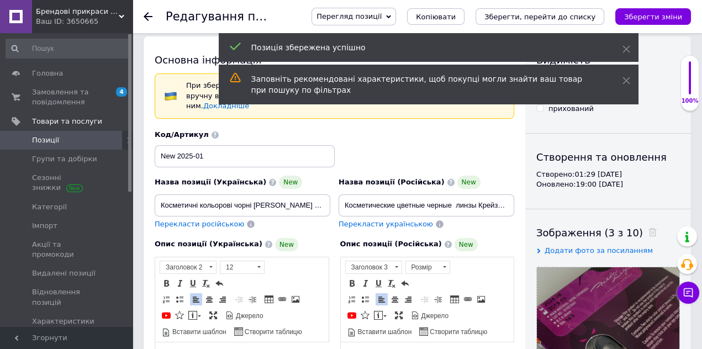
click at [627, 47] on use at bounding box center [625, 49] width 7 height 7
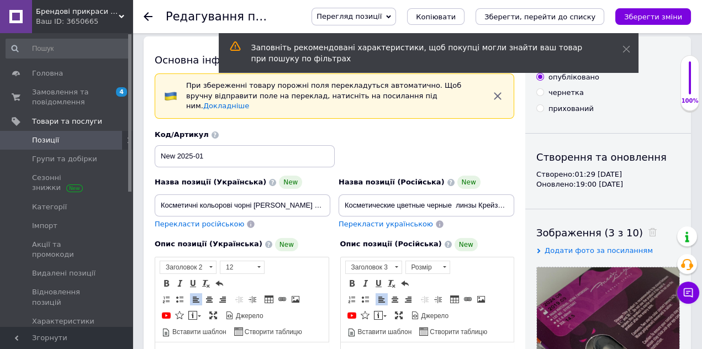
click at [627, 47] on use at bounding box center [625, 49] width 7 height 7
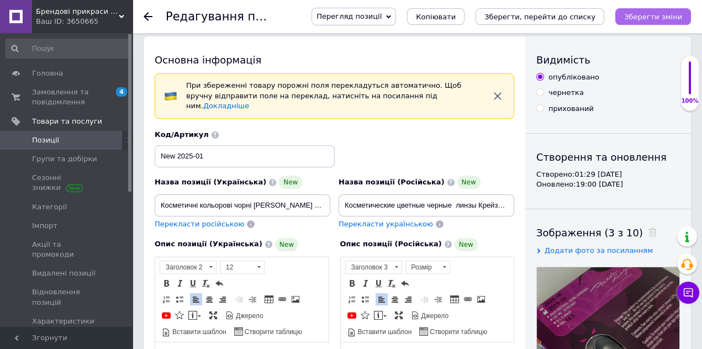
click at [634, 15] on icon "Зберегти зміни" at bounding box center [653, 17] width 58 height 8
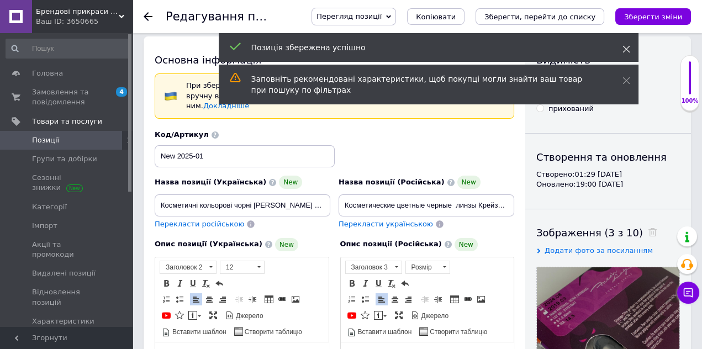
click at [626, 45] on icon at bounding box center [626, 49] width 8 height 8
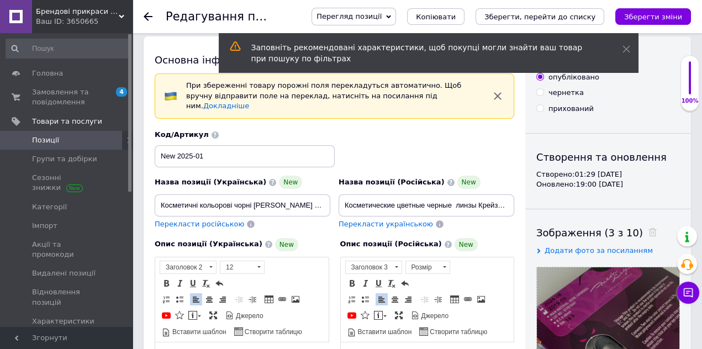
click at [626, 45] on icon at bounding box center [626, 49] width 8 height 8
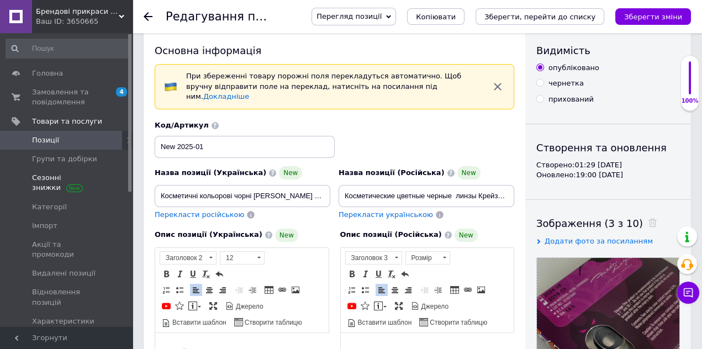
scroll to position [0, 0]
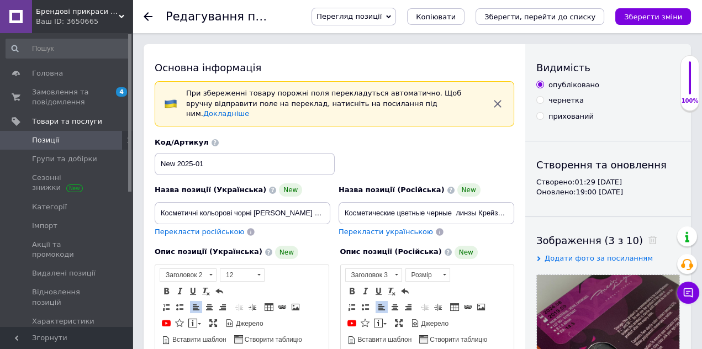
click at [56, 140] on span "Позиції" at bounding box center [45, 140] width 27 height 10
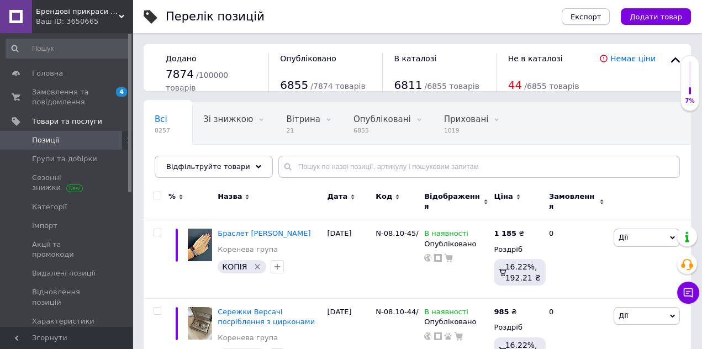
click at [601, 19] on span "Експорт" at bounding box center [585, 17] width 31 height 8
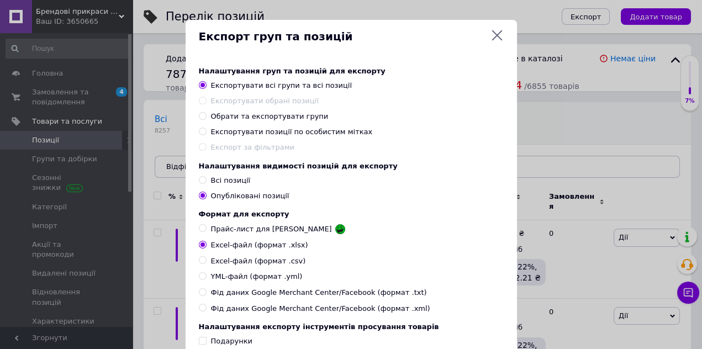
click at [201, 117] on input "Обрати та експортувати групи" at bounding box center [202, 115] width 7 height 7
radio input "true"
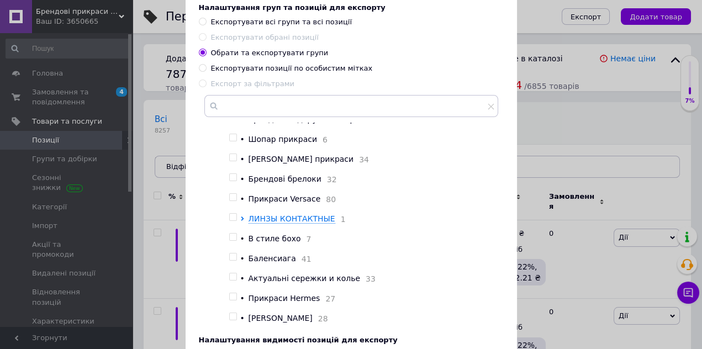
scroll to position [369, 0]
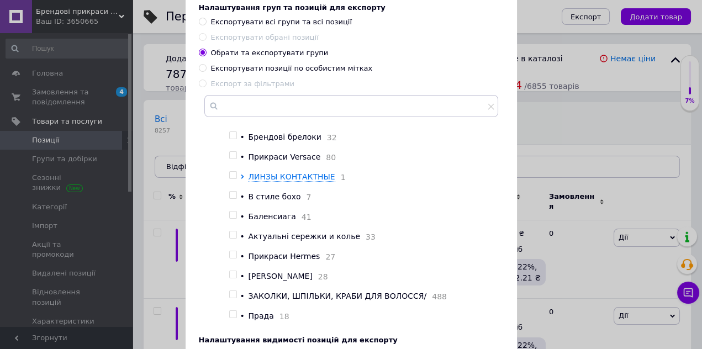
click at [232, 179] on input "checkbox" at bounding box center [232, 175] width 7 height 7
checkbox input "true"
click at [241, 179] on icon at bounding box center [242, 176] width 3 height 4
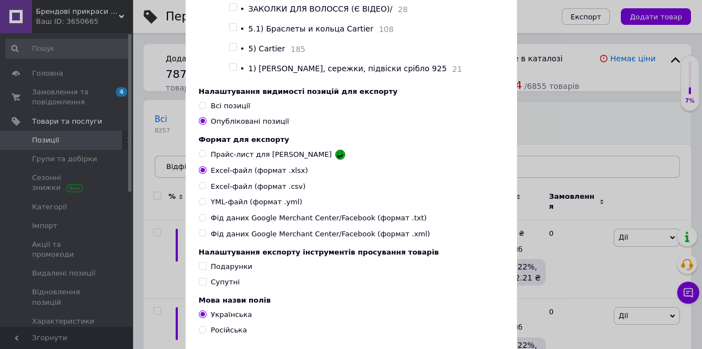
scroll to position [382, 0]
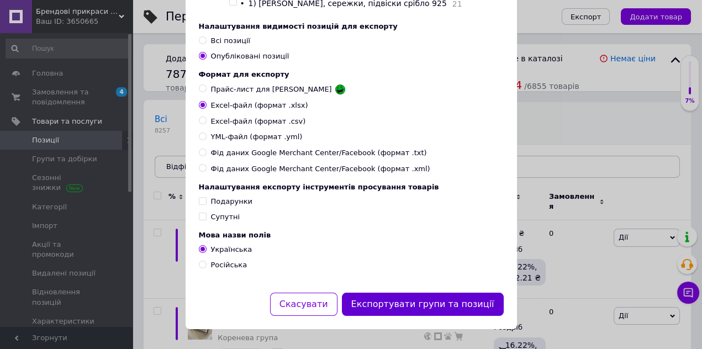
click at [410, 306] on button "Експортувати групи та позиції" at bounding box center [423, 305] width 162 height 24
